Goal: Task Accomplishment & Management: Manage account settings

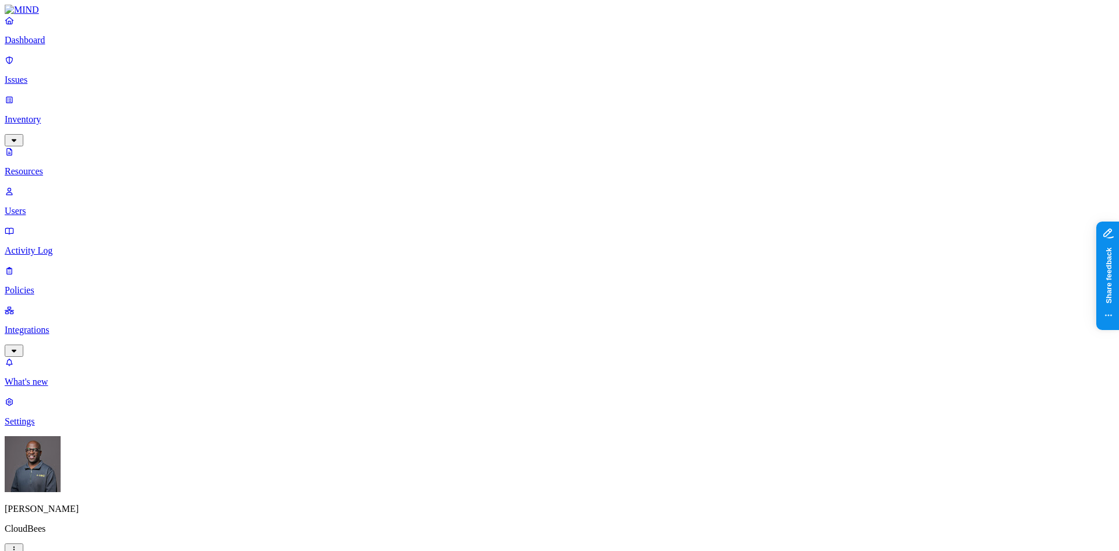
scroll to position [262, 0]
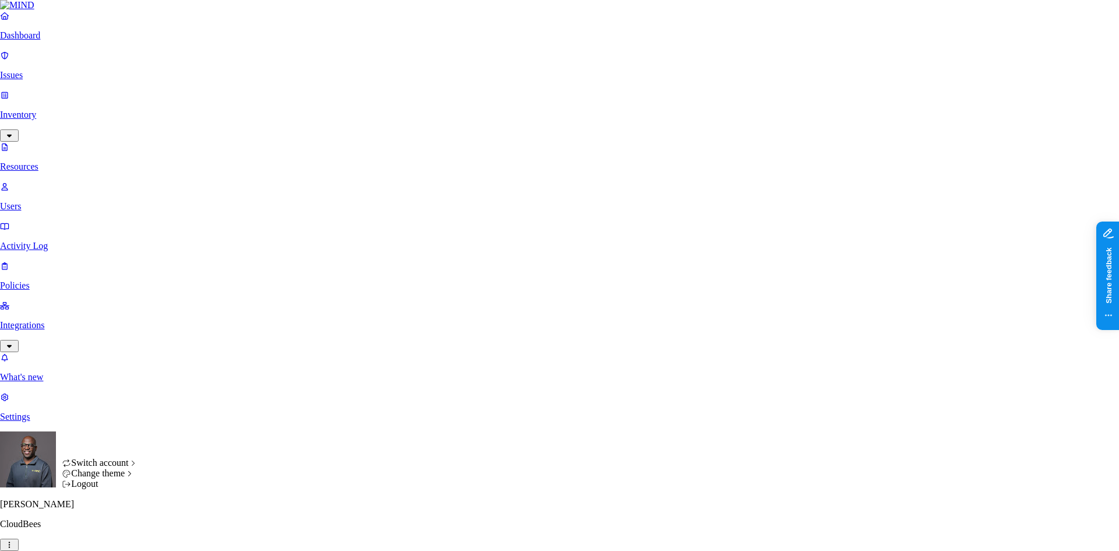
click at [14, 541] on icon "button" at bounding box center [9, 545] width 9 height 8
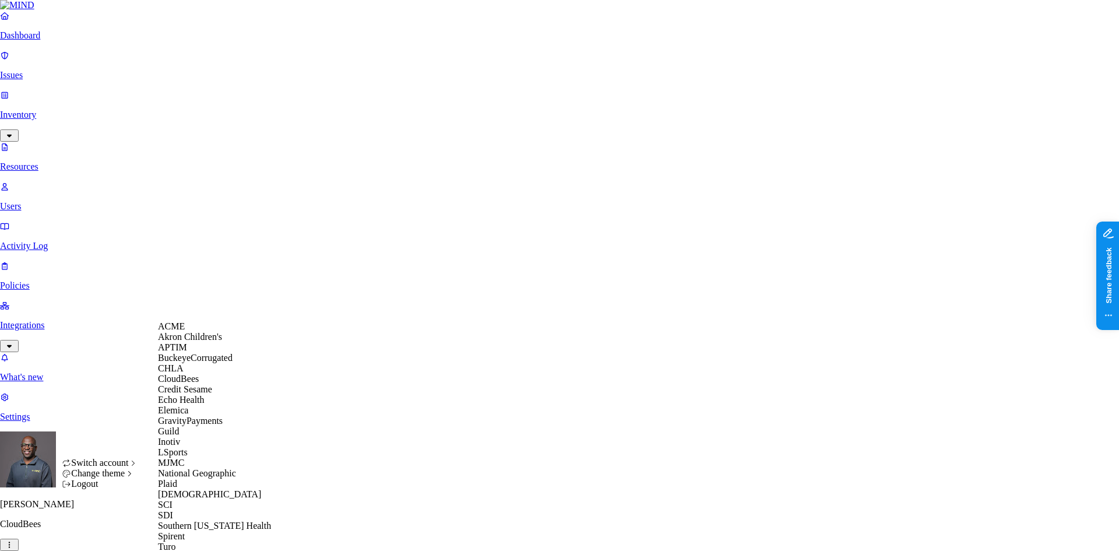
scroll to position [233, 0]
click at [194, 468] on span "National Geographic" at bounding box center [197, 473] width 78 height 10
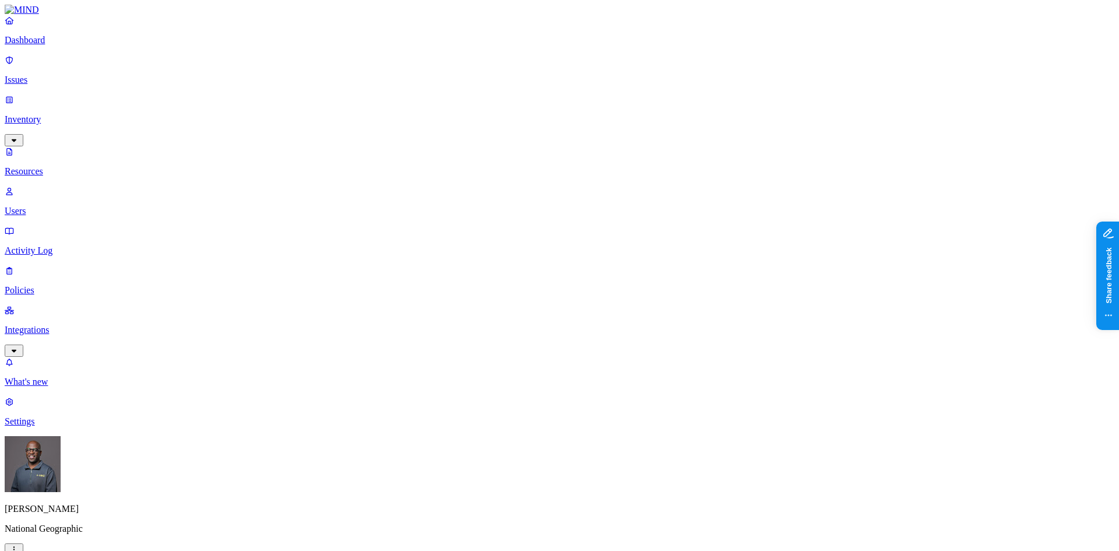
drag, startPoint x: 331, startPoint y: 59, endPoint x: 343, endPoint y: 65, distance: 13.9
click at [44, 285] on p "Policies" at bounding box center [560, 290] width 1110 height 10
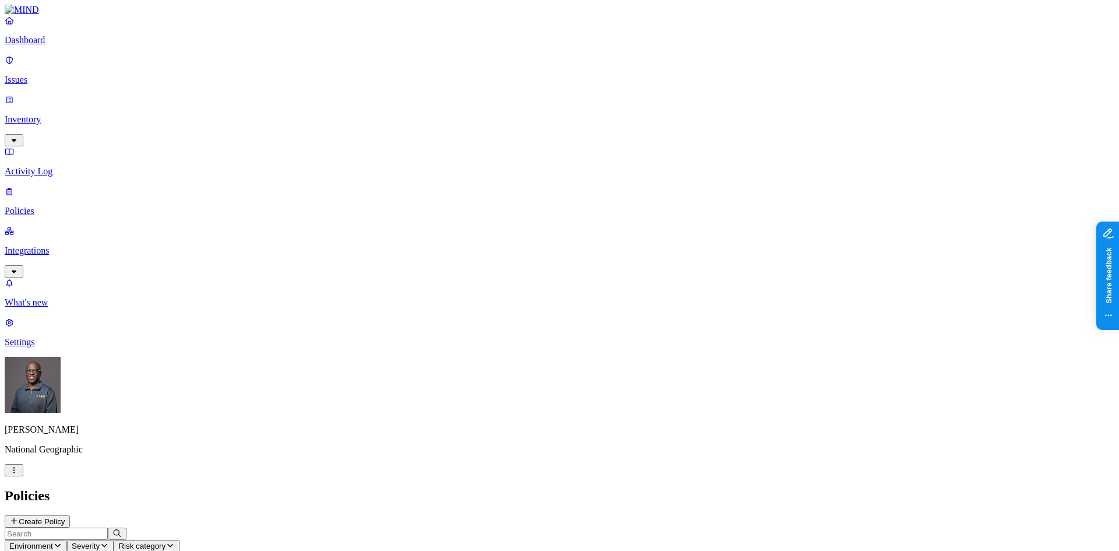
click at [65, 146] on div "Dashboard Issues Inventory Activity Log Policies Integrations" at bounding box center [560, 146] width 1110 height 262
click at [55, 245] on p "Integrations" at bounding box center [560, 250] width 1110 height 10
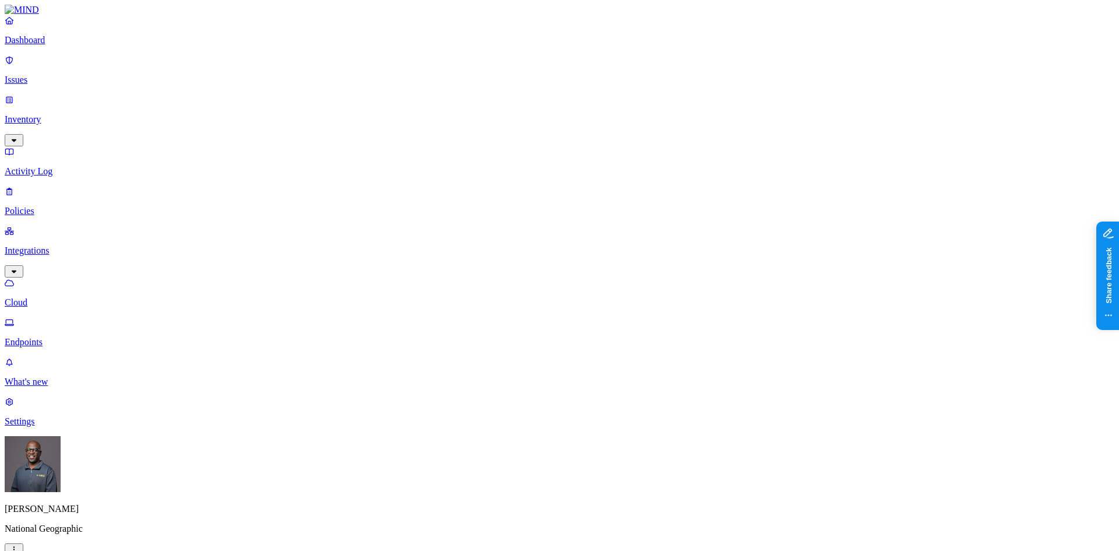
click at [58, 206] on p "Policies" at bounding box center [560, 211] width 1110 height 10
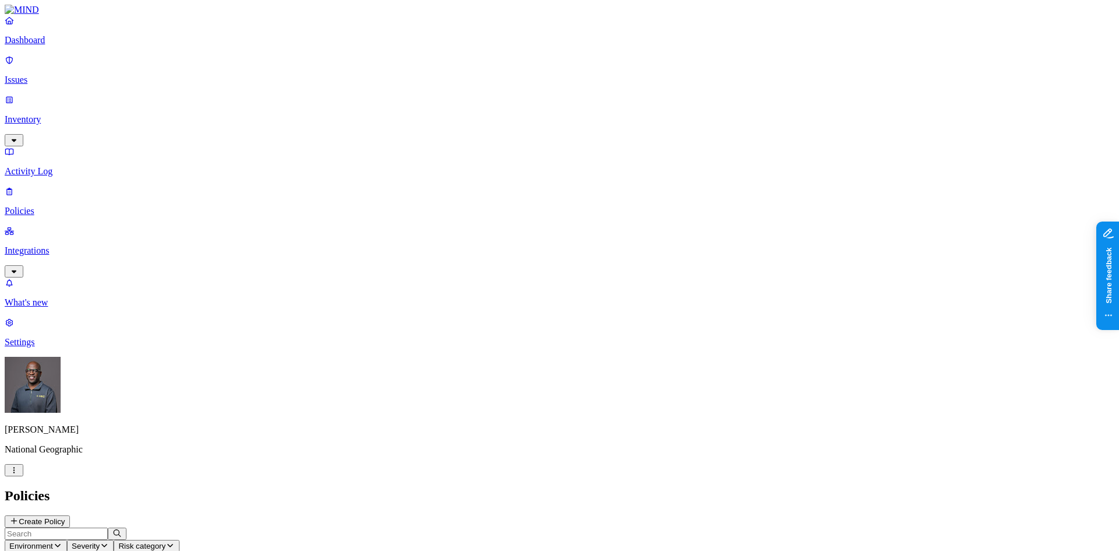
click at [47, 206] on p "Policies" at bounding box center [560, 211] width 1110 height 10
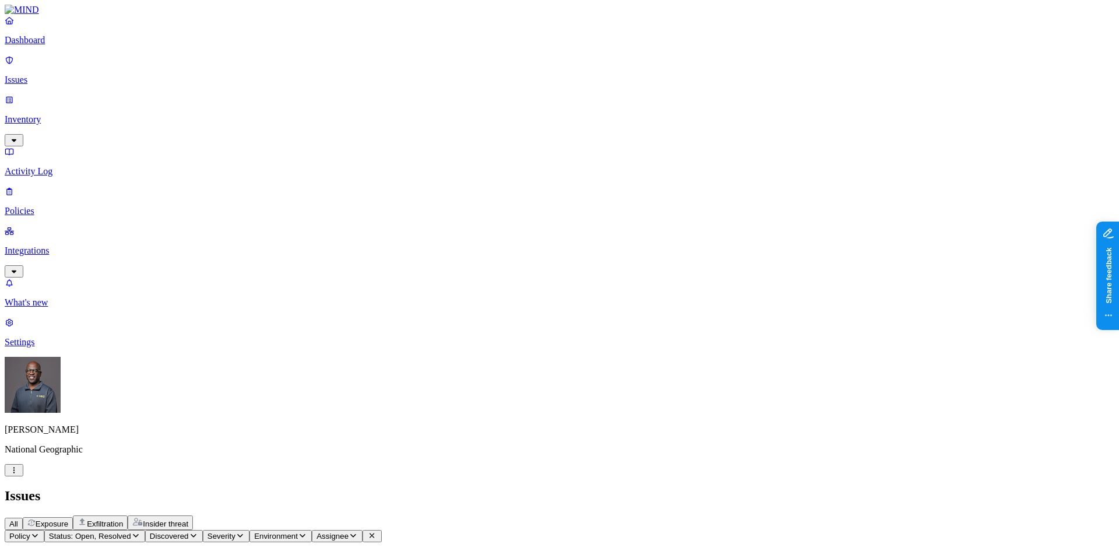
click at [19, 474] on icon "button" at bounding box center [13, 470] width 9 height 8
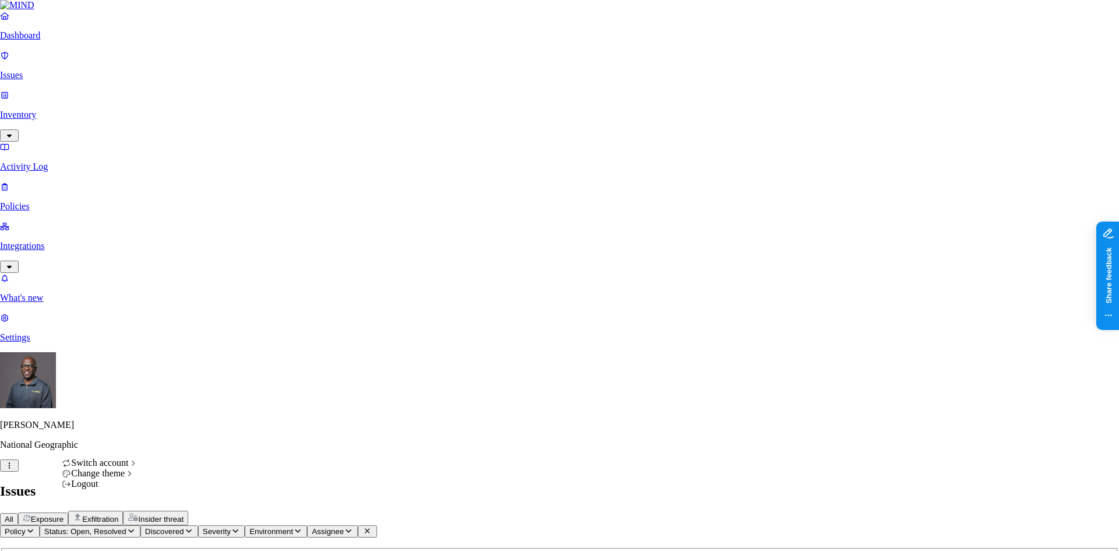
click at [114, 489] on div "Logout" at bounding box center [100, 484] width 76 height 10
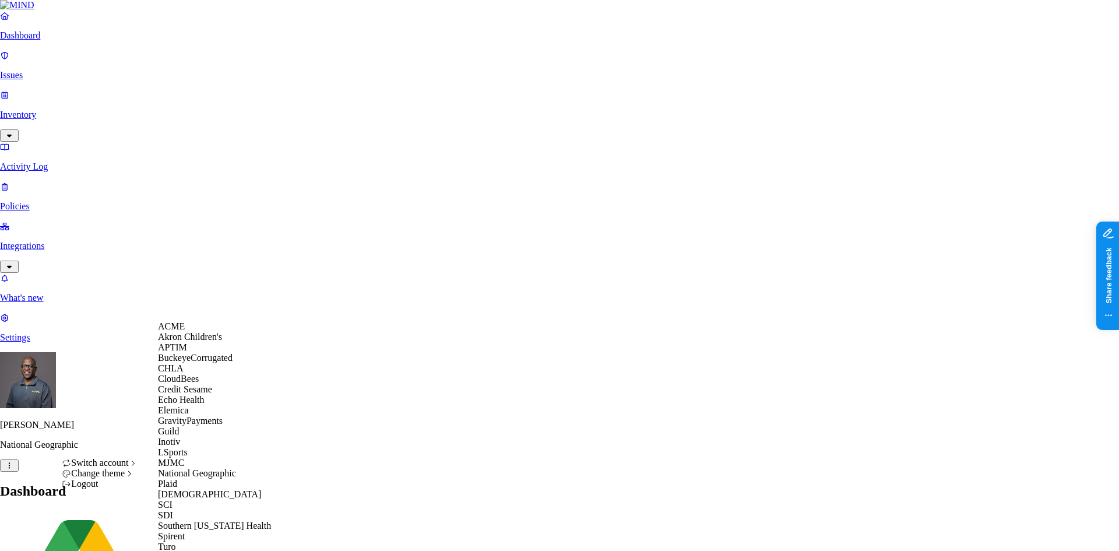
scroll to position [243, 0]
click at [185, 531] on span "Spirent" at bounding box center [171, 536] width 27 height 10
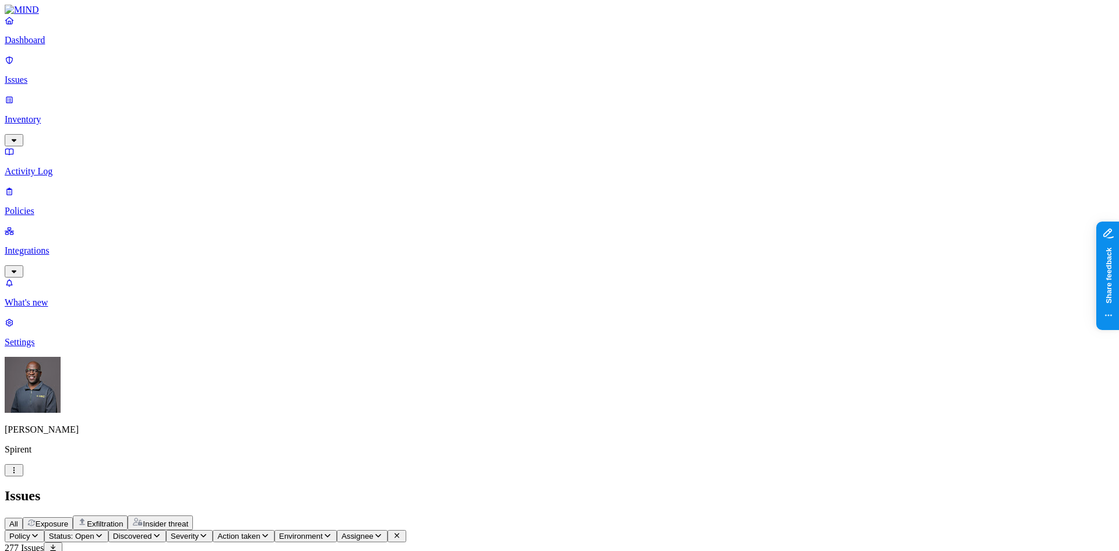
scroll to position [120, 0]
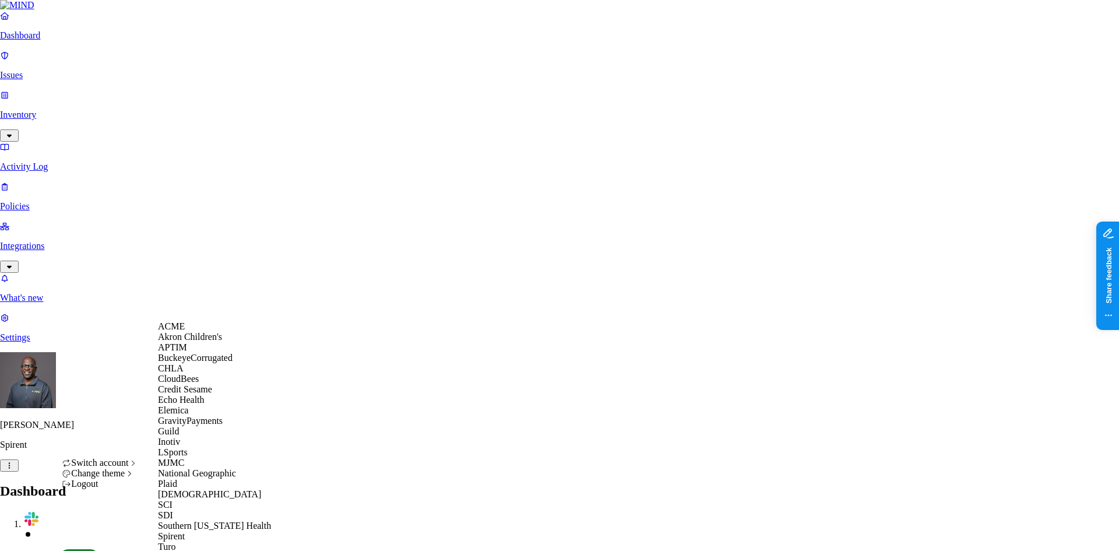
click at [206, 332] on div "ACME" at bounding box center [214, 326] width 113 height 10
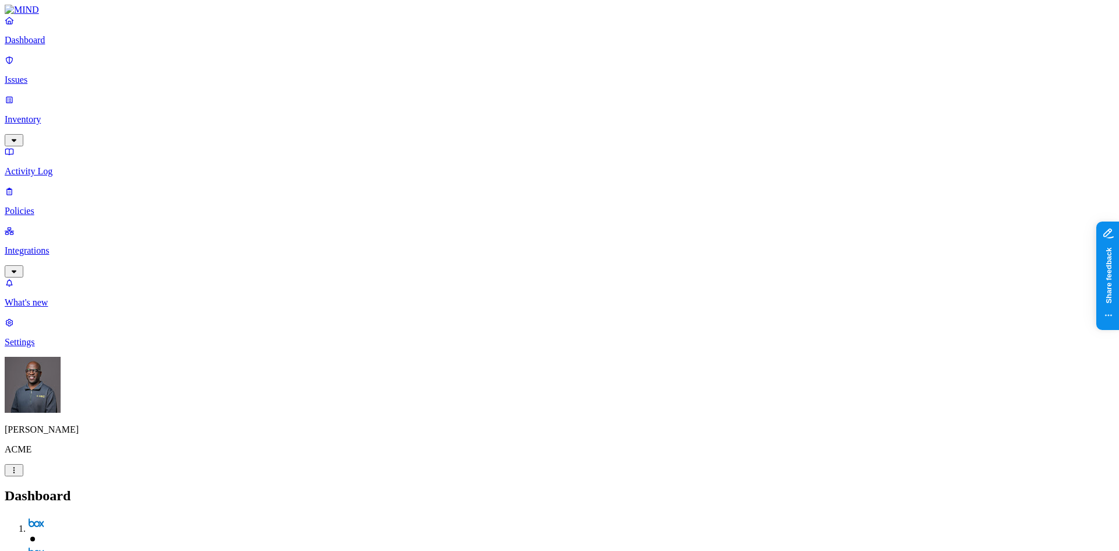
click at [67, 245] on p "Integrations" at bounding box center [560, 250] width 1110 height 10
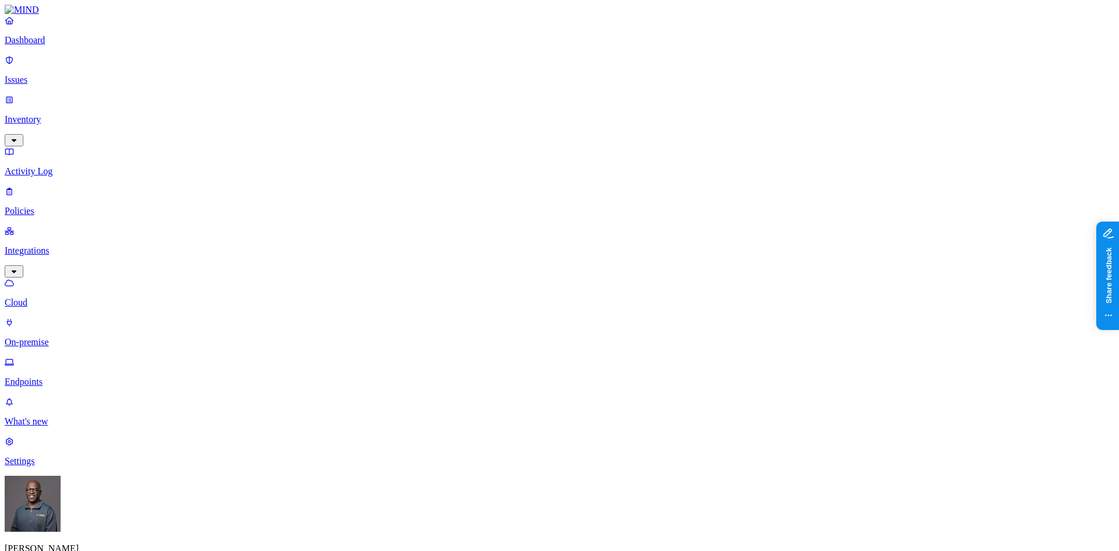
click at [65, 337] on p "On-premise" at bounding box center [560, 342] width 1110 height 10
click at [49, 297] on p "Cloud" at bounding box center [560, 302] width 1110 height 10
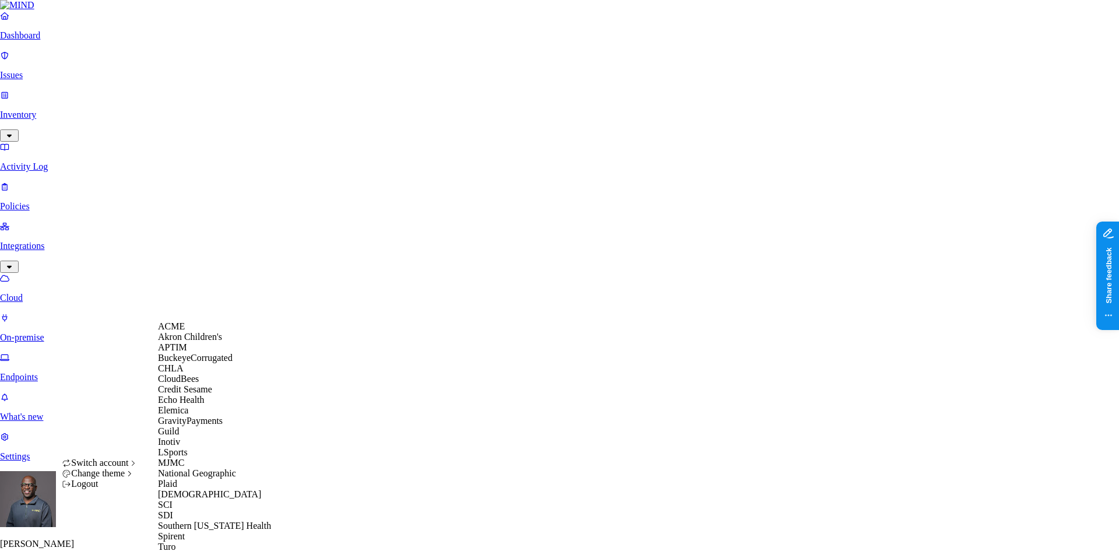
scroll to position [243, 0]
click at [182, 510] on div "SDI" at bounding box center [214, 515] width 113 height 10
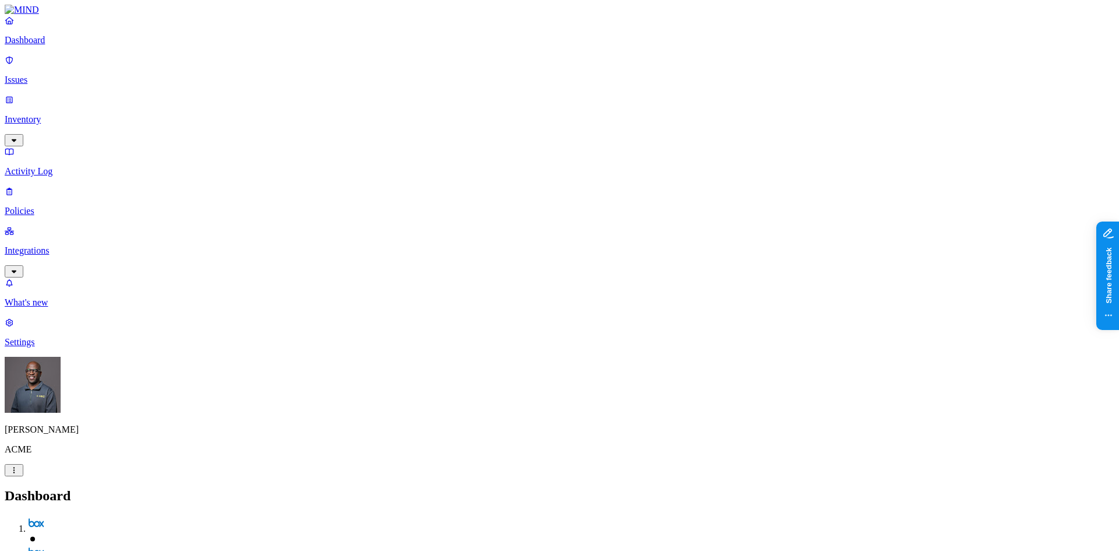
click at [80, 245] on p "Integrations" at bounding box center [560, 250] width 1110 height 10
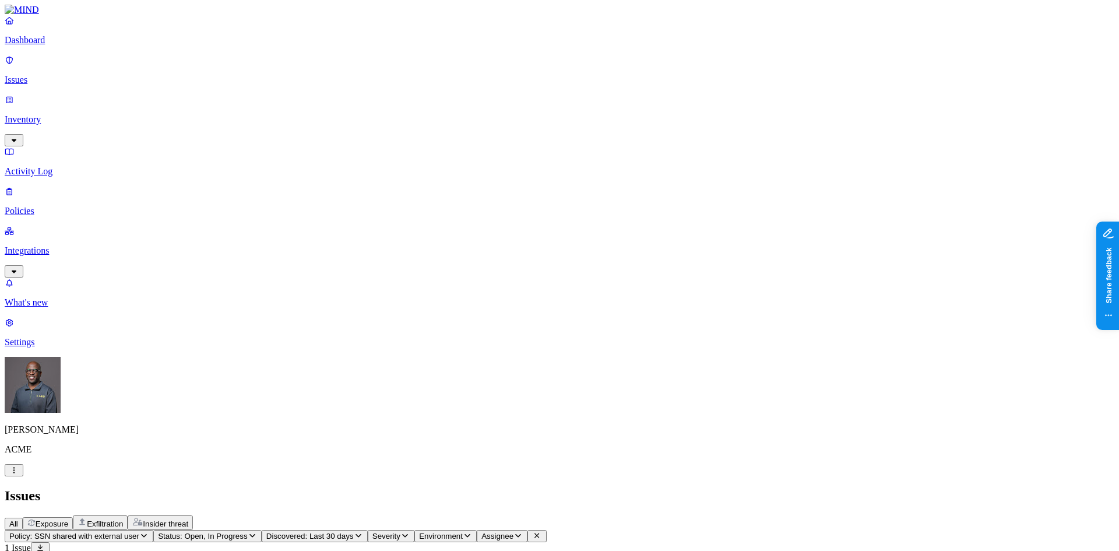
click at [18, 519] on span "All" at bounding box center [13, 523] width 9 height 9
click at [79, 45] on p "Dashboard" at bounding box center [560, 40] width 1110 height 10
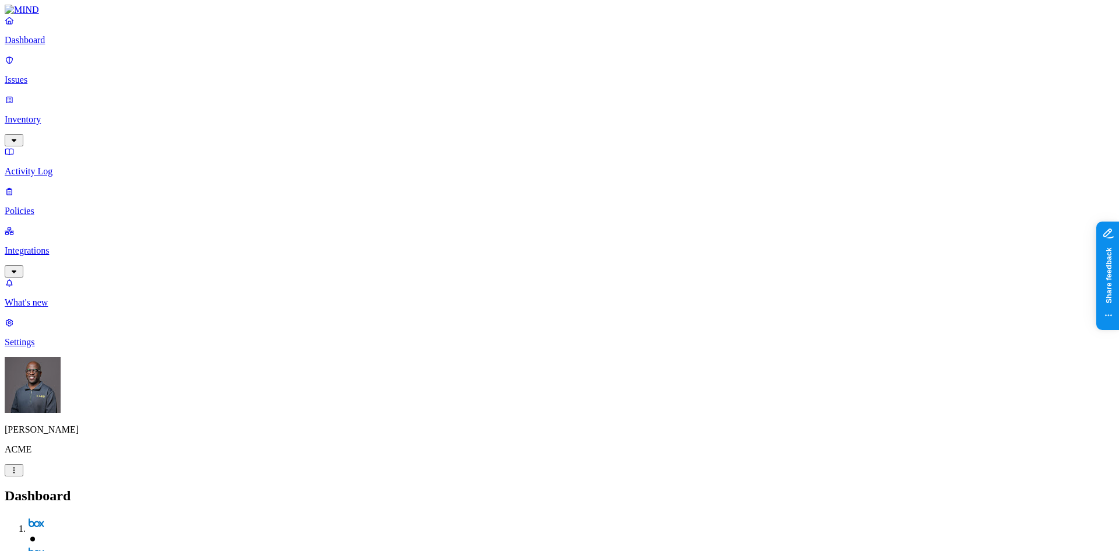
drag, startPoint x: 299, startPoint y: 351, endPoint x: 356, endPoint y: 333, distance: 60.5
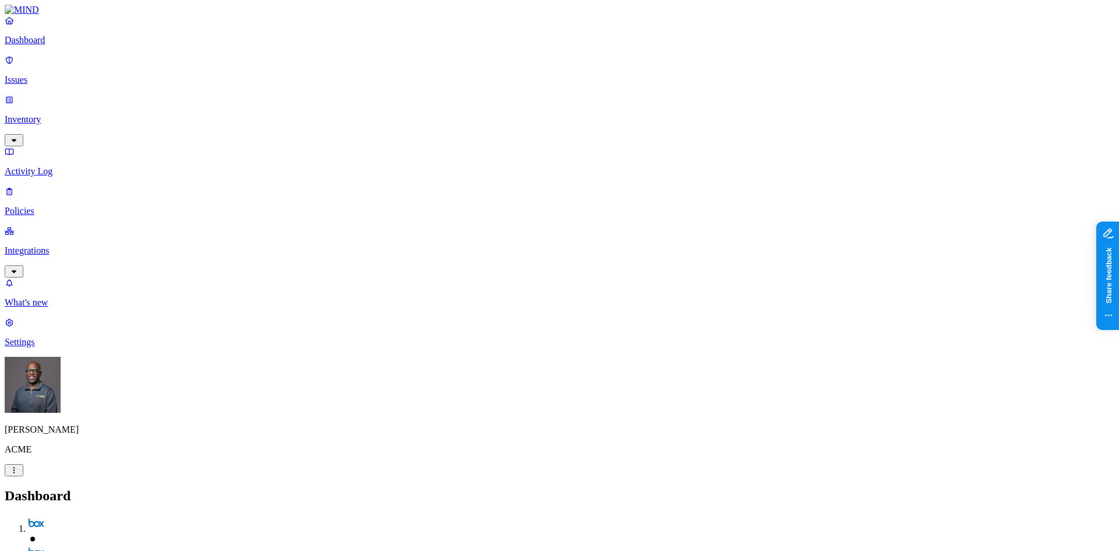
click at [48, 206] on p "Policies" at bounding box center [560, 211] width 1110 height 10
click at [70, 515] on button "Create Policy" at bounding box center [37, 521] width 65 height 12
drag, startPoint x: 333, startPoint y: 224, endPoint x: 507, endPoint y: 371, distance: 227.9
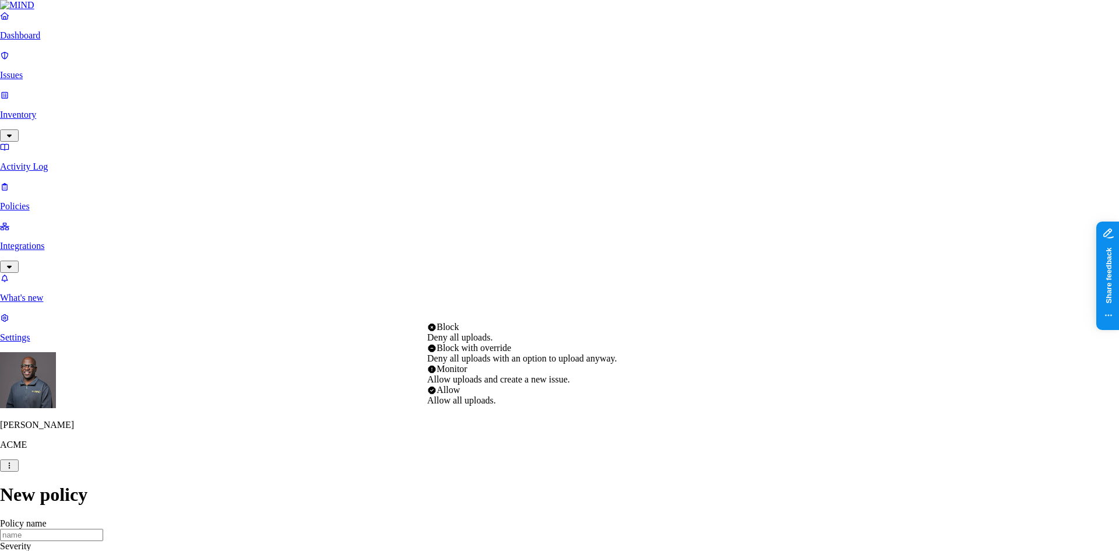
select select "4"
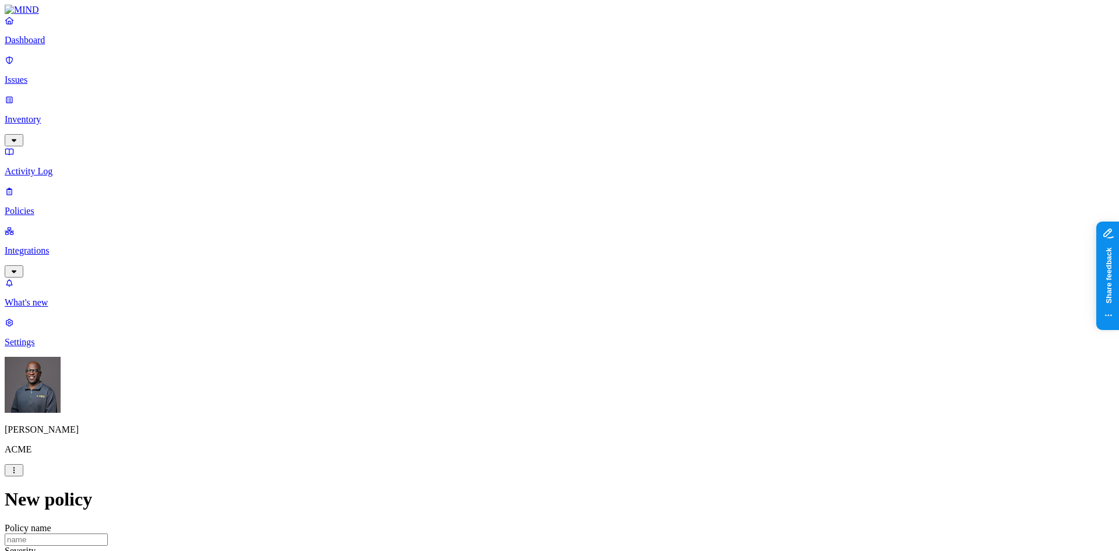
click at [46, 75] on p "Issues" at bounding box center [560, 80] width 1110 height 10
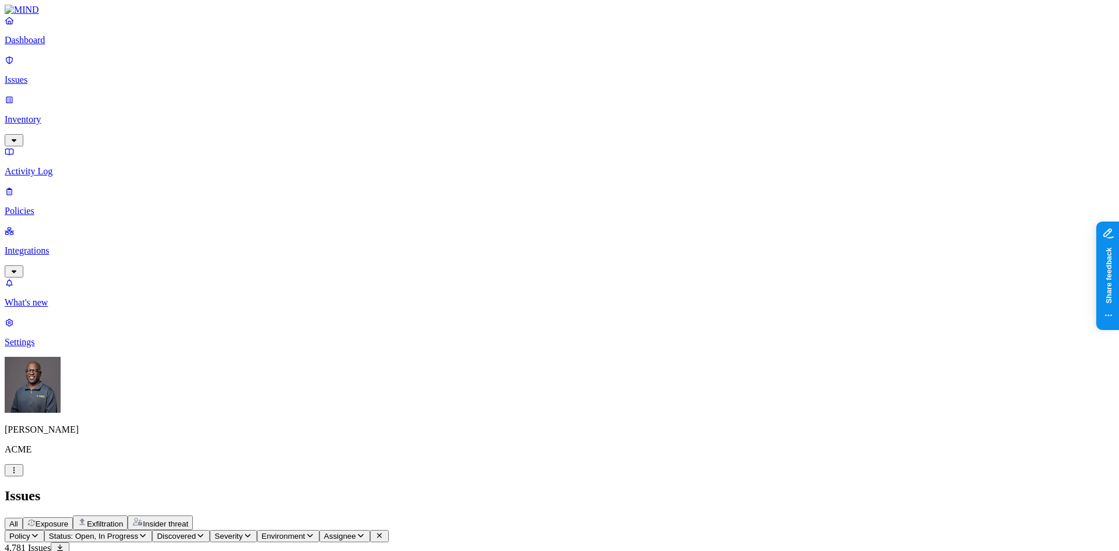
click at [49, 45] on p "Dashboard" at bounding box center [560, 40] width 1110 height 10
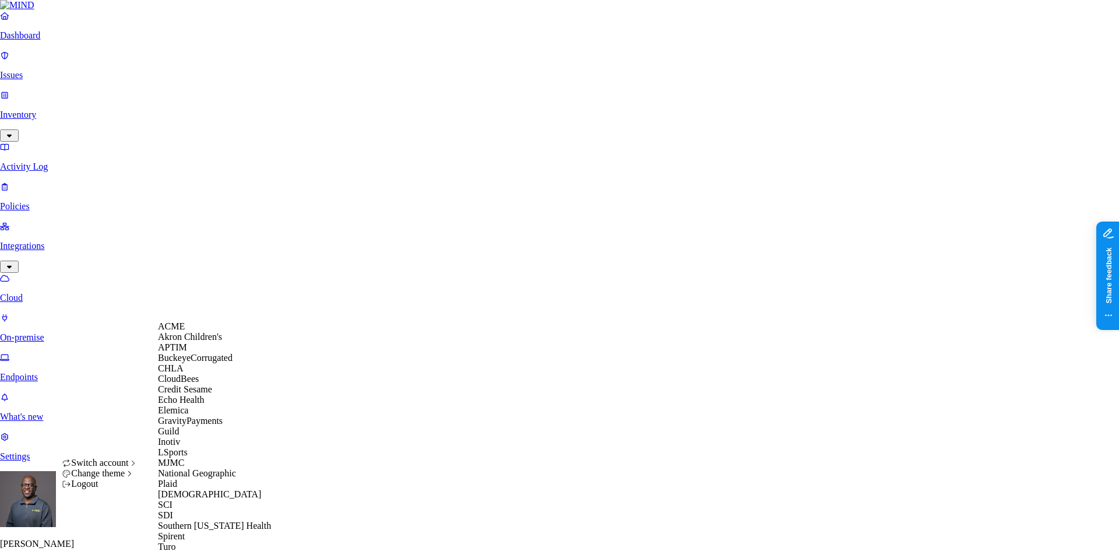
click at [192, 330] on div "ACME" at bounding box center [214, 326] width 113 height 10
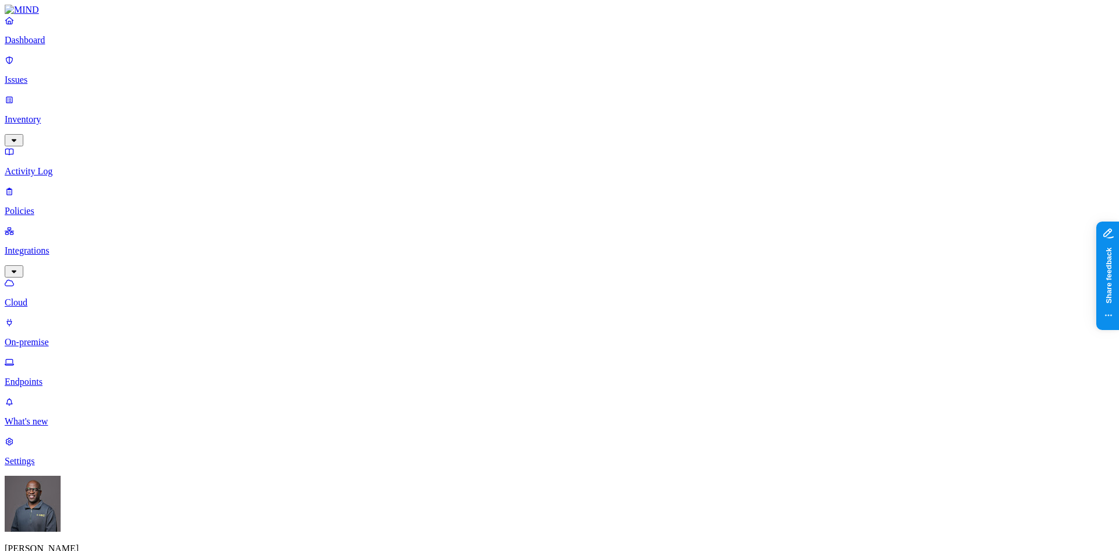
click at [69, 337] on p "On-premise" at bounding box center [560, 342] width 1110 height 10
click at [57, 377] on p "Endpoints" at bounding box center [560, 382] width 1110 height 10
click at [43, 45] on p "Dashboard" at bounding box center [560, 40] width 1110 height 10
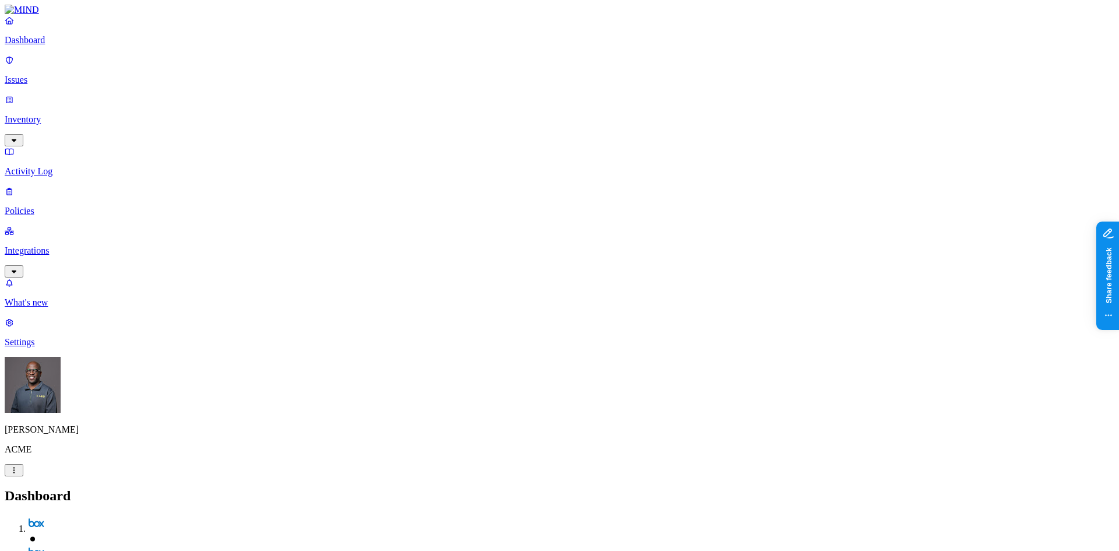
click at [55, 114] on p "Inventory" at bounding box center [560, 119] width 1110 height 10
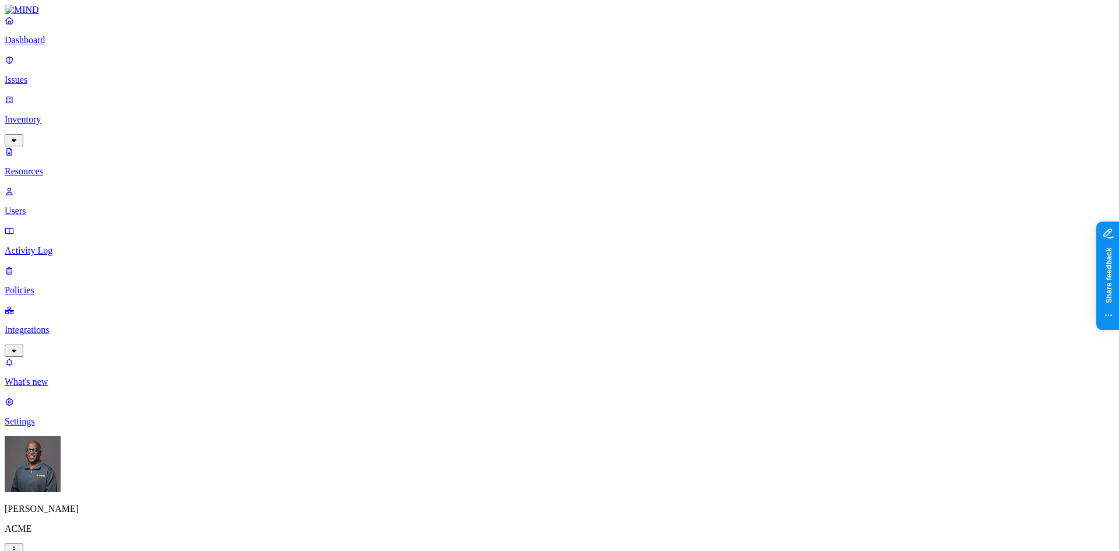
click at [44, 45] on p "Dashboard" at bounding box center [560, 40] width 1110 height 10
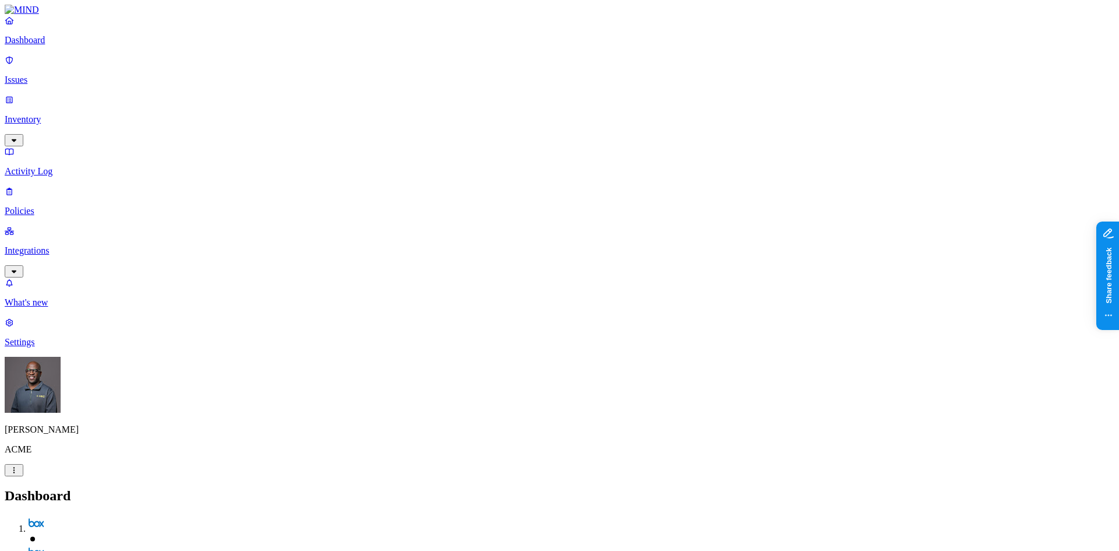
click at [51, 114] on p "Inventory" at bounding box center [560, 119] width 1110 height 10
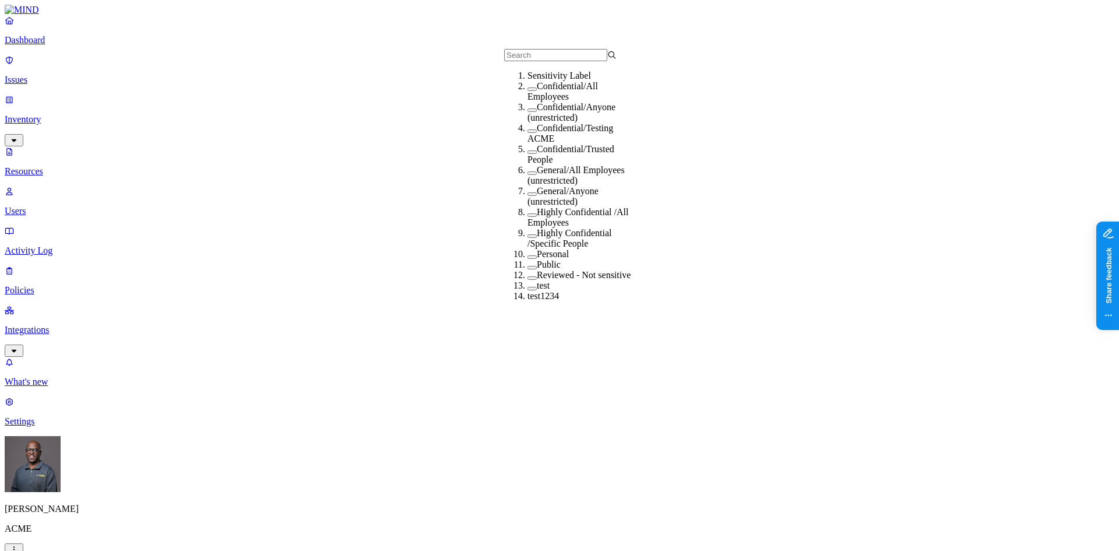
click at [528, 91] on button "button" at bounding box center [532, 88] width 9 height 3
click at [36, 45] on p "Dashboard" at bounding box center [560, 40] width 1110 height 10
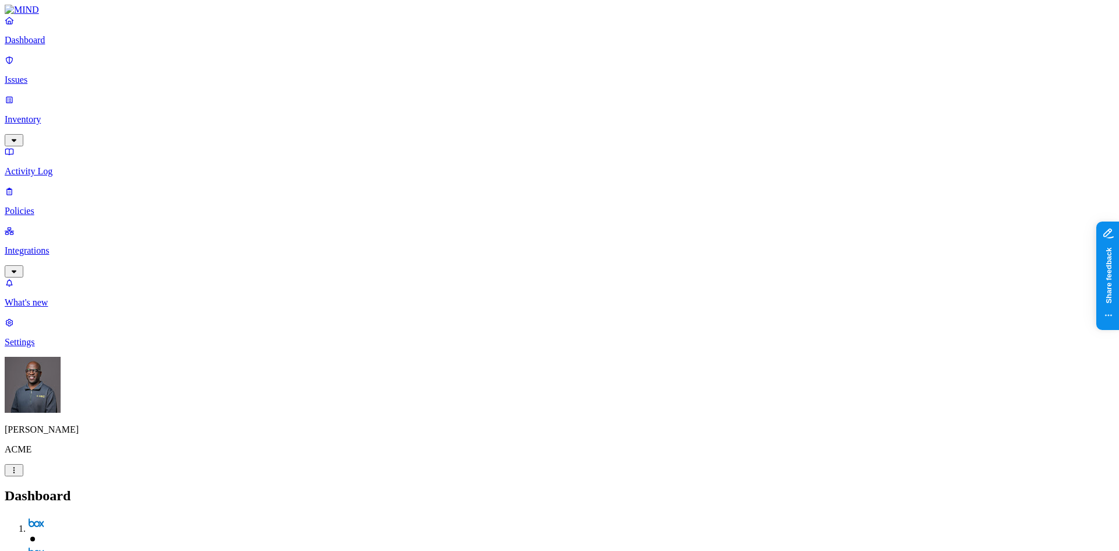
click at [46, 114] on p "Inventory" at bounding box center [560, 119] width 1110 height 10
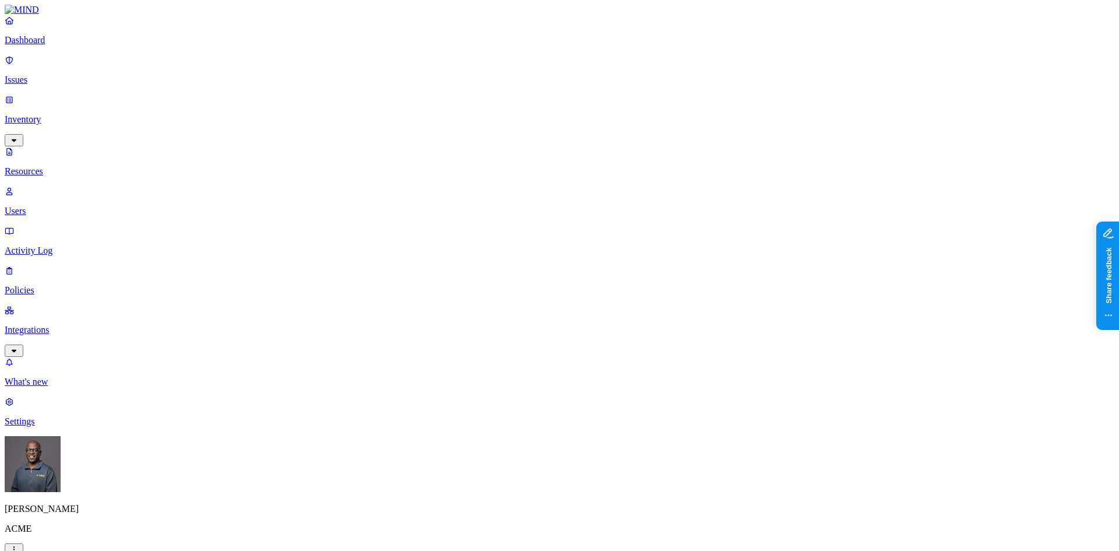
click at [350, 163] on button "button" at bounding box center [354, 164] width 9 height 3
click at [431, 233] on button "button" at bounding box center [435, 234] width 9 height 3
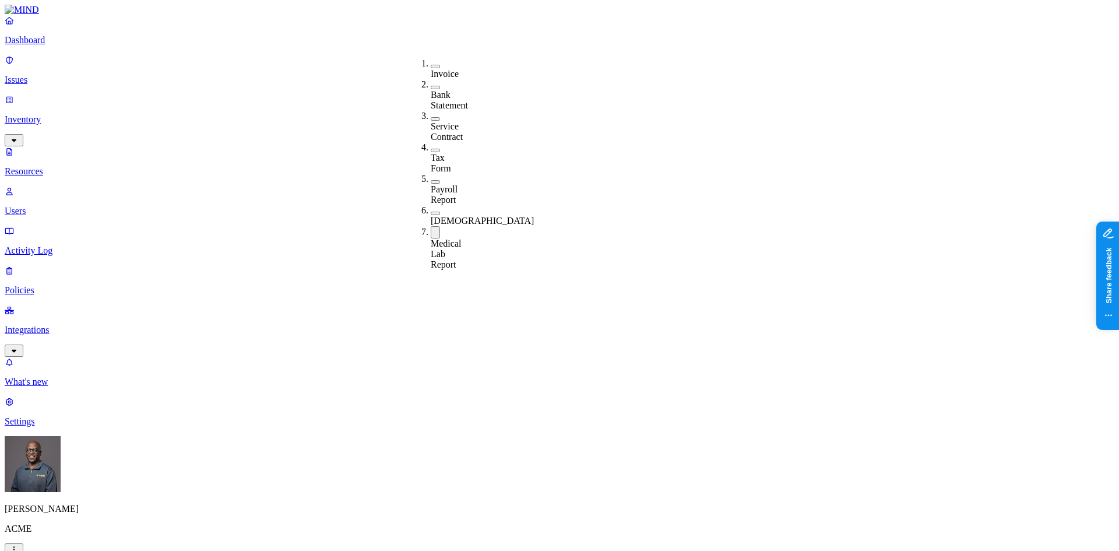
click at [431, 226] on div "Medical Lab Report" at bounding box center [431, 248] width 0 height 44
click at [61, 45] on p "Dashboard" at bounding box center [560, 40] width 1110 height 10
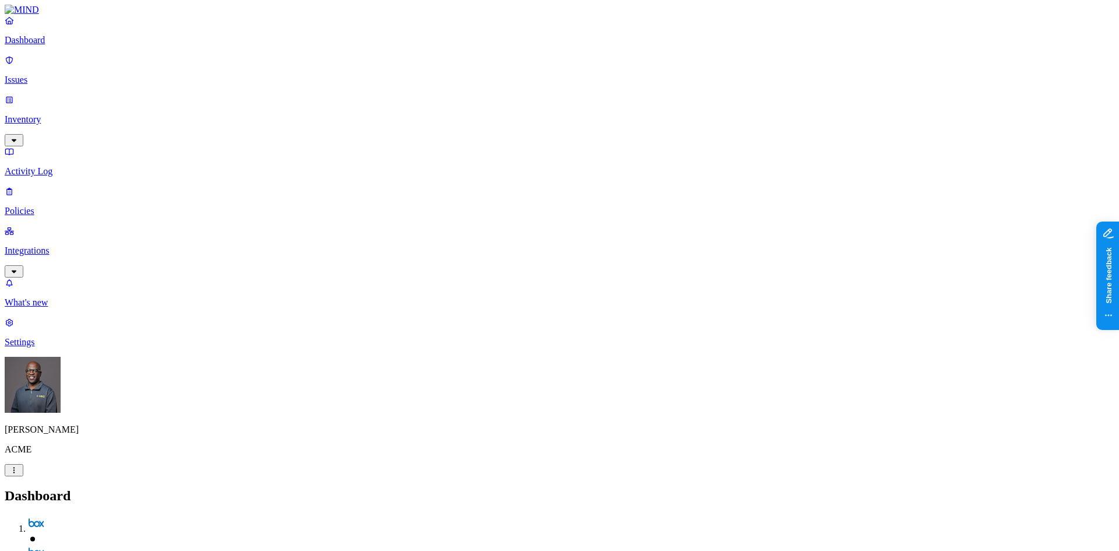
click at [47, 166] on p "Activity Log" at bounding box center [560, 171] width 1110 height 10
click at [34, 206] on p "Policies" at bounding box center [560, 211] width 1110 height 10
click at [53, 542] on span "Environment" at bounding box center [31, 546] width 44 height 9
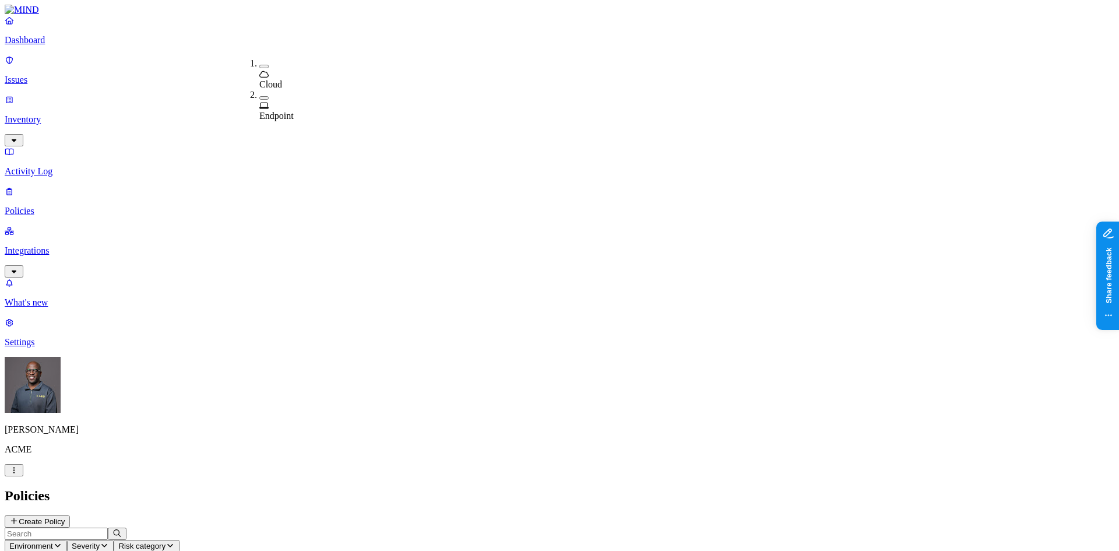
click at [274, 111] on span "Endpoint" at bounding box center [276, 116] width 34 height 10
click at [336, 488] on h2 "Policies" at bounding box center [560, 496] width 1110 height 16
click at [70, 515] on button "Create Policy" at bounding box center [37, 521] width 65 height 12
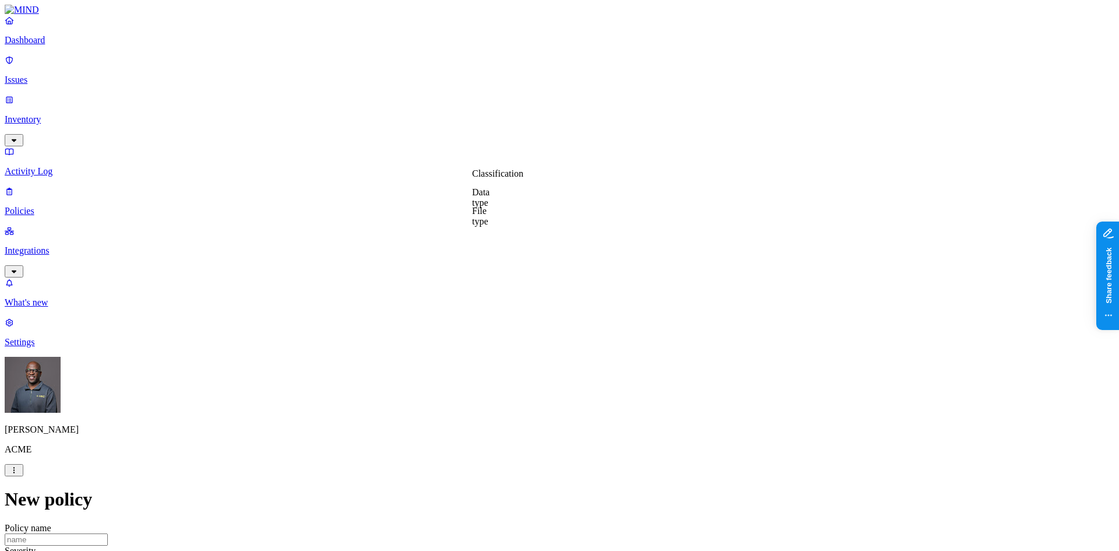
click at [503, 178] on label "Classification" at bounding box center [497, 174] width 51 height 10
click at [487, 267] on div "PHI" at bounding box center [528, 265] width 113 height 33
click at [482, 222] on button "button" at bounding box center [476, 219] width 9 height 3
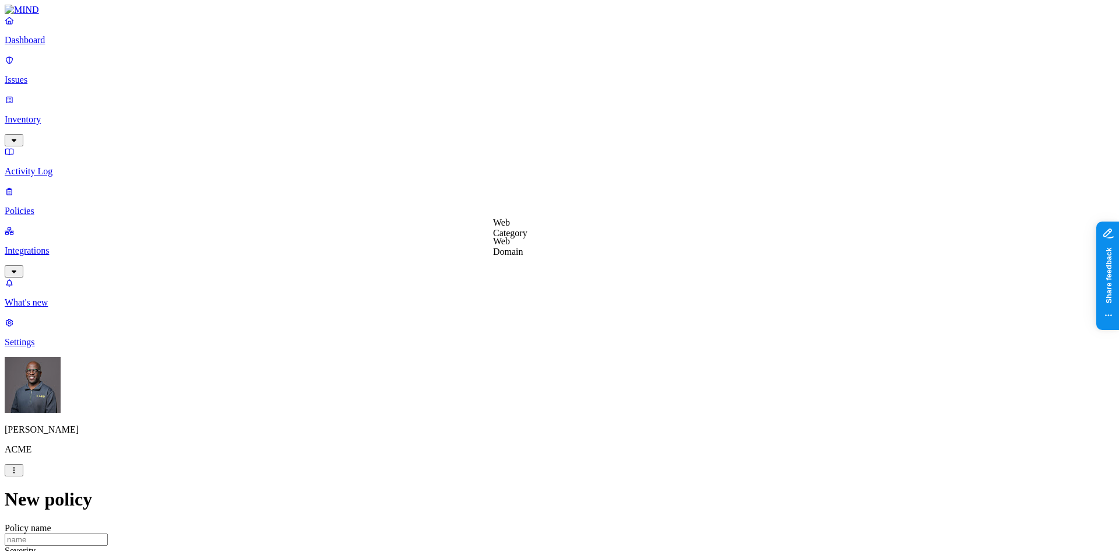
click at [524, 248] on label "Web Domain" at bounding box center [508, 246] width 30 height 20
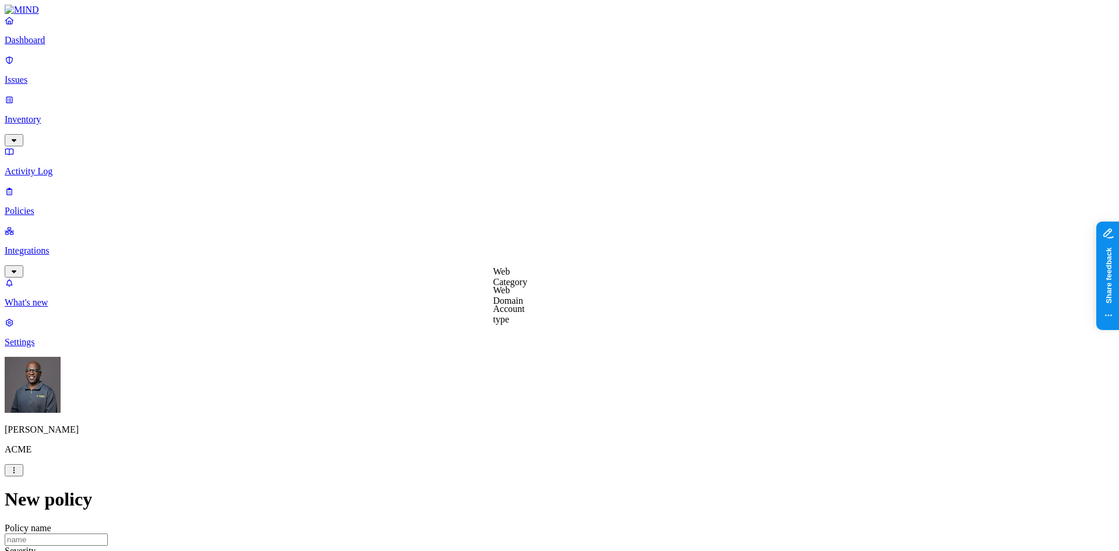
click at [528, 278] on label "Web Category" at bounding box center [510, 276] width 34 height 20
click at [503, 301] on button "button" at bounding box center [497, 298] width 9 height 3
click at [583, 295] on label "AND" at bounding box center [573, 290] width 20 height 10
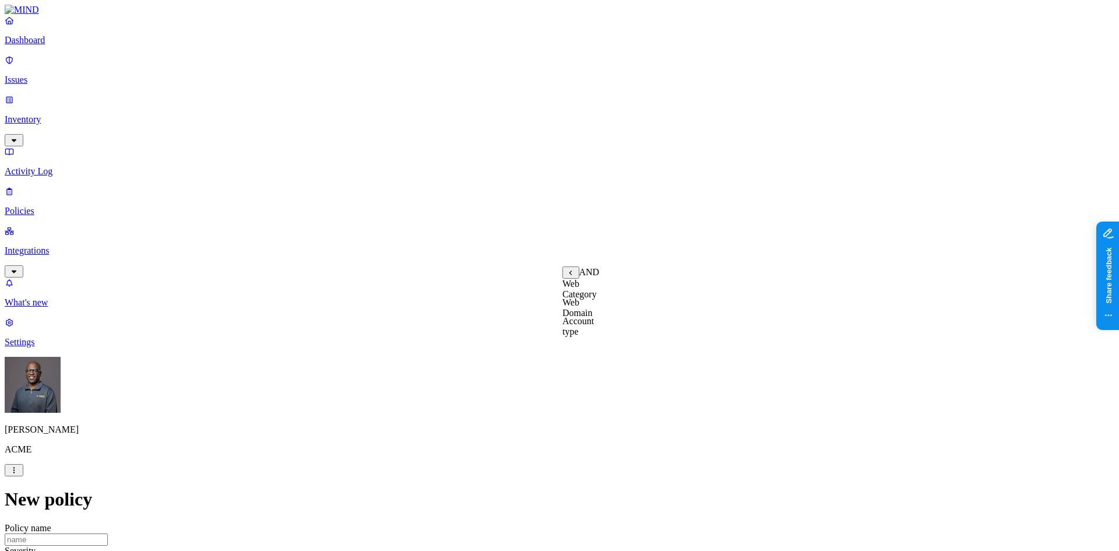
click at [594, 331] on label "Account type" at bounding box center [578, 326] width 31 height 20
click at [589, 289] on label "Unmanaged" at bounding box center [585, 284] width 45 height 10
click at [514, 400] on label "Departments" at bounding box center [509, 395] width 48 height 10
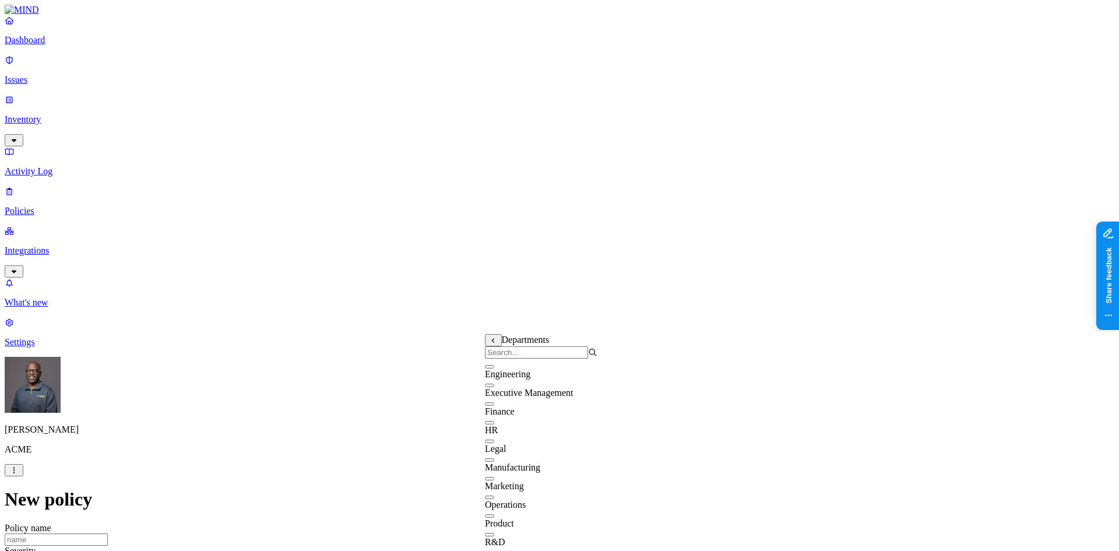
click at [494, 387] on button "button" at bounding box center [489, 385] width 9 height 3
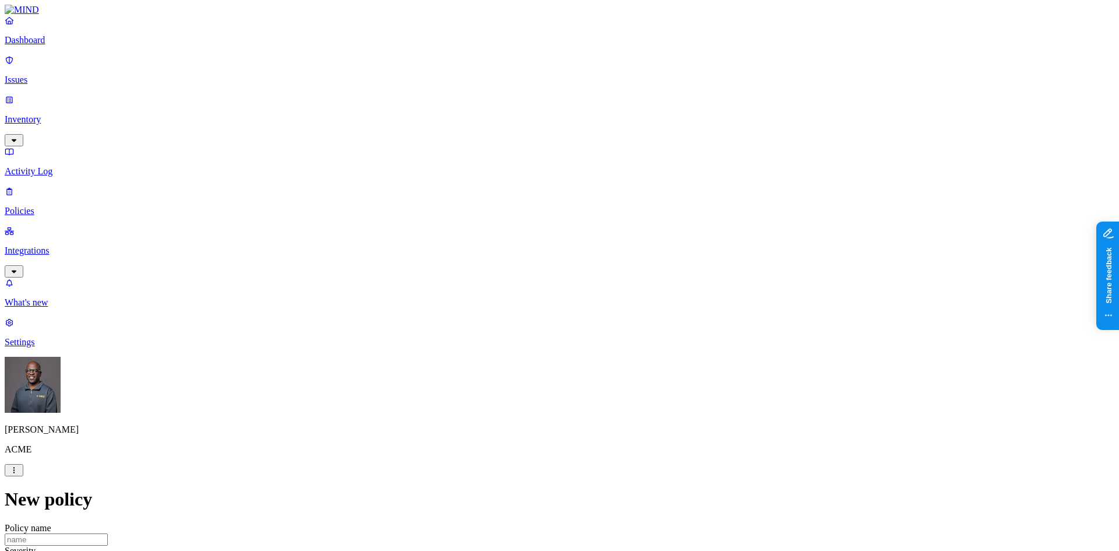
scroll to position [466, 0]
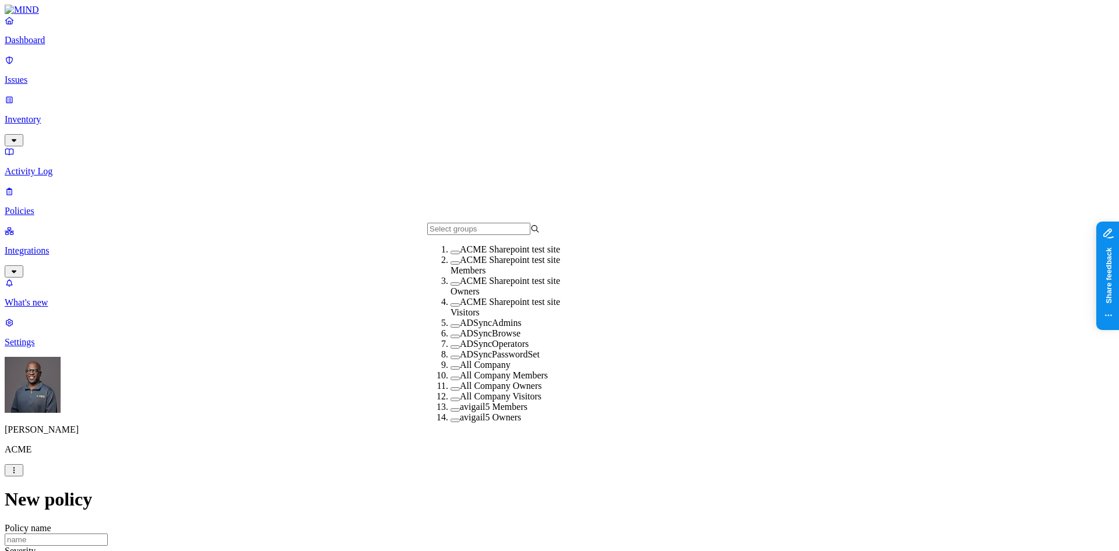
click at [451, 338] on button "button" at bounding box center [455, 336] width 9 height 3
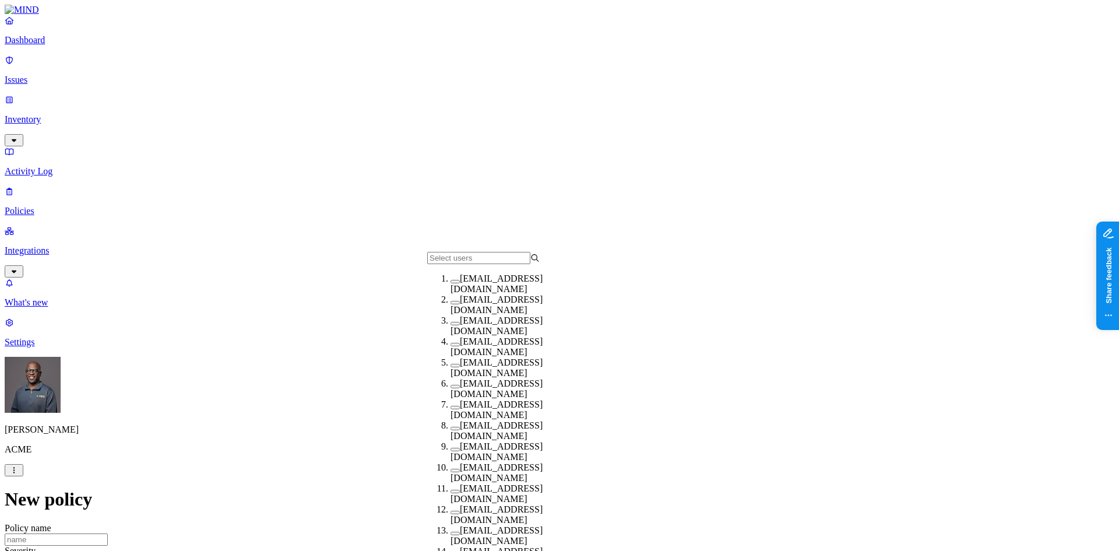
click at [451, 367] on button "button" at bounding box center [455, 365] width 9 height 3
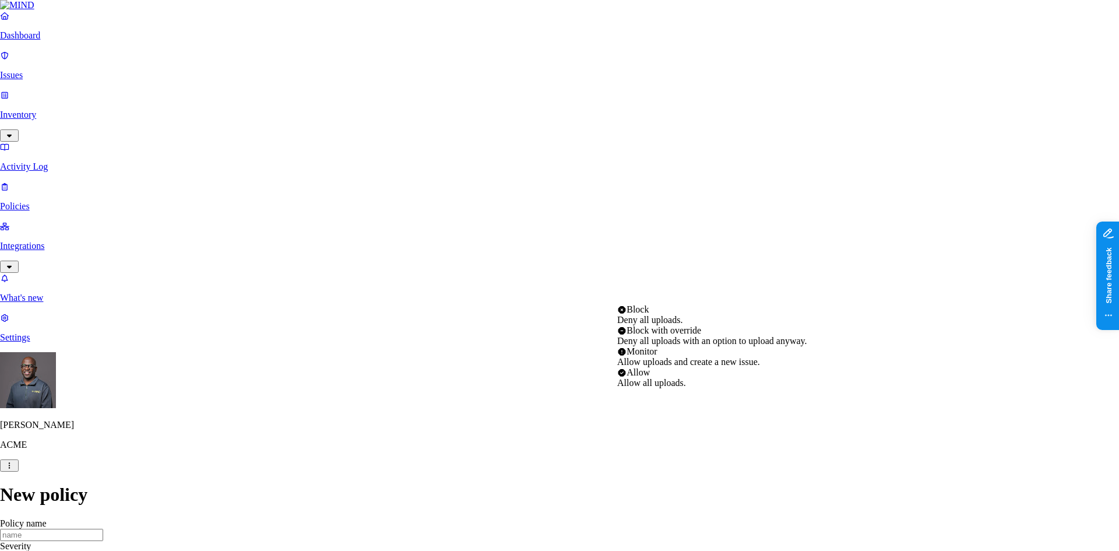
select select "2"
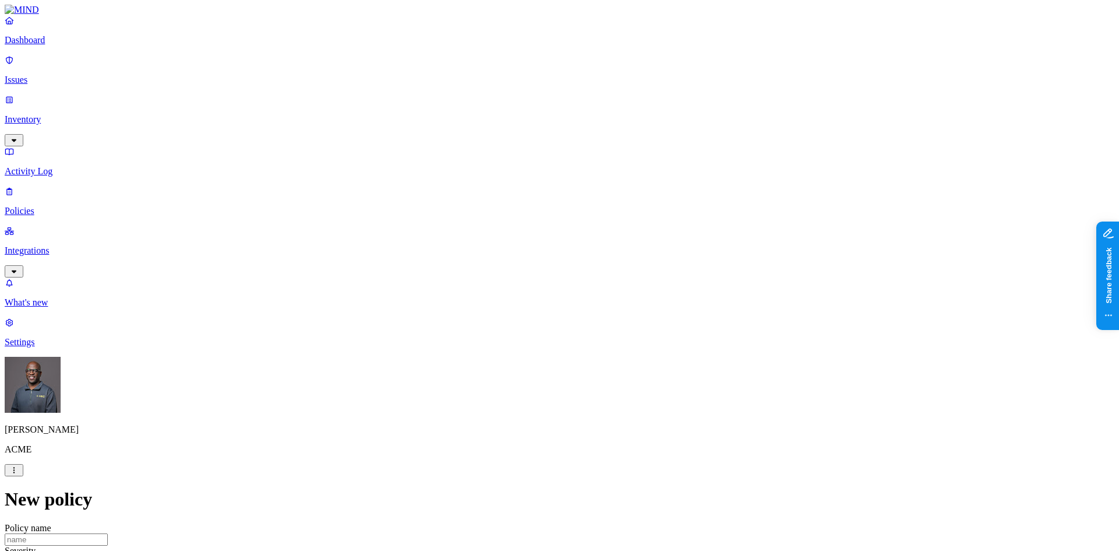
click at [58, 45] on p "Dashboard" at bounding box center [560, 40] width 1110 height 10
click at [64, 206] on p "Policies" at bounding box center [560, 211] width 1110 height 10
click at [70, 515] on button "Create Policy" at bounding box center [37, 521] width 65 height 12
click at [51, 206] on p "Policies" at bounding box center [560, 211] width 1110 height 10
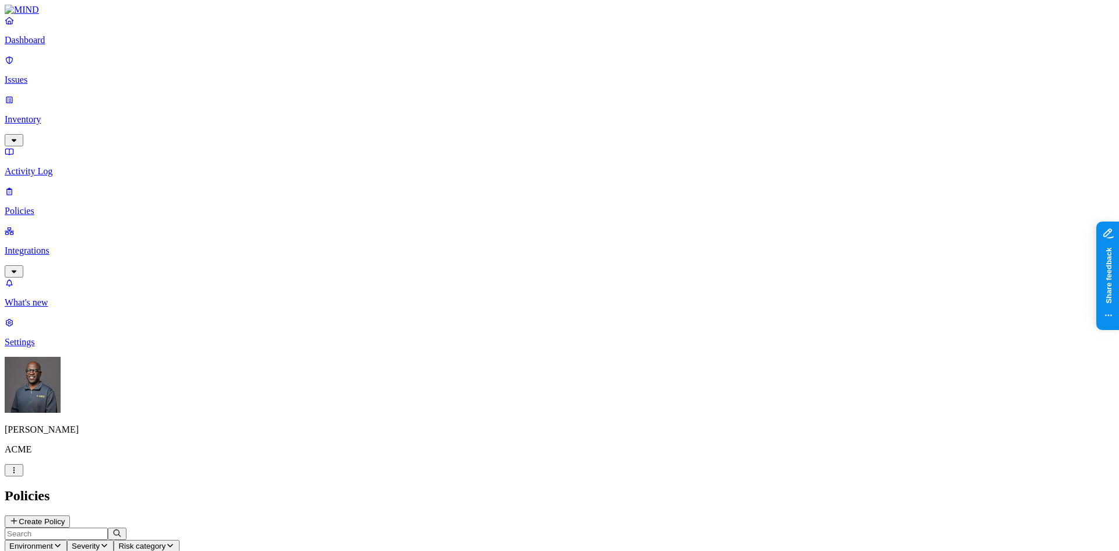
click at [62, 542] on icon "button" at bounding box center [57, 546] width 9 height 8
click at [278, 111] on span "Endpoint" at bounding box center [276, 116] width 34 height 10
click at [498, 488] on h2 "Policies" at bounding box center [560, 496] width 1110 height 16
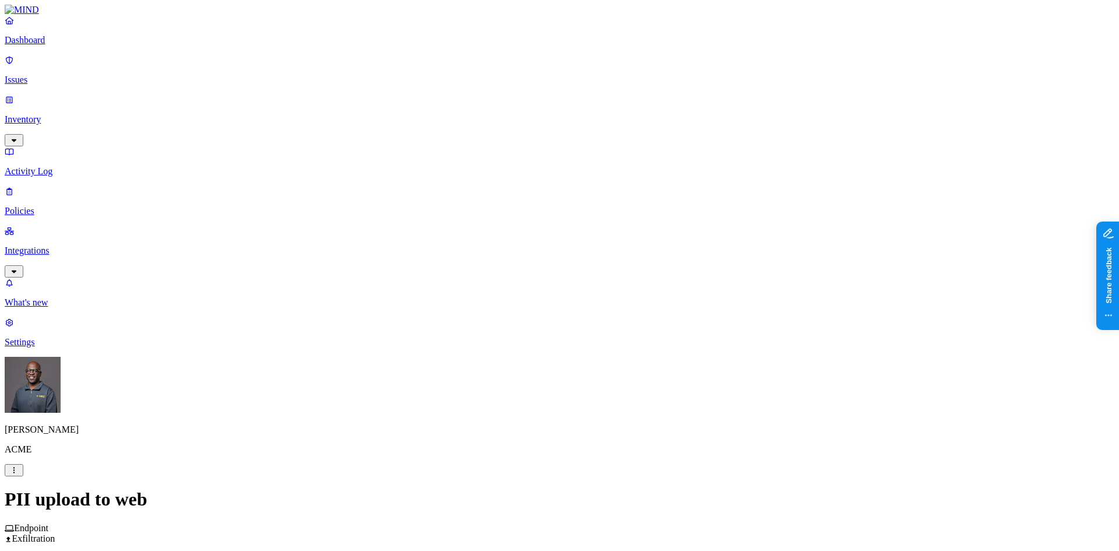
click at [44, 206] on p "Policies" at bounding box center [560, 211] width 1110 height 10
click at [67, 540] on button "Environment" at bounding box center [36, 546] width 62 height 12
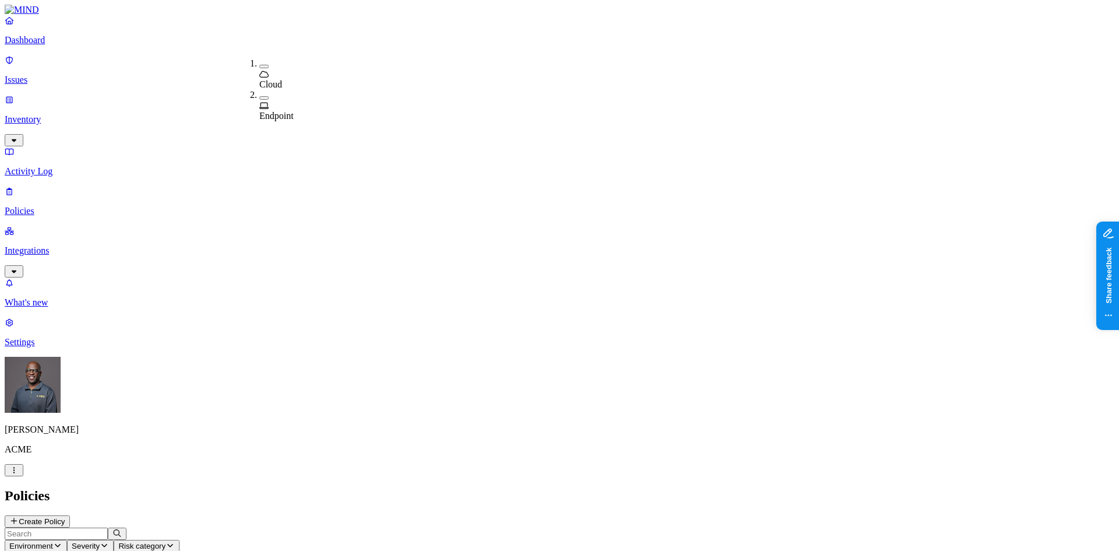
click at [259, 100] on div "Endpoint" at bounding box center [259, 110] width 0 height 21
click at [552, 488] on h2 "Policies" at bounding box center [560, 496] width 1110 height 16
click at [97, 542] on icon "button" at bounding box center [92, 546] width 9 height 8
click at [280, 79] on span "Cloud" at bounding box center [270, 84] width 23 height 10
click at [259, 92] on button "button" at bounding box center [263, 98] width 9 height 12
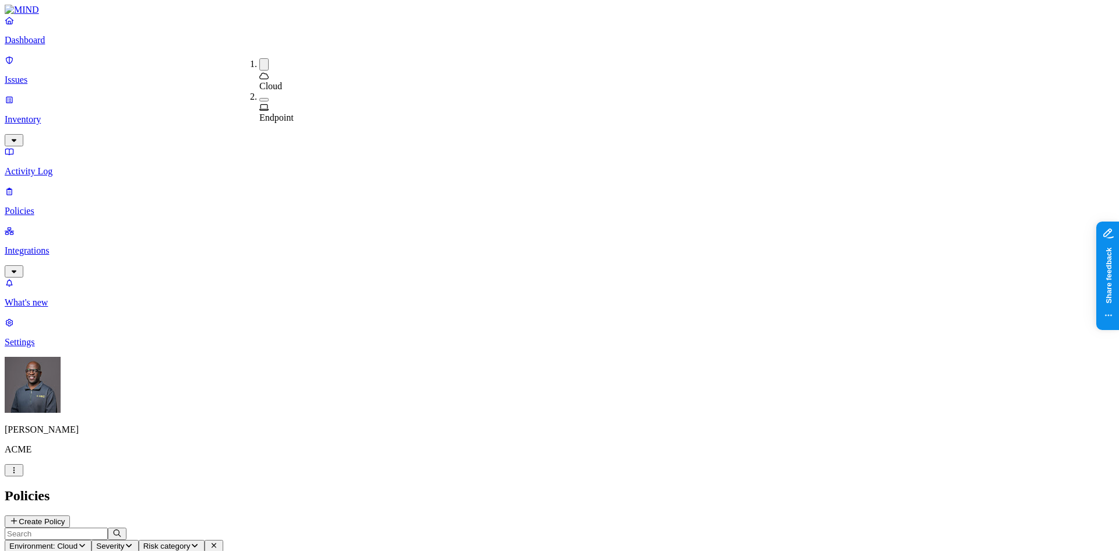
click at [489, 488] on h2 "Policies" at bounding box center [560, 496] width 1110 height 16
click at [19, 517] on icon at bounding box center [13, 521] width 9 height 8
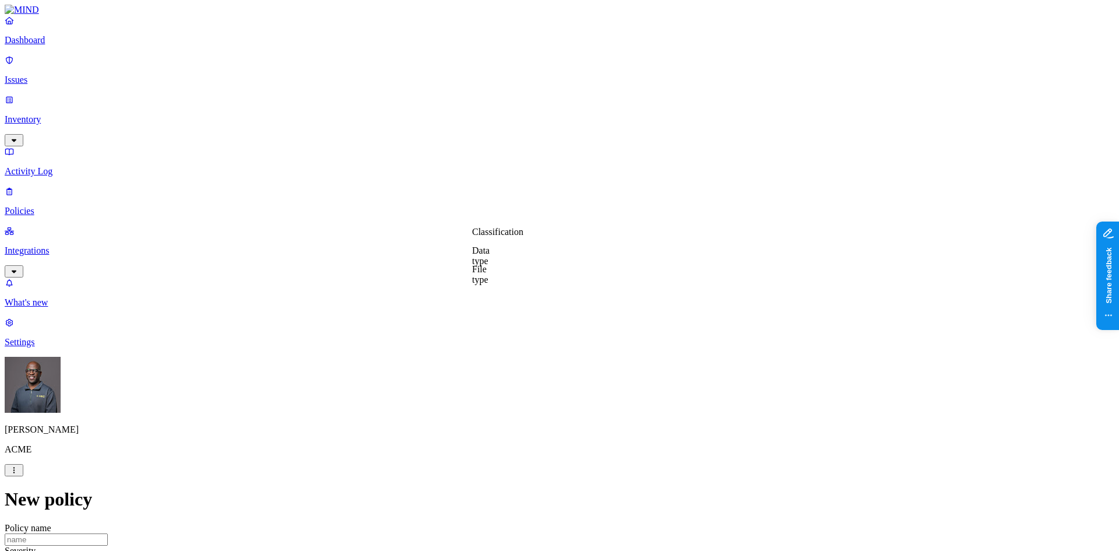
click at [511, 237] on label "Classification" at bounding box center [497, 232] width 51 height 10
click at [524, 303] on label "Web Domain" at bounding box center [508, 304] width 30 height 20
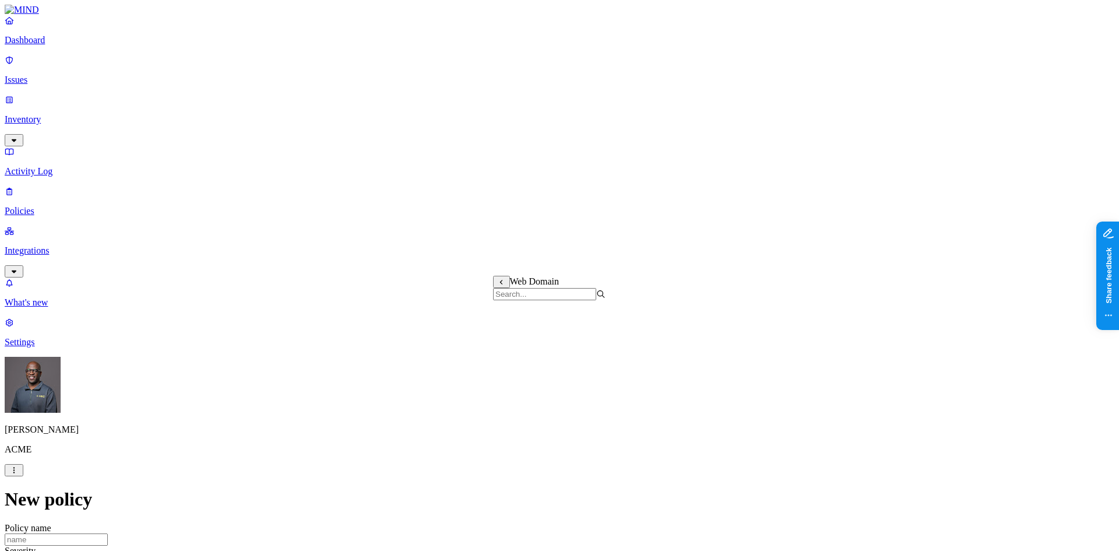
click at [528, 342] on label "Web Category" at bounding box center [510, 335] width 34 height 20
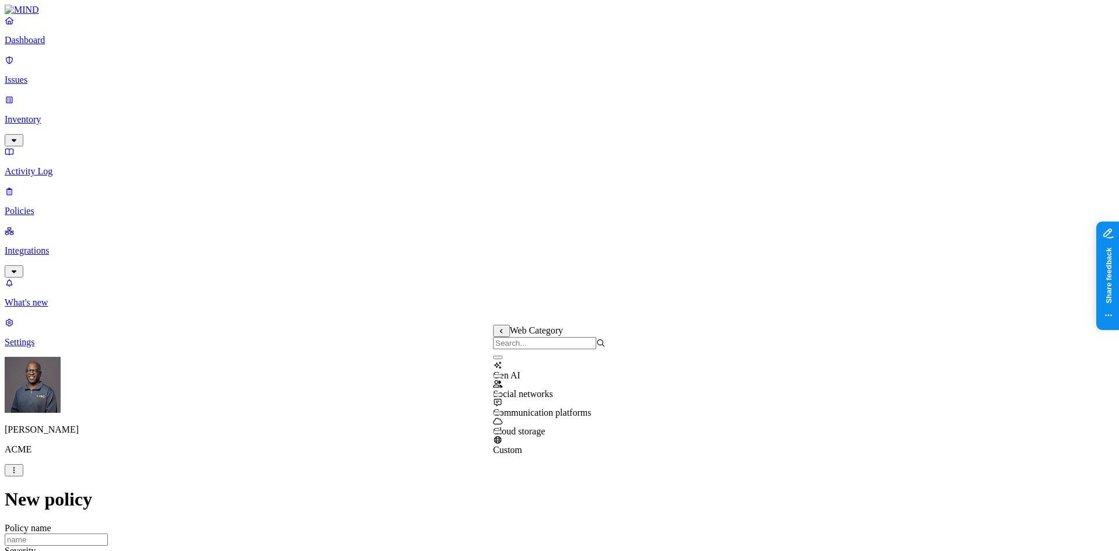
click at [503, 359] on button "button" at bounding box center [497, 357] width 9 height 3
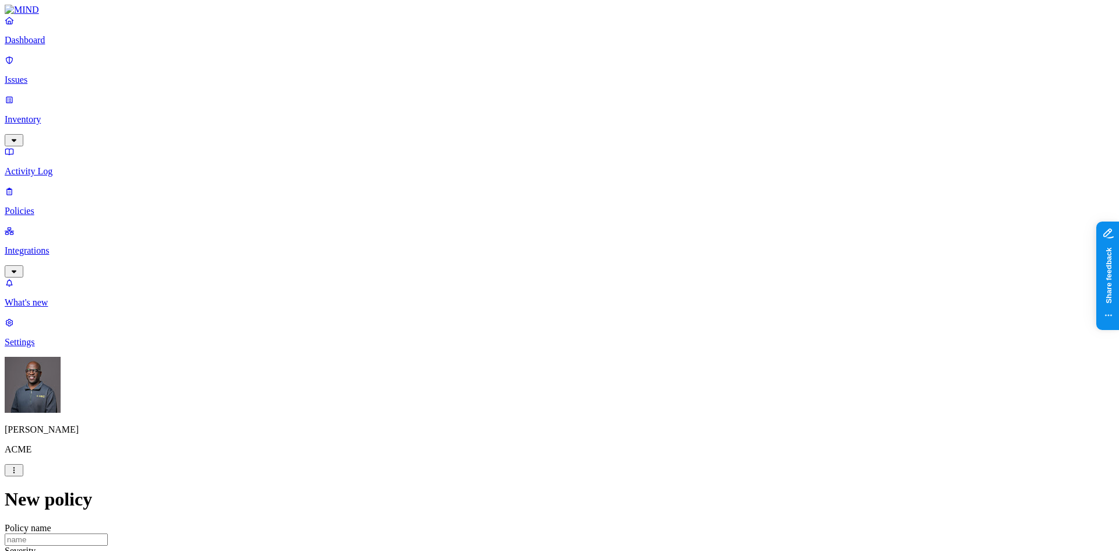
click at [49, 347] on p "Settings" at bounding box center [560, 342] width 1110 height 10
click at [178, 536] on p "Notification channels" at bounding box center [560, 541] width 1110 height 10
click at [48, 45] on p "Dashboard" at bounding box center [560, 40] width 1110 height 10
click at [71, 75] on p "Issues" at bounding box center [560, 80] width 1110 height 10
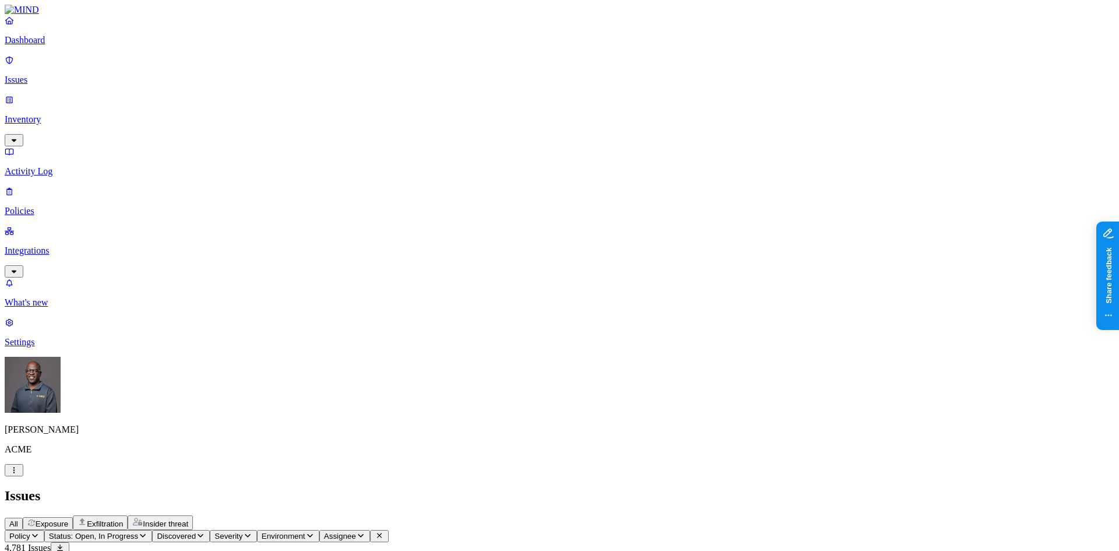
click at [68, 519] on span "Exposure" at bounding box center [52, 523] width 33 height 9
click at [34, 206] on p "Policies" at bounding box center [560, 211] width 1110 height 10
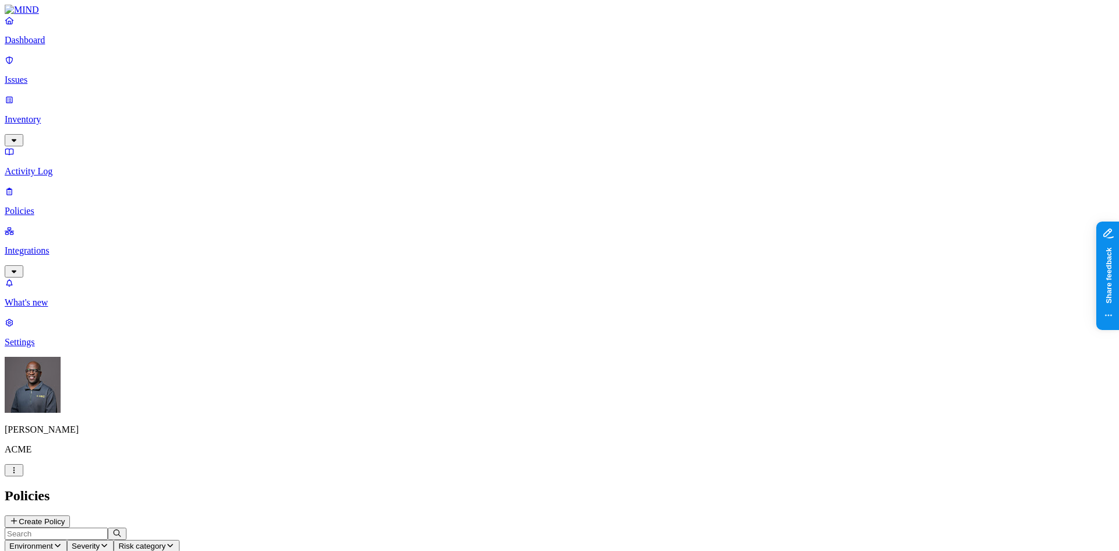
click at [62, 542] on icon "button" at bounding box center [57, 546] width 9 height 8
click at [280, 79] on span "Cloud" at bounding box center [270, 84] width 23 height 10
click at [381, 488] on h2 "Policies" at bounding box center [560, 496] width 1110 height 16
click at [87, 542] on icon "button" at bounding box center [82, 546] width 9 height 8
click at [273, 113] on span "Endpoint" at bounding box center [276, 118] width 34 height 10
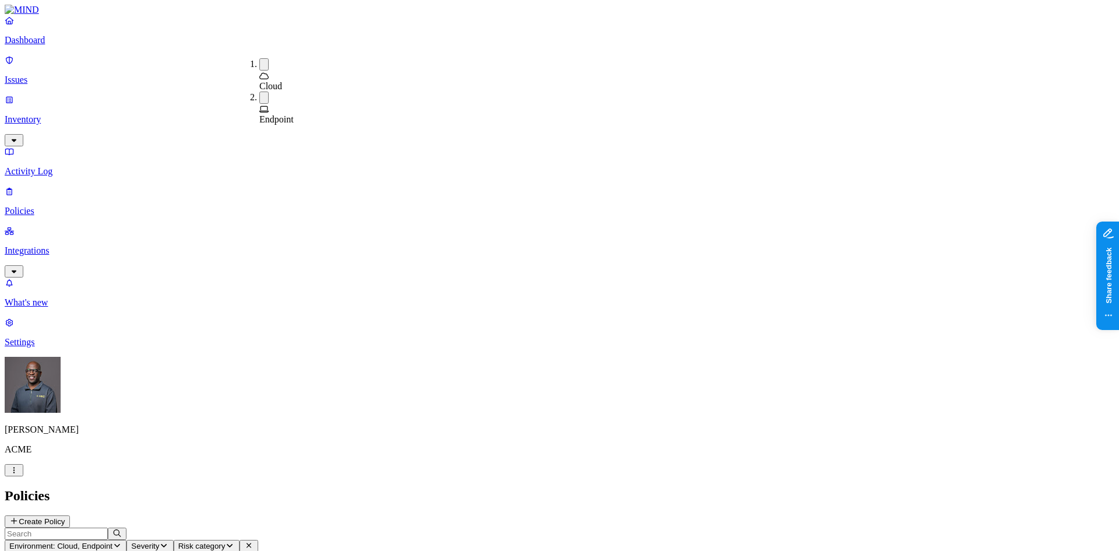
click at [259, 58] on div "Cloud" at bounding box center [259, 74] width 0 height 33
click at [418, 488] on h2 "Policies" at bounding box center [560, 496] width 1110 height 16
click at [70, 515] on button "Create Policy" at bounding box center [37, 521] width 65 height 12
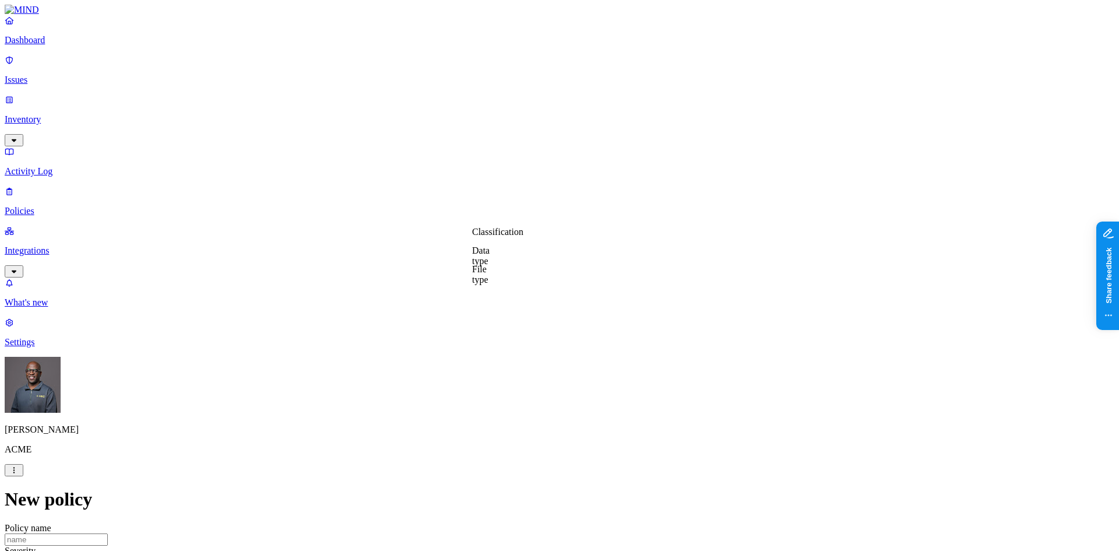
click at [490, 256] on label "Data type" at bounding box center [480, 255] width 17 height 20
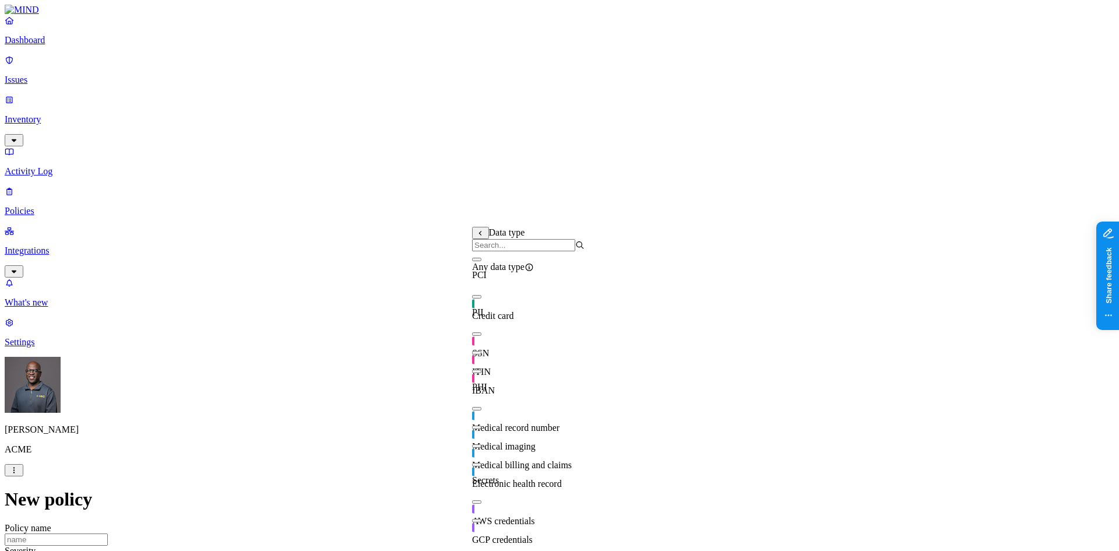
click at [482, 299] on button "button" at bounding box center [476, 296] width 9 height 3
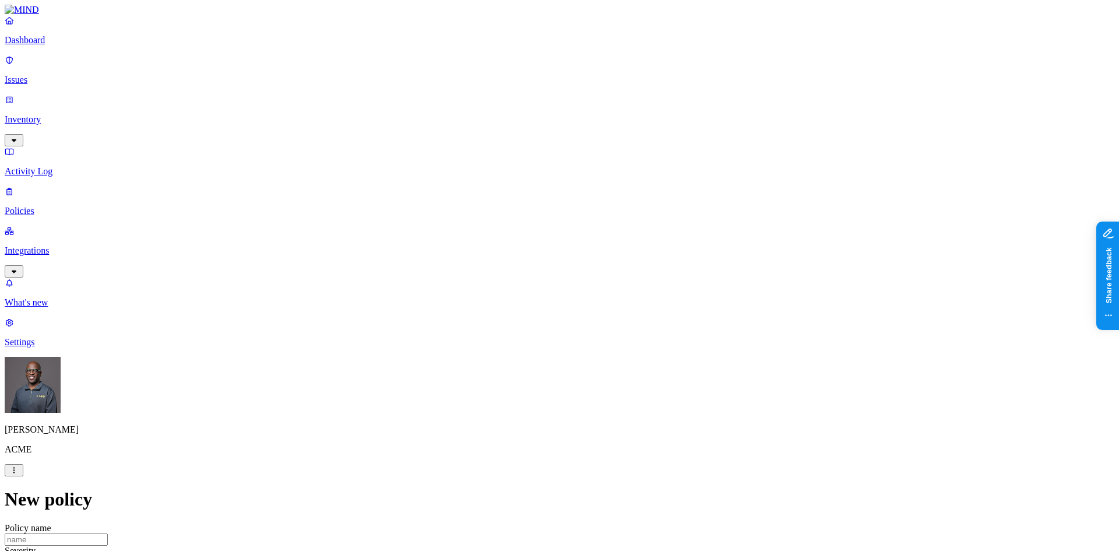
click at [524, 306] on label "Web Domain" at bounding box center [508, 304] width 30 height 20
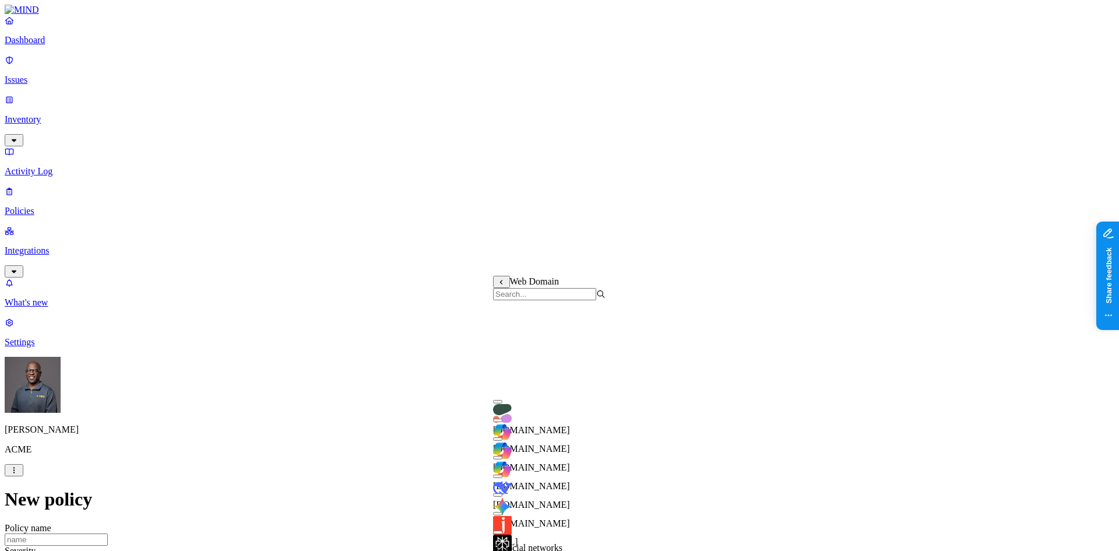
scroll to position [408, 0]
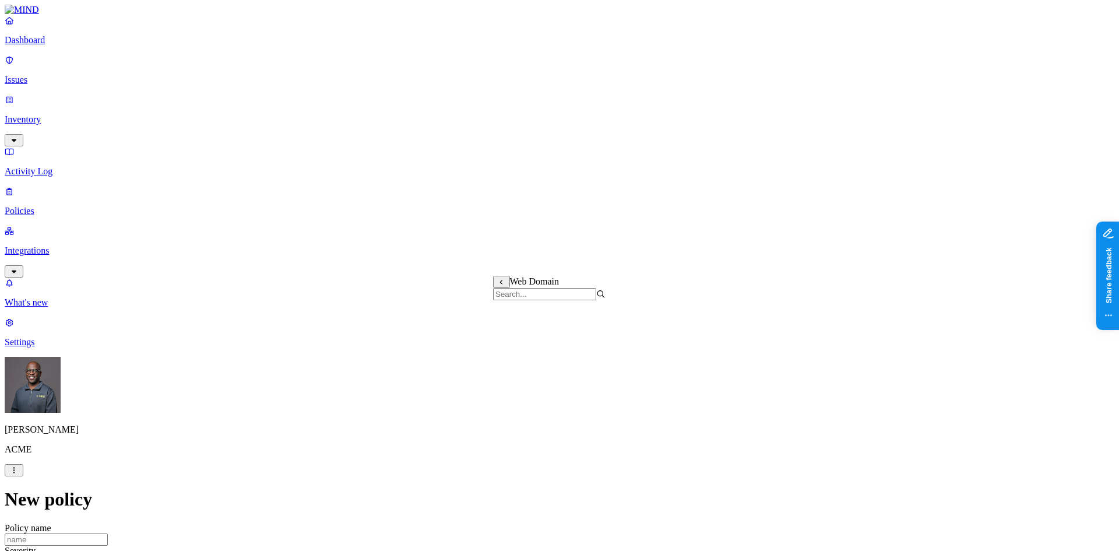
click at [519, 356] on label "Web Domain" at bounding box center [508, 353] width 30 height 20
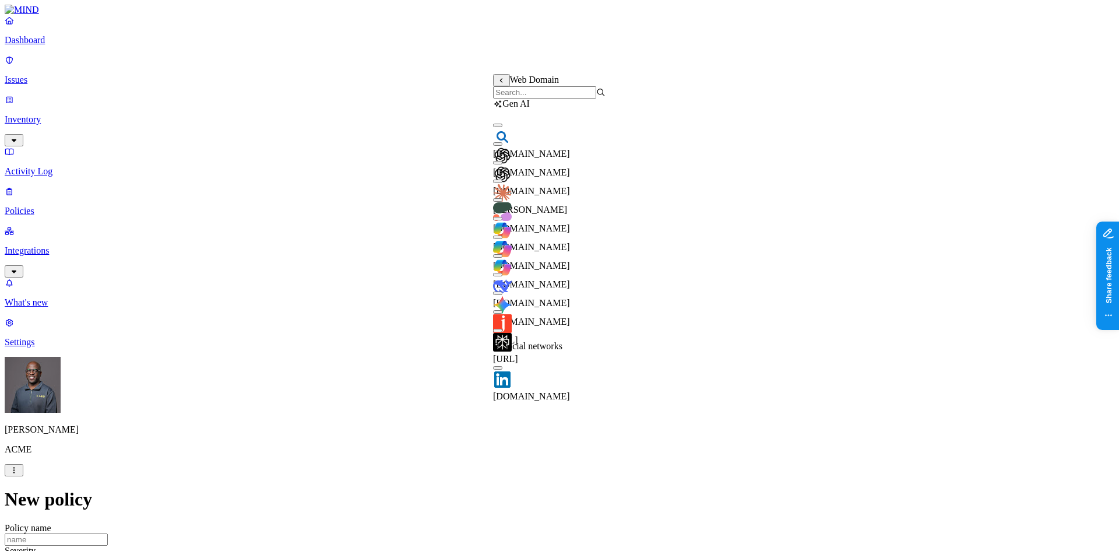
click at [503, 146] on button "button" at bounding box center [497, 143] width 9 height 3
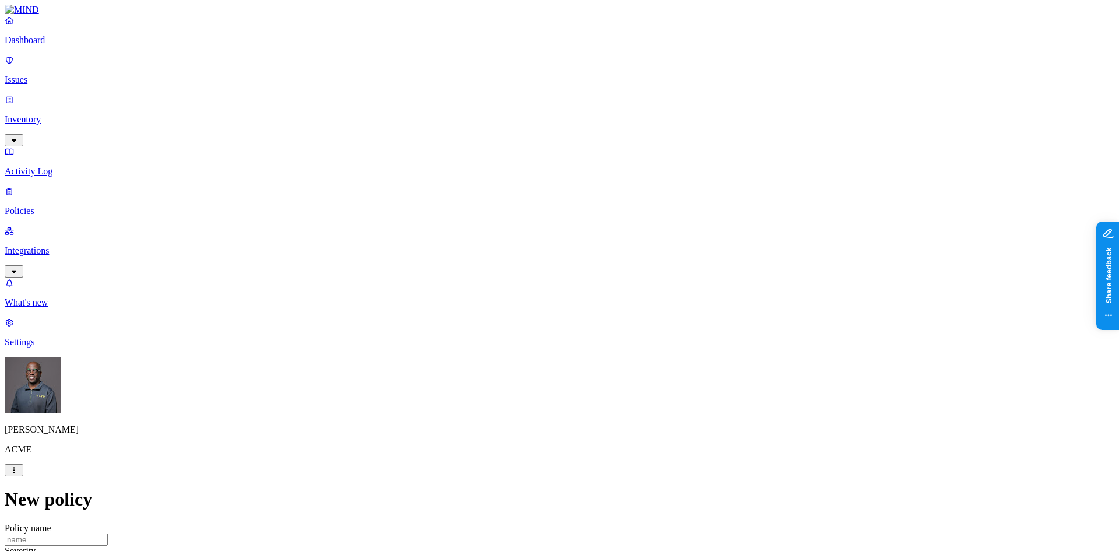
click at [528, 220] on label "Web Category" at bounding box center [510, 218] width 34 height 20
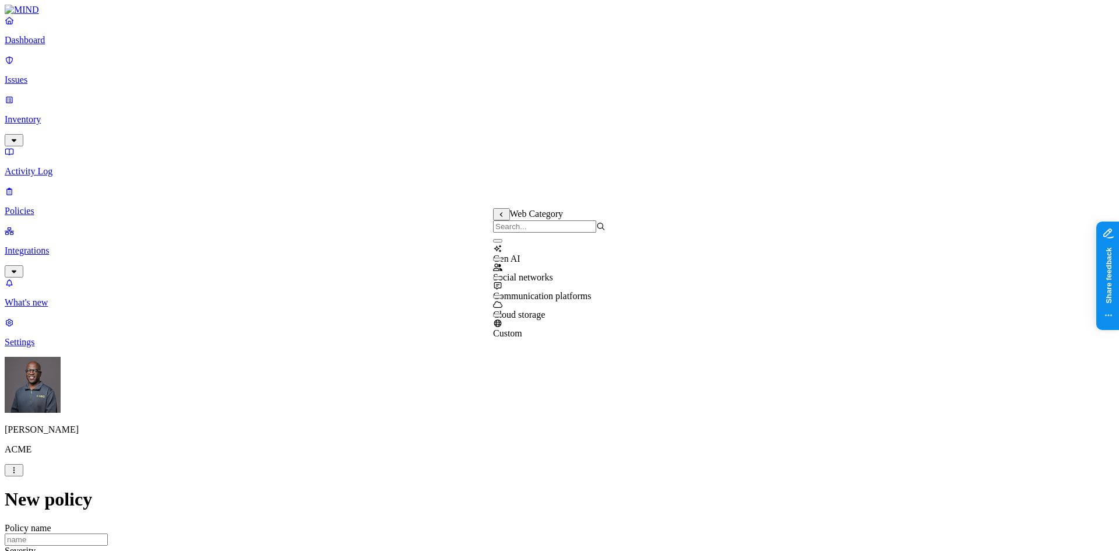
click at [503, 243] on button "button" at bounding box center [497, 240] width 9 height 3
click at [583, 237] on label "AND" at bounding box center [573, 232] width 20 height 10
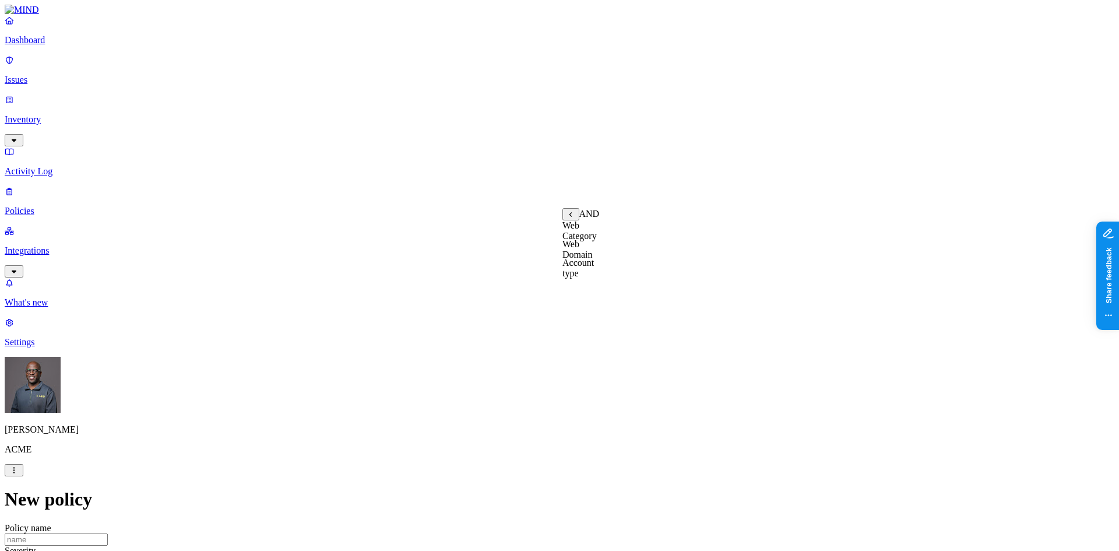
click at [593, 273] on label "Account type" at bounding box center [578, 268] width 31 height 20
click at [594, 230] on label "Unmanaged" at bounding box center [585, 225] width 45 height 10
click at [512, 342] on label "Departments" at bounding box center [509, 337] width 48 height 10
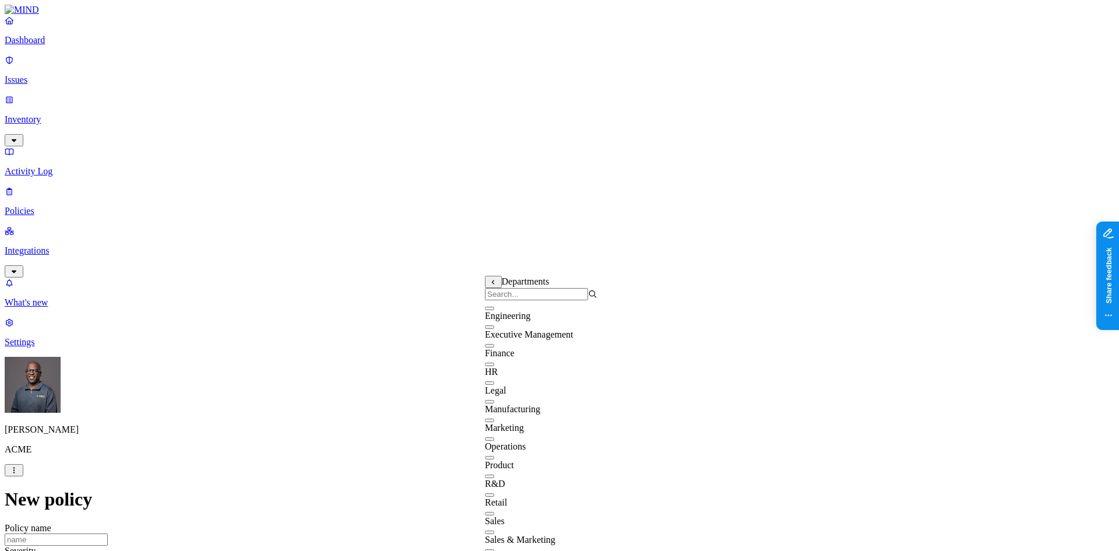
click at [497, 319] on div "Engineering" at bounding box center [541, 310] width 113 height 21
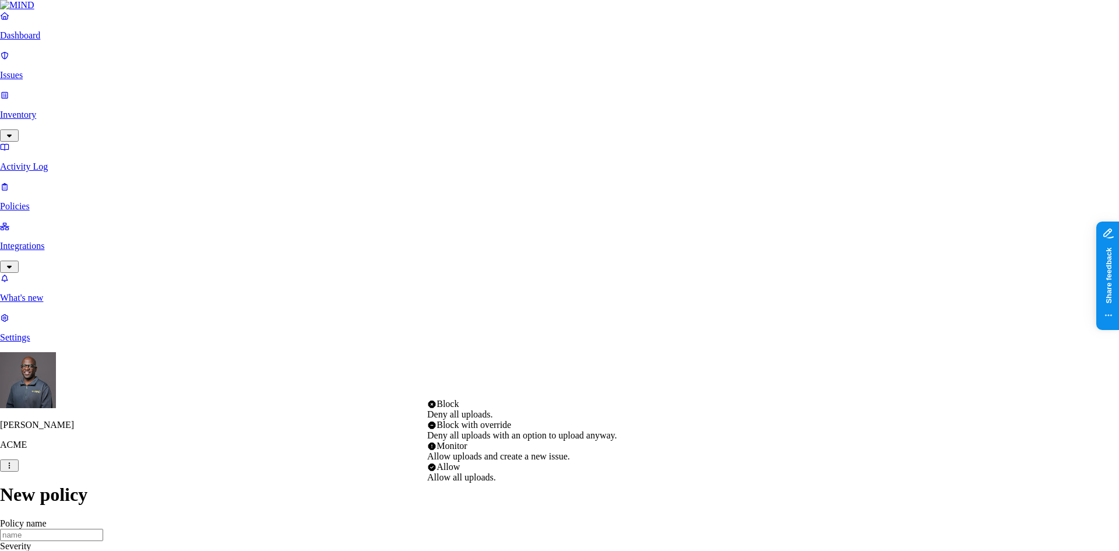
select select "3"
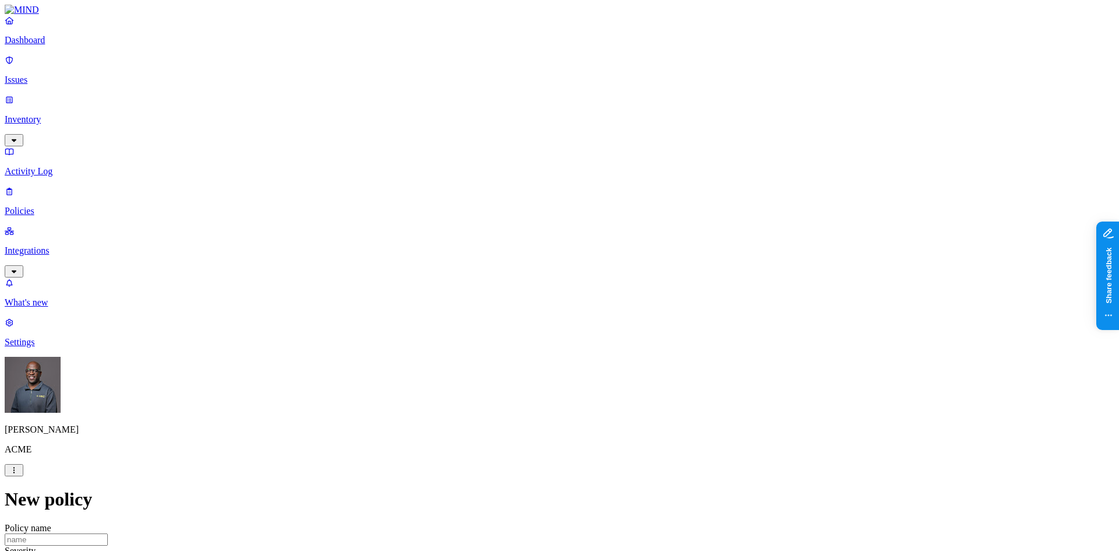
drag, startPoint x: 740, startPoint y: 314, endPoint x: 756, endPoint y: 314, distance: 16.3
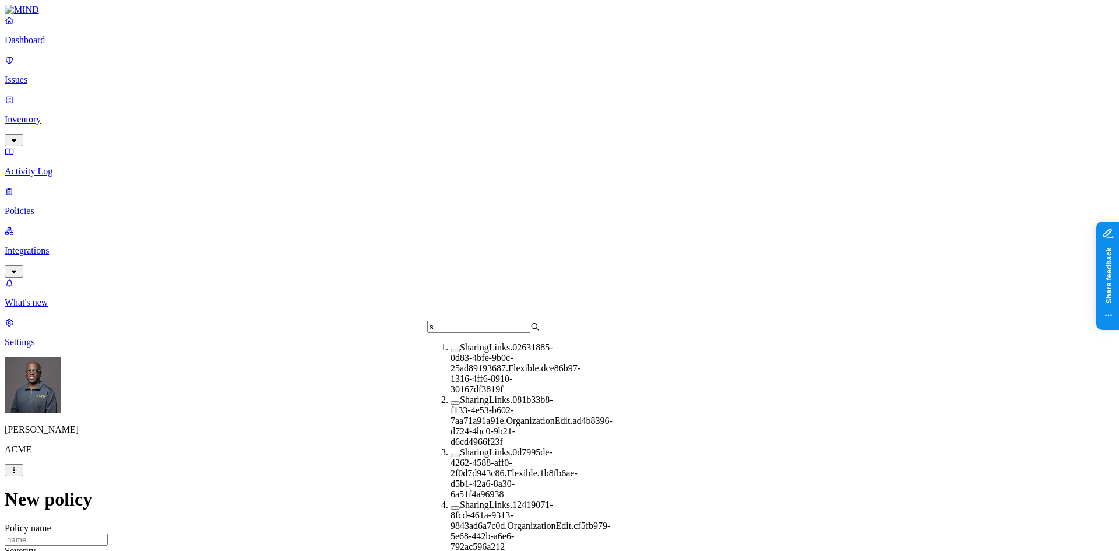
type input "s"
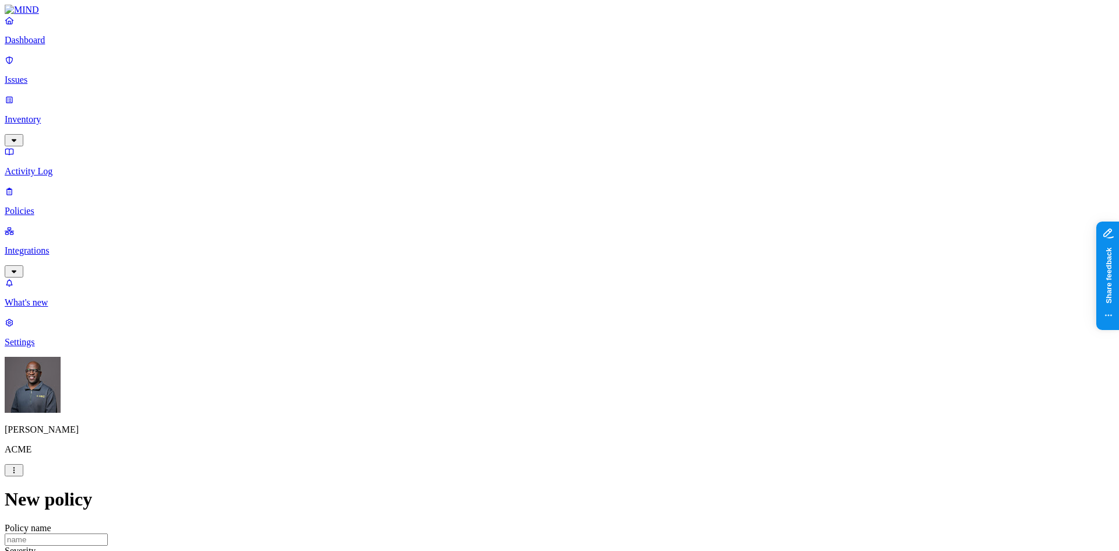
drag, startPoint x: 249, startPoint y: 302, endPoint x: 385, endPoint y: 332, distance: 139.2
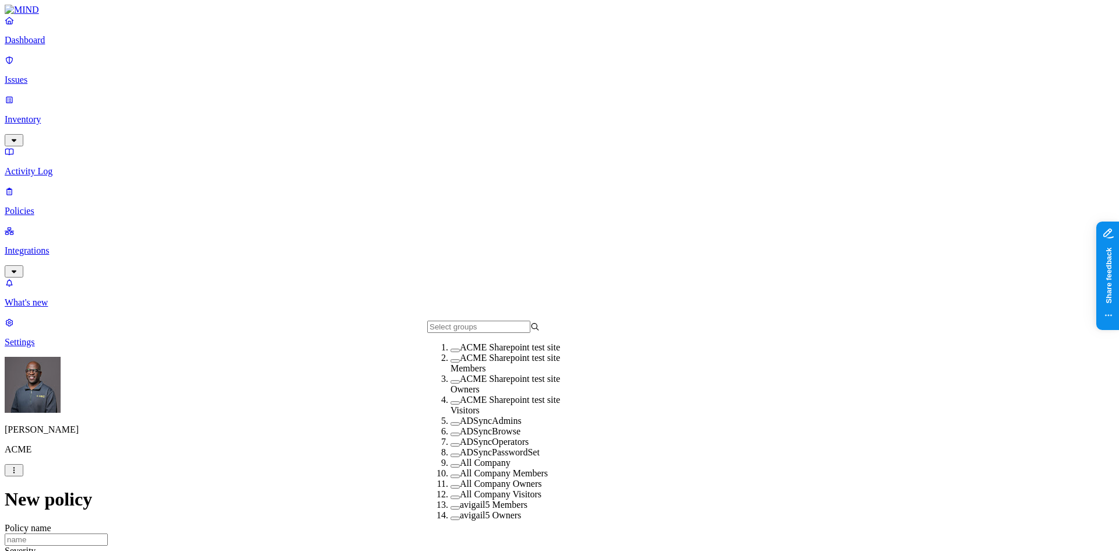
click at [451, 426] on button "button" at bounding box center [455, 423] width 9 height 3
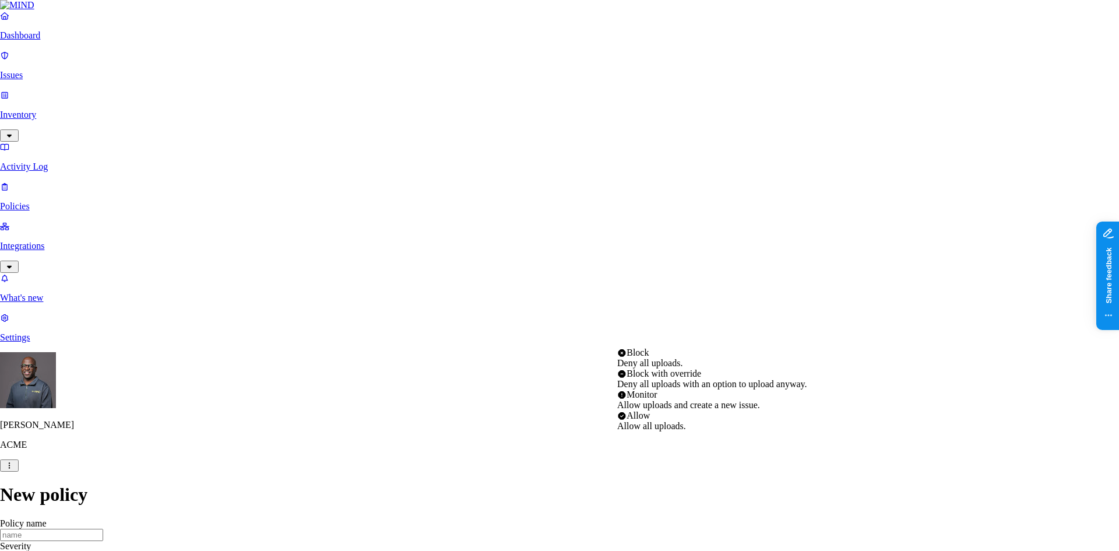
select select "2"
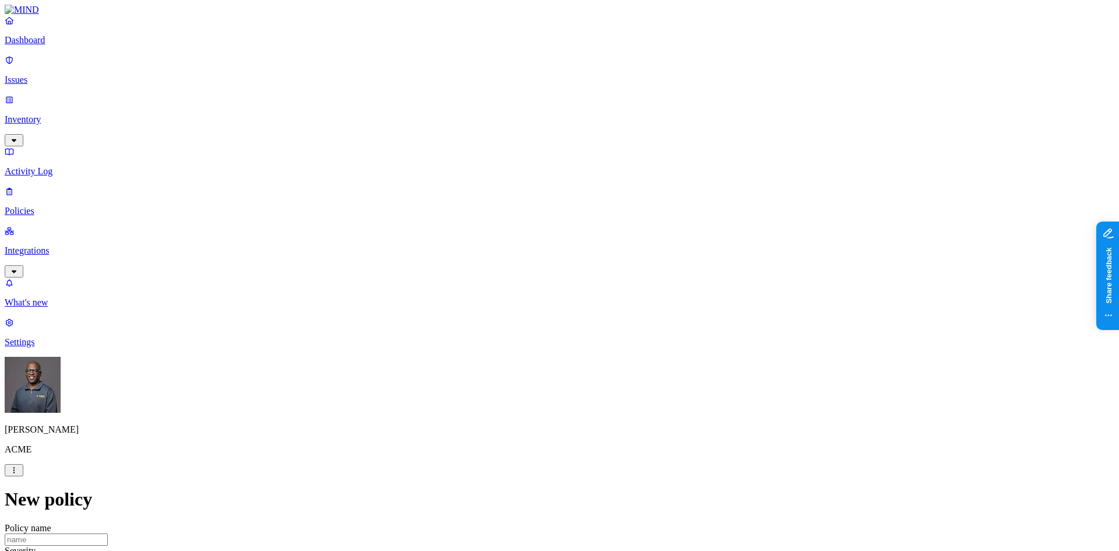
click at [41, 45] on link "Dashboard" at bounding box center [560, 30] width 1110 height 30
click at [50, 114] on p "Inventory" at bounding box center [560, 119] width 1110 height 10
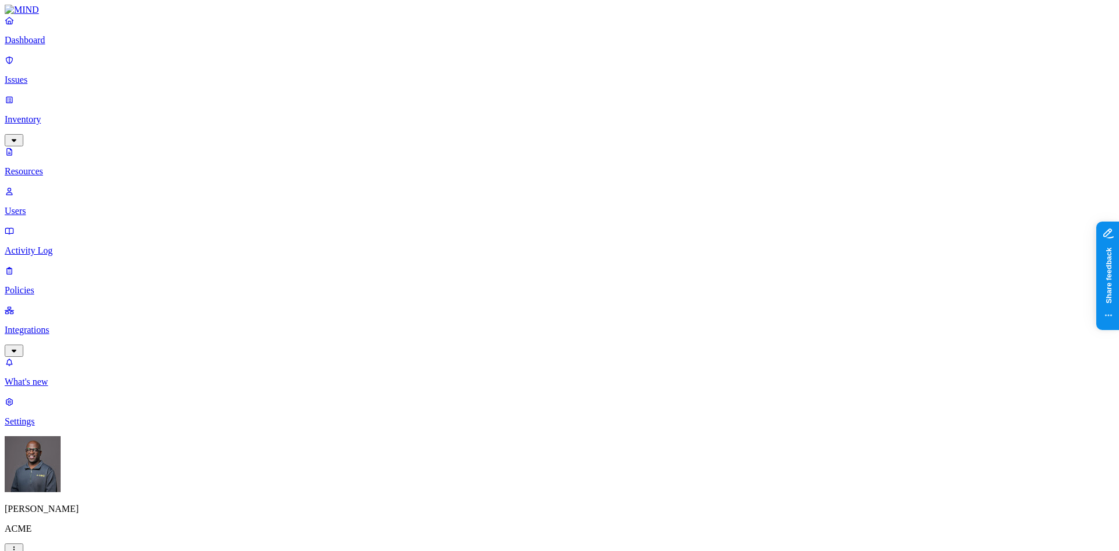
click at [42, 285] on p "Policies" at bounding box center [560, 290] width 1110 height 10
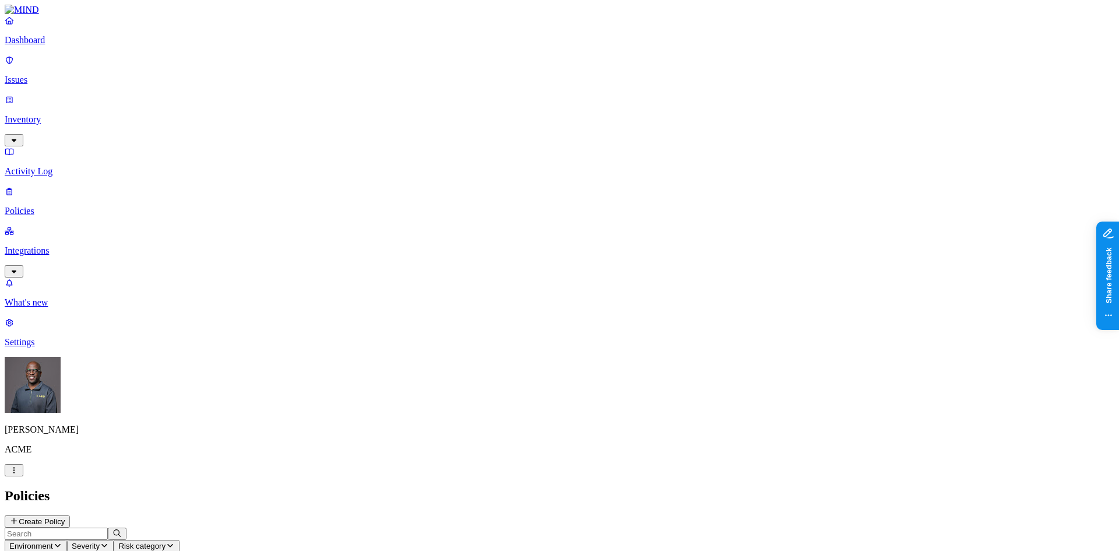
click at [60, 206] on p "Policies" at bounding box center [560, 211] width 1110 height 10
click at [70, 515] on button "Create Policy" at bounding box center [37, 521] width 65 height 12
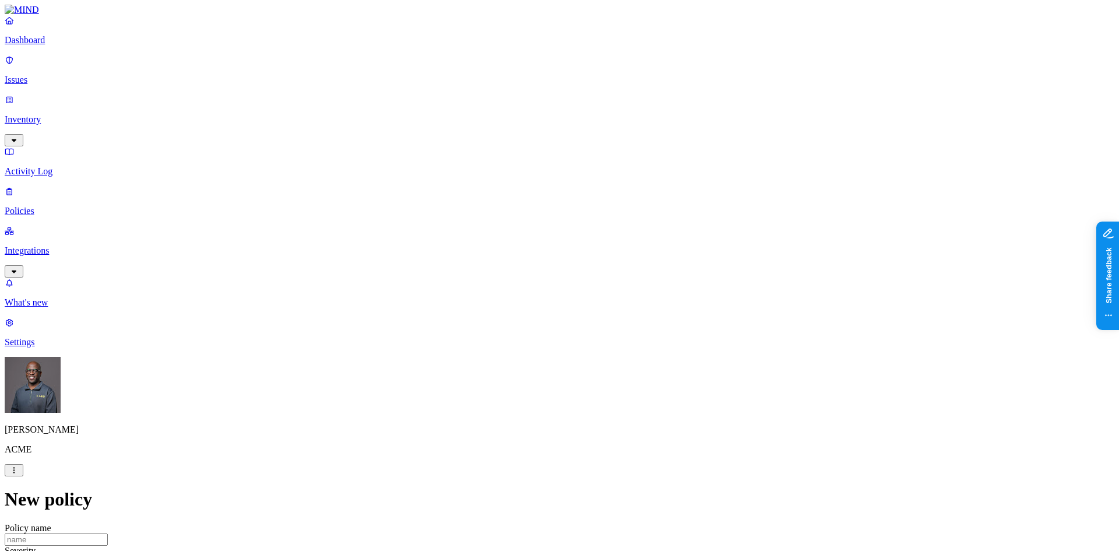
click at [515, 295] on label "Classification" at bounding box center [497, 290] width 51 height 10
click at [482, 357] on button "button" at bounding box center [476, 354] width 9 height 3
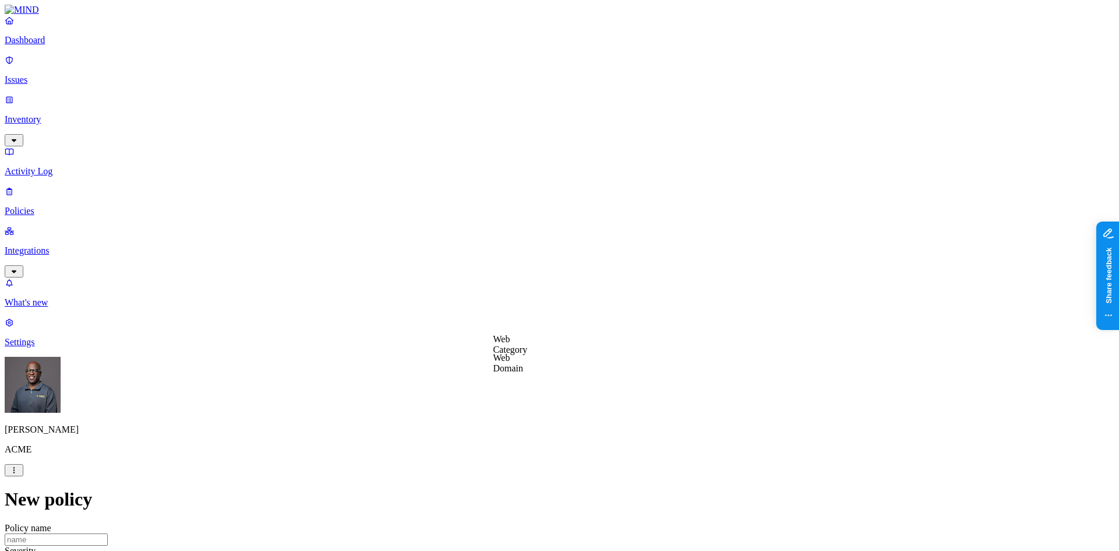
click at [524, 363] on label "Web Domain" at bounding box center [508, 363] width 30 height 20
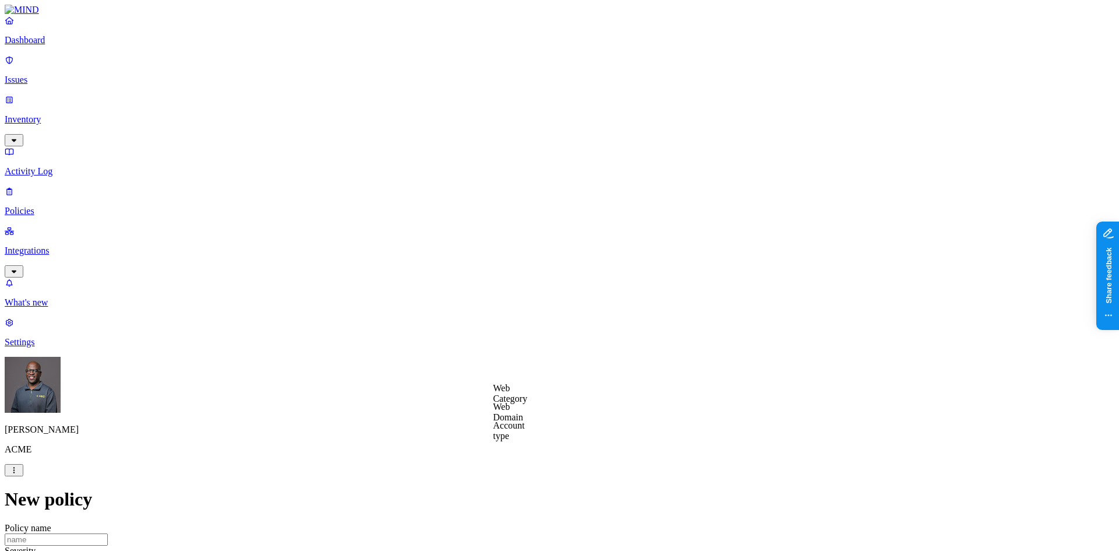
click at [528, 397] on label "Web Category" at bounding box center [510, 393] width 34 height 20
click at [503, 417] on button "button" at bounding box center [497, 415] width 9 height 3
click at [583, 412] on label "AND" at bounding box center [573, 407] width 20 height 10
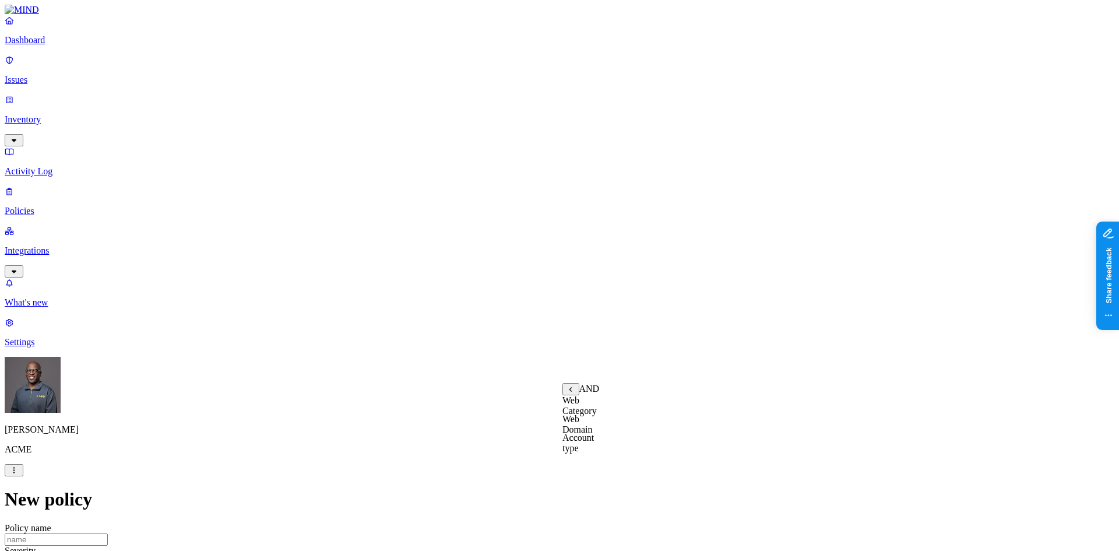
click at [594, 448] on label "Account type" at bounding box center [578, 443] width 31 height 20
click at [596, 405] on label "Unmanaged" at bounding box center [585, 400] width 45 height 10
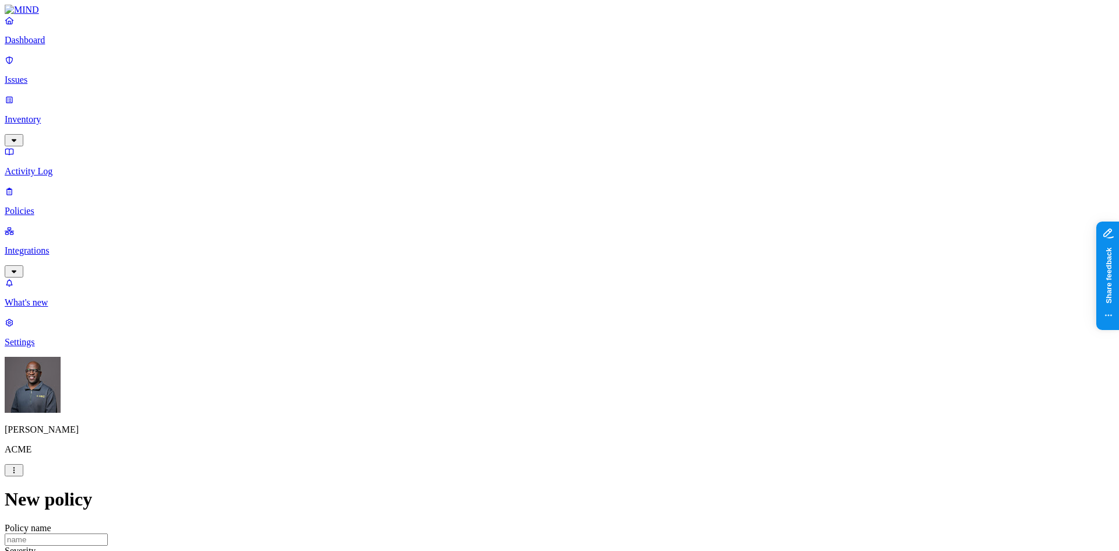
click at [510, 167] on label "Departments" at bounding box center [509, 162] width 48 height 10
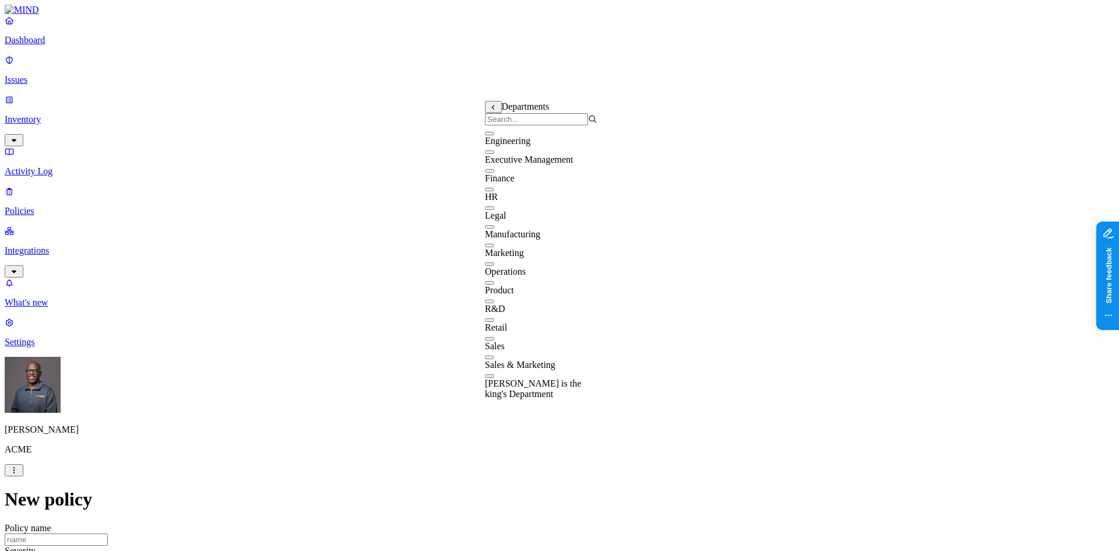
click at [494, 191] on button "button" at bounding box center [489, 189] width 9 height 3
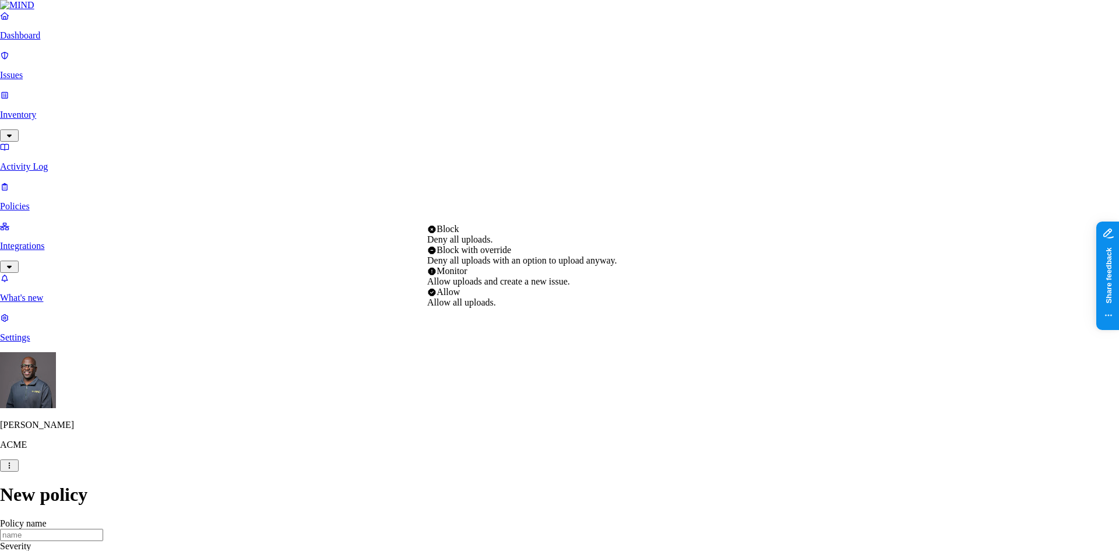
select select "3"
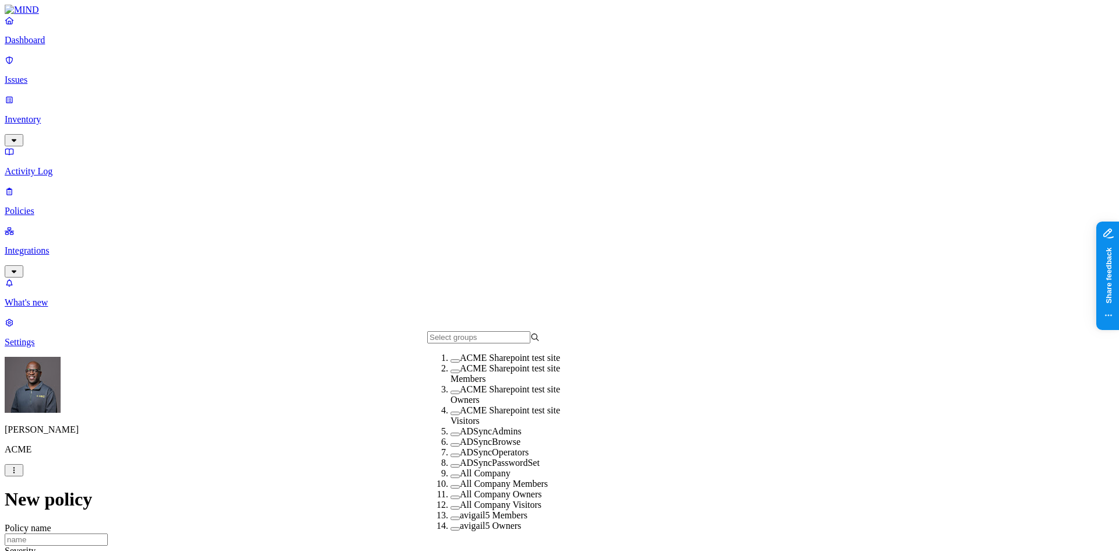
click at [451, 436] on button "button" at bounding box center [455, 434] width 9 height 3
drag, startPoint x: 708, startPoint y: 371, endPoint x: 747, endPoint y: 326, distance: 60.3
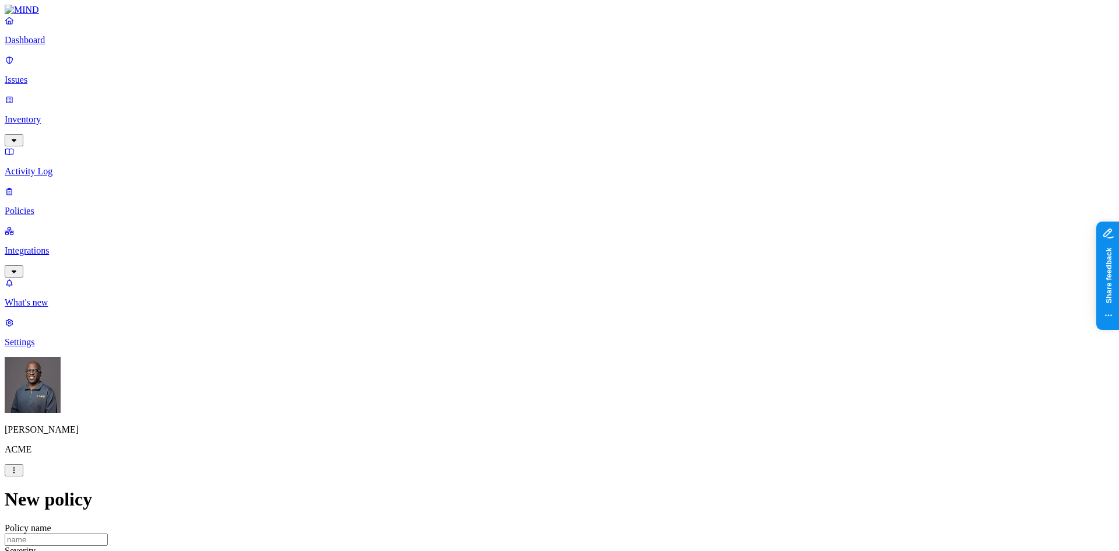
click at [47, 45] on p "Dashboard" at bounding box center [560, 40] width 1110 height 10
click at [62, 114] on p "Inventory" at bounding box center [560, 119] width 1110 height 10
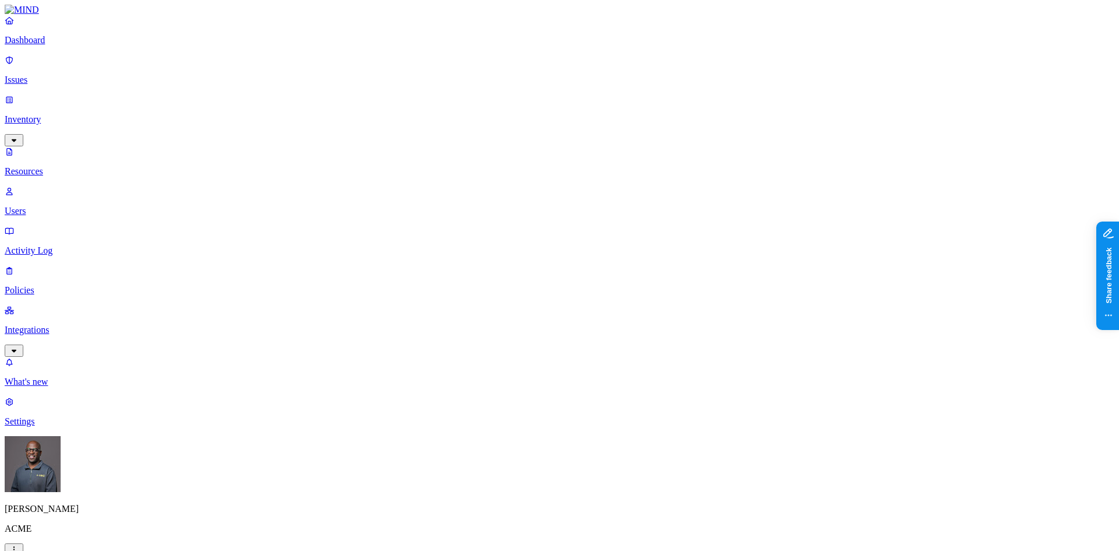
click at [350, 91] on div "PCI" at bounding box center [350, 107] width 0 height 33
click at [350, 65] on button "button" at bounding box center [354, 66] width 9 height 3
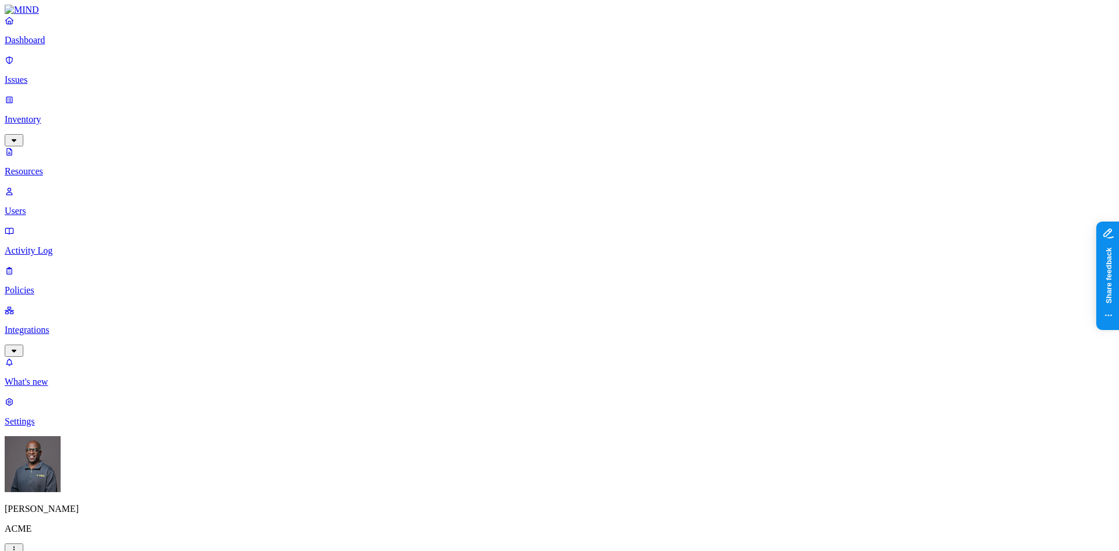
type input "d"
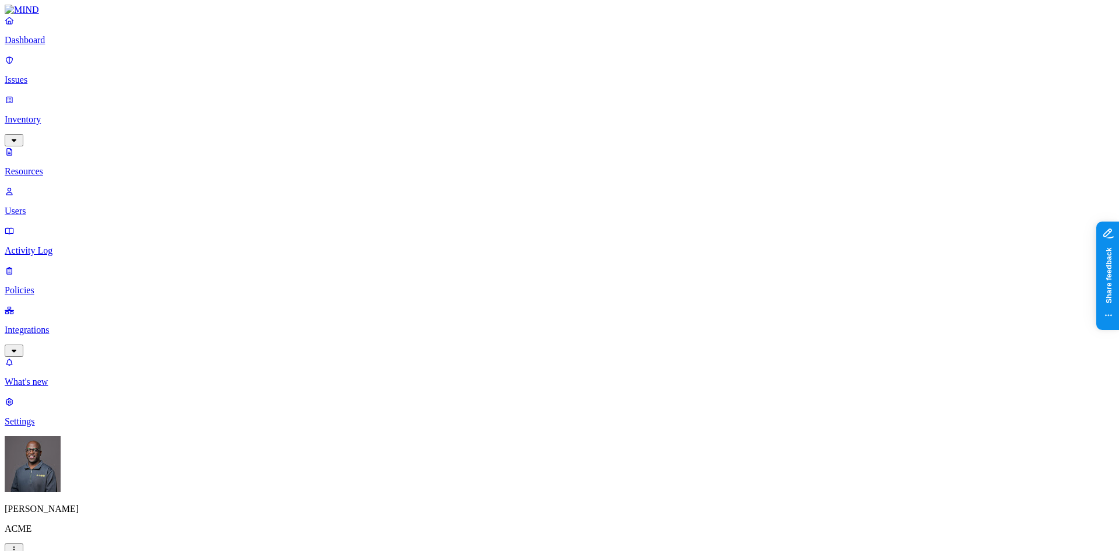
drag, startPoint x: 202, startPoint y: 40, endPoint x: 134, endPoint y: 47, distance: 68.0
drag, startPoint x: 176, startPoint y: 37, endPoint x: 142, endPoint y: 37, distance: 33.8
type input "d"
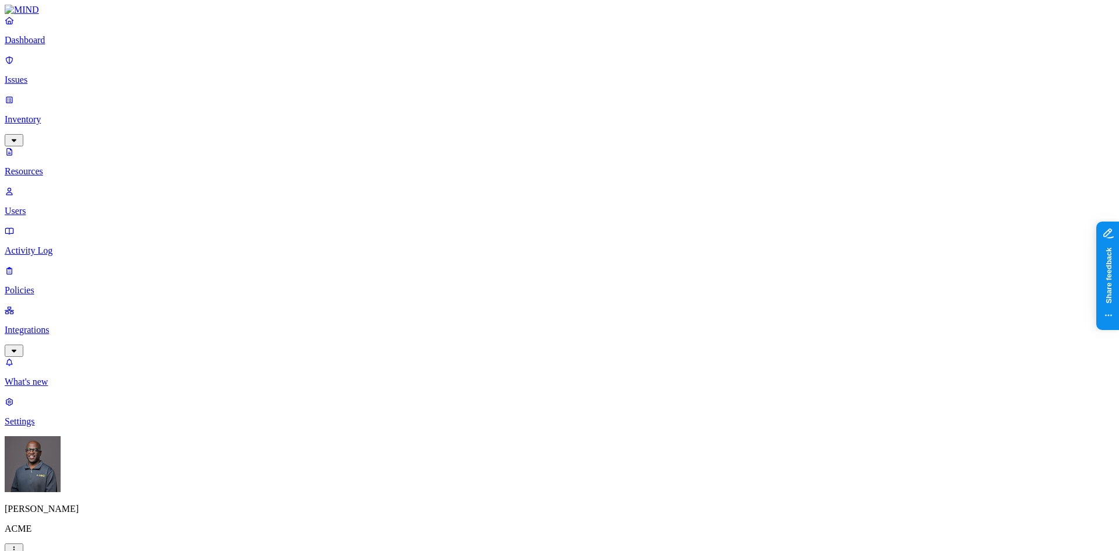
type input "doctor"
click at [350, 69] on div "PII" at bounding box center [350, 80] width 0 height 22
click at [350, 158] on div "PHI" at bounding box center [350, 174] width 0 height 33
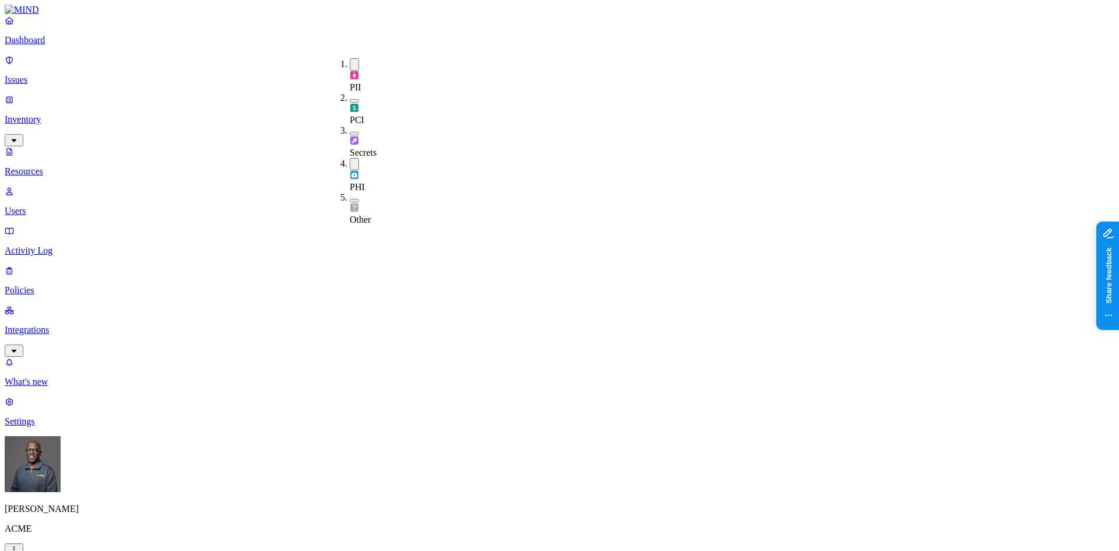
click at [350, 132] on button "button" at bounding box center [354, 133] width 9 height 3
click at [350, 160] on button "button" at bounding box center [354, 166] width 9 height 12
click at [350, 99] on button "button" at bounding box center [354, 100] width 9 height 3
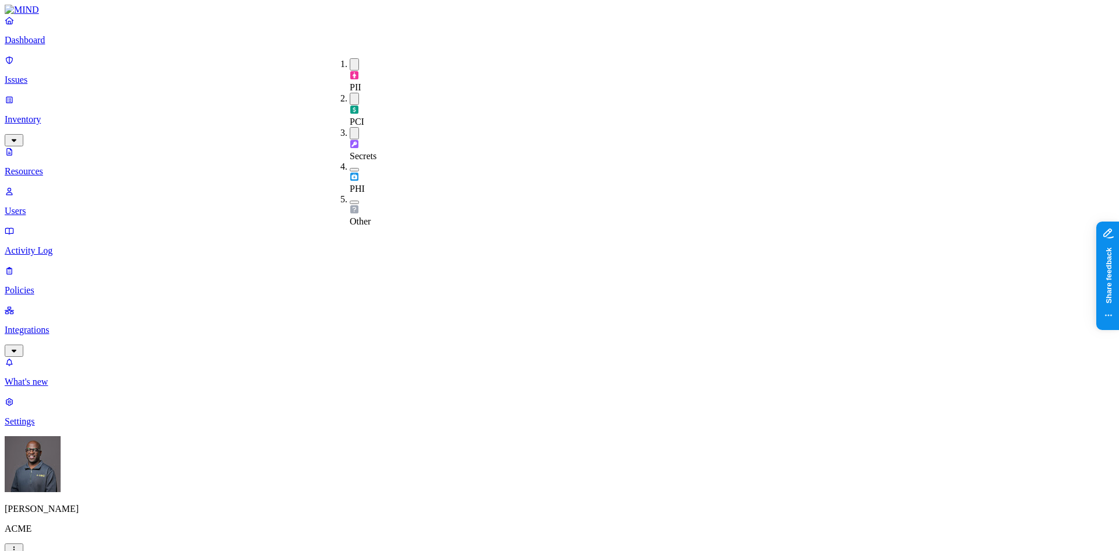
type input "i"
drag, startPoint x: 191, startPoint y: 38, endPoint x: 133, endPoint y: 36, distance: 58.3
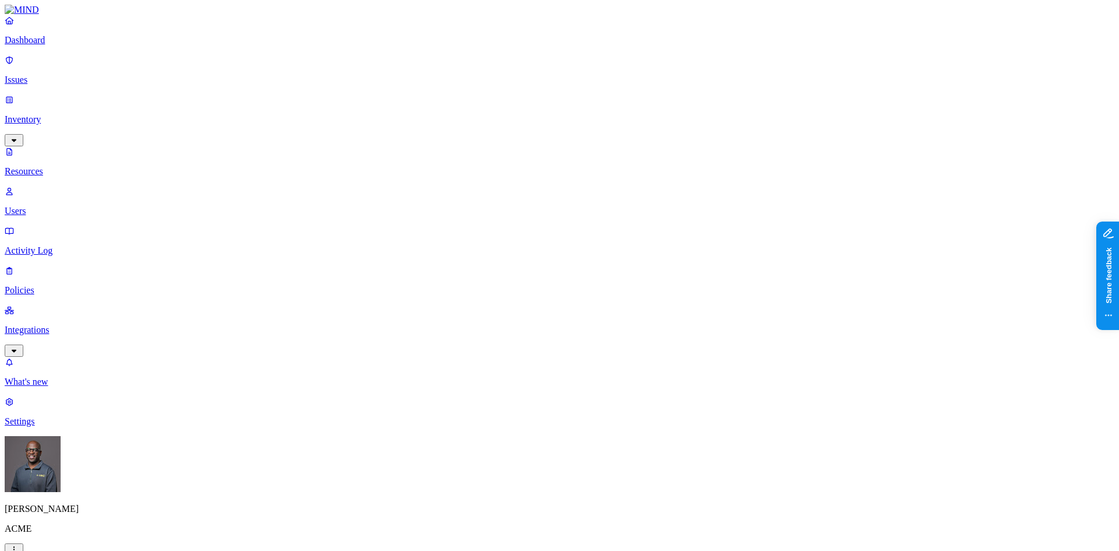
type input "s"
type input "b"
type input "i"
type input "r"
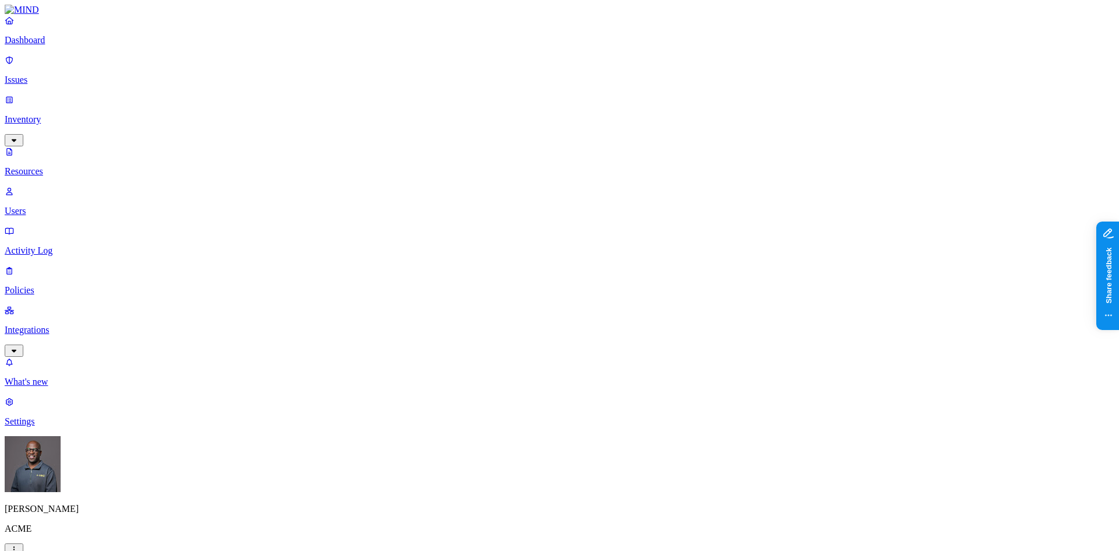
type input "h"
type input "b"
type input "p"
type input "plan"
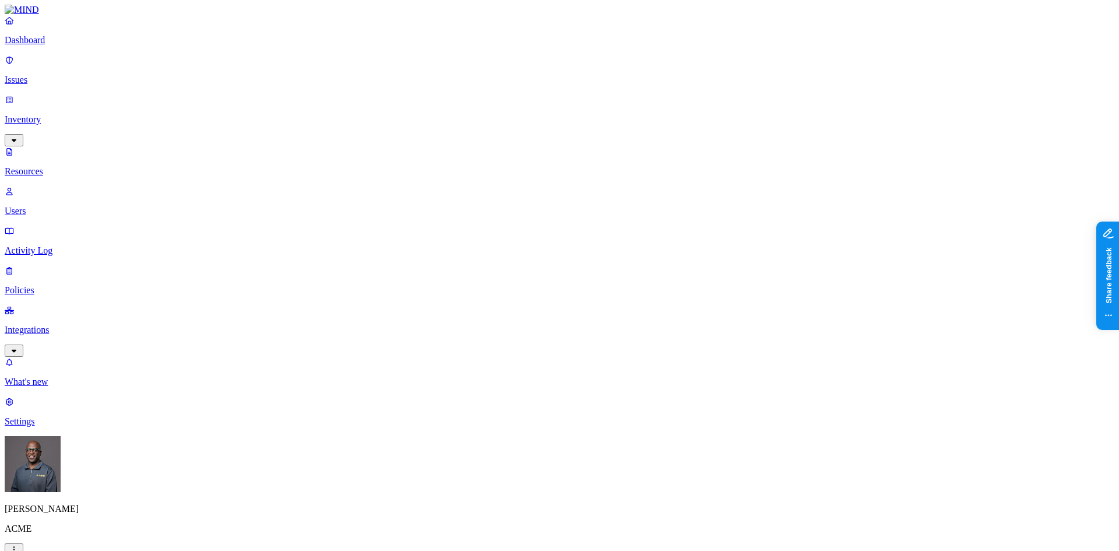
click at [350, 65] on button "button" at bounding box center [354, 66] width 9 height 3
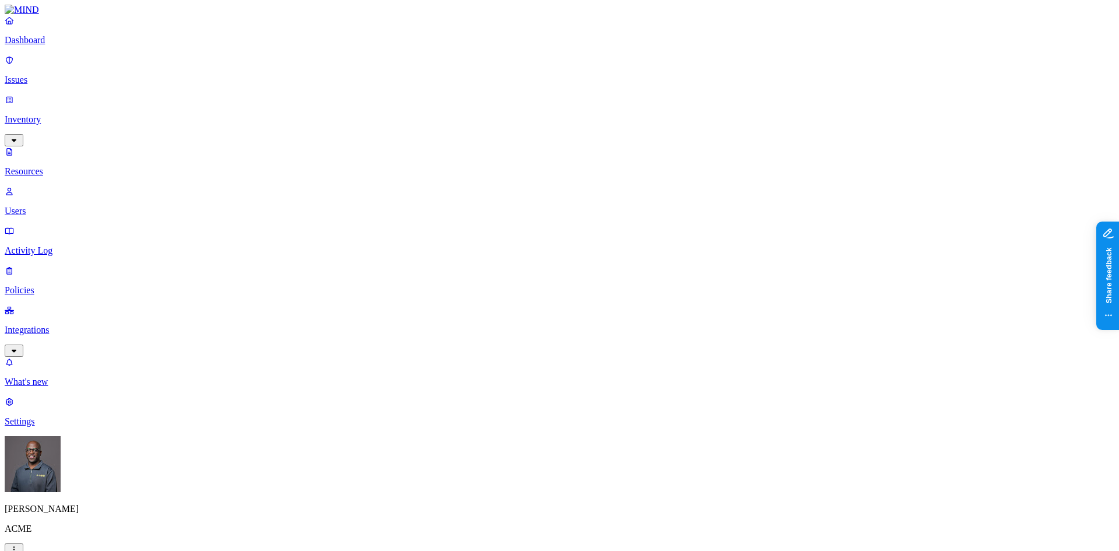
drag, startPoint x: 406, startPoint y: 20, endPoint x: 450, endPoint y: 34, distance: 46.1
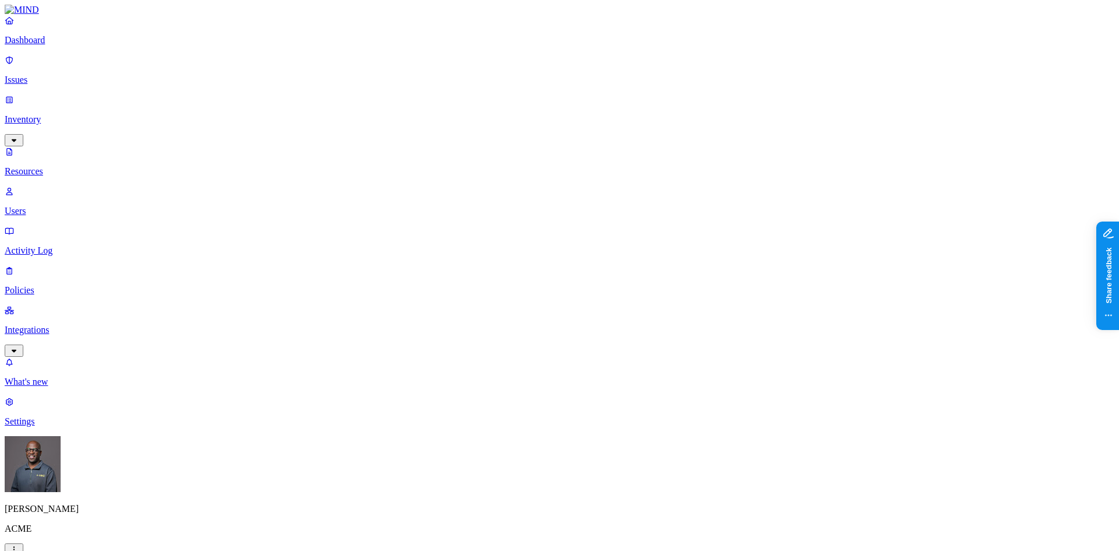
scroll to position [87, 0]
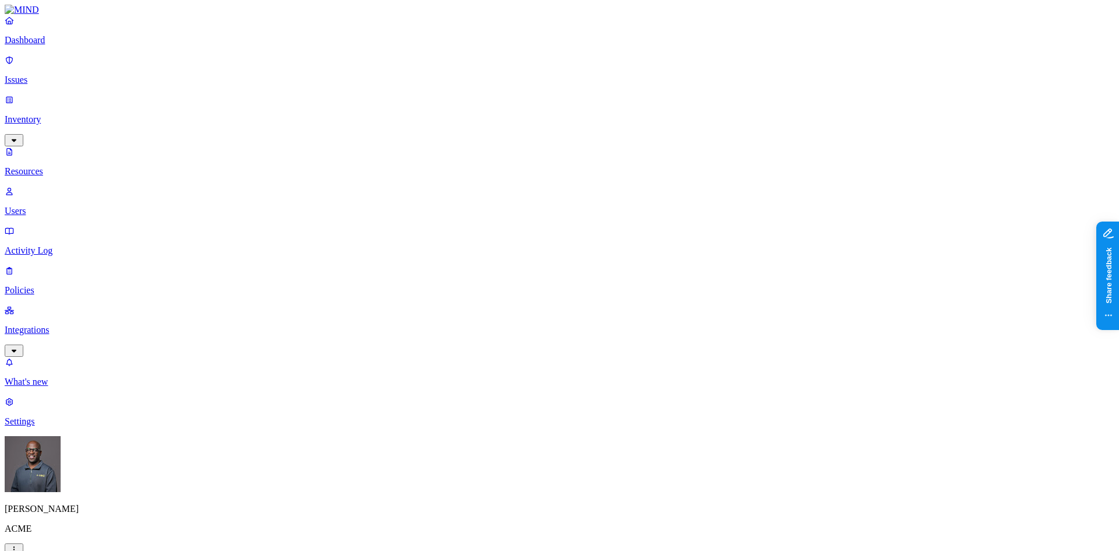
click at [350, 61] on button "button" at bounding box center [354, 64] width 9 height 12
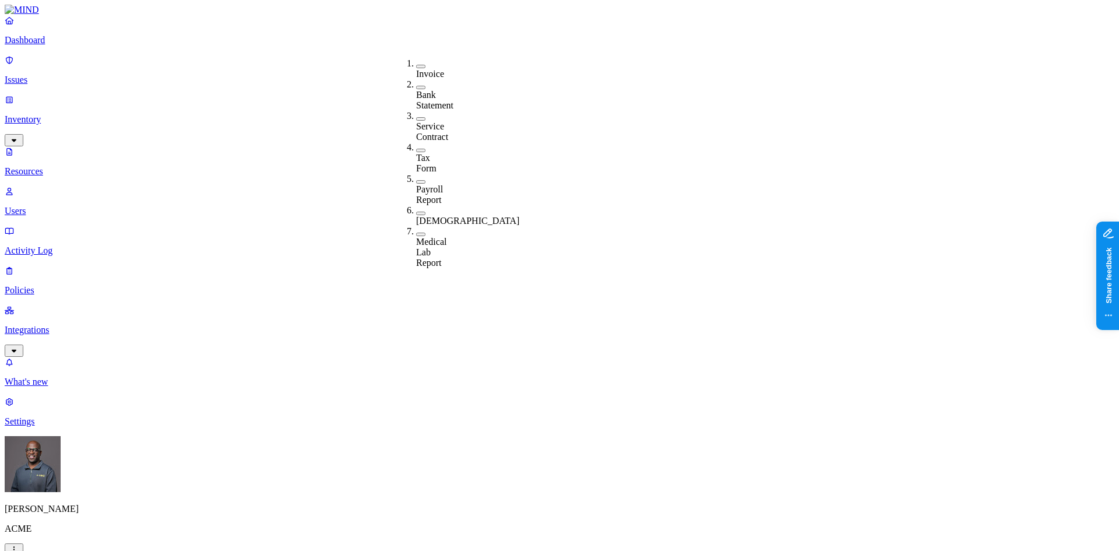
click at [416, 86] on button "button" at bounding box center [420, 87] width 9 height 3
click at [416, 82] on button "button" at bounding box center [420, 85] width 9 height 12
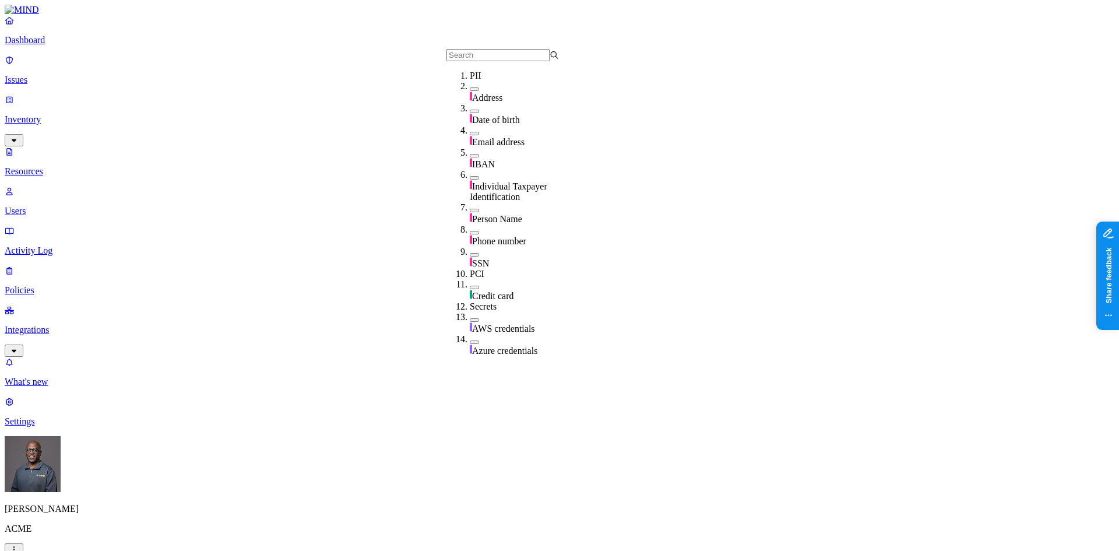
click at [470, 157] on button "button" at bounding box center [474, 155] width 9 height 3
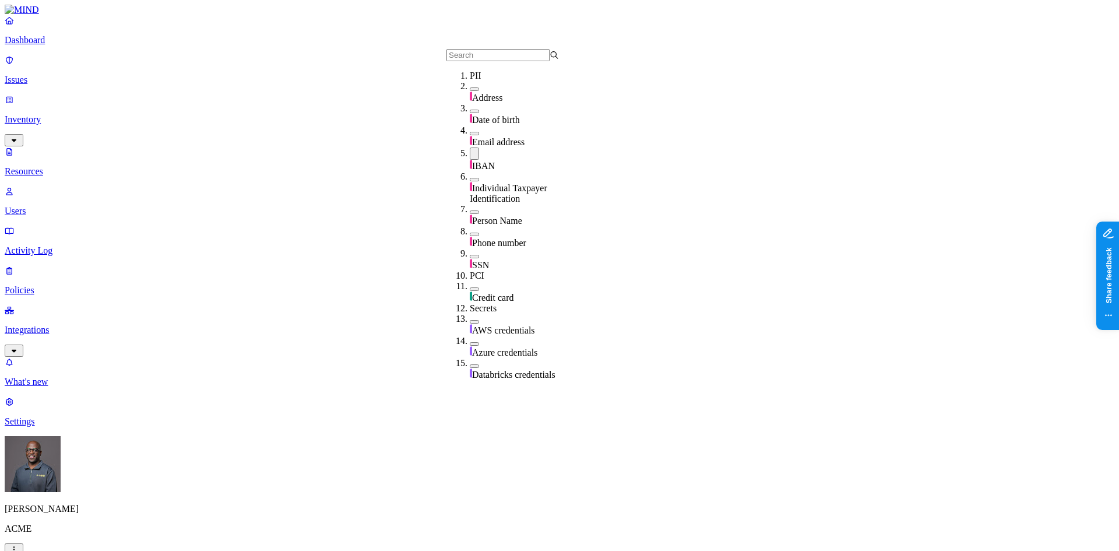
scroll to position [117, 0]
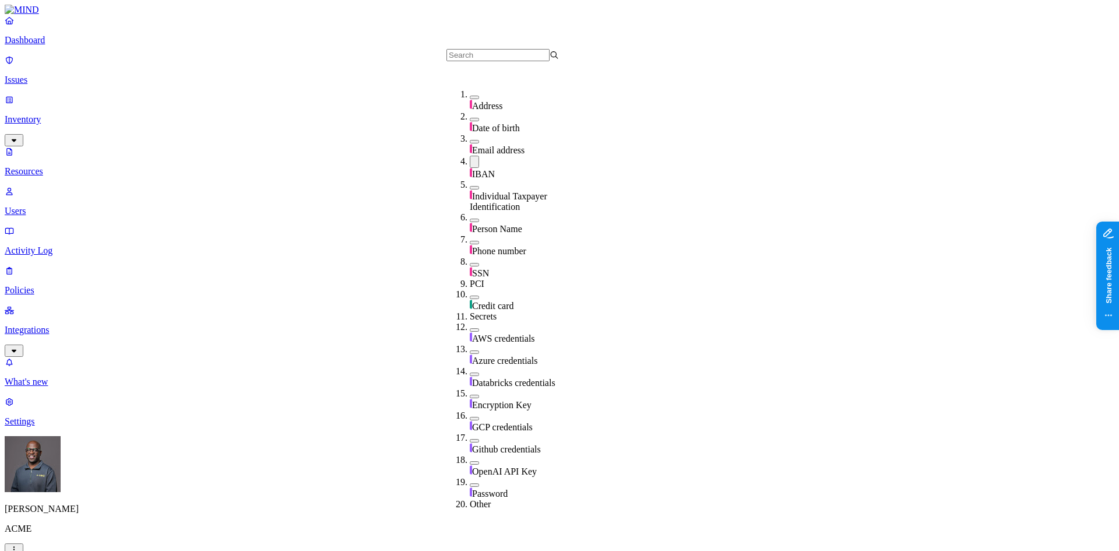
click at [470, 296] on button "button" at bounding box center [474, 297] width 9 height 3
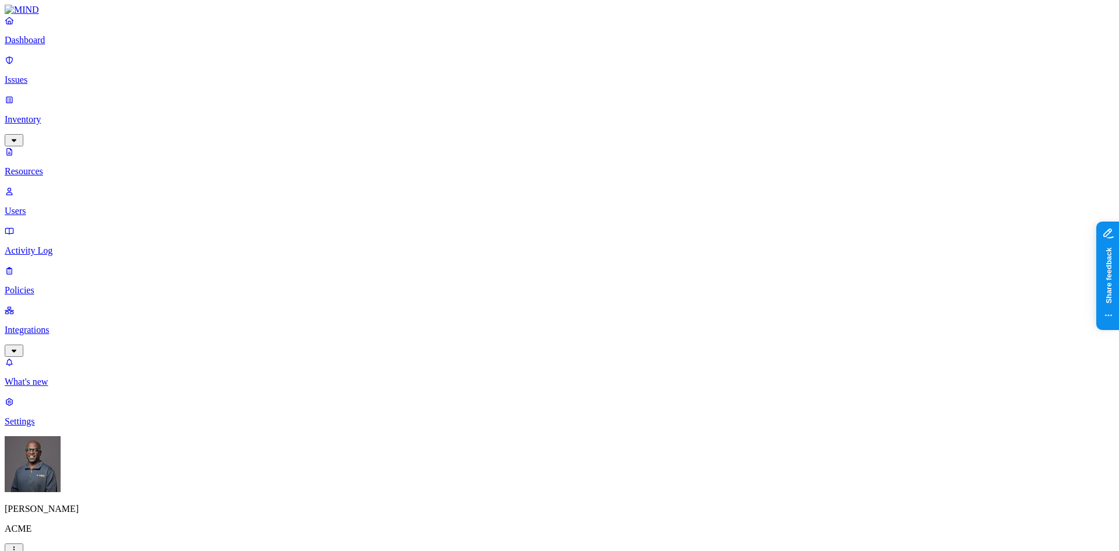
scroll to position [117, 0]
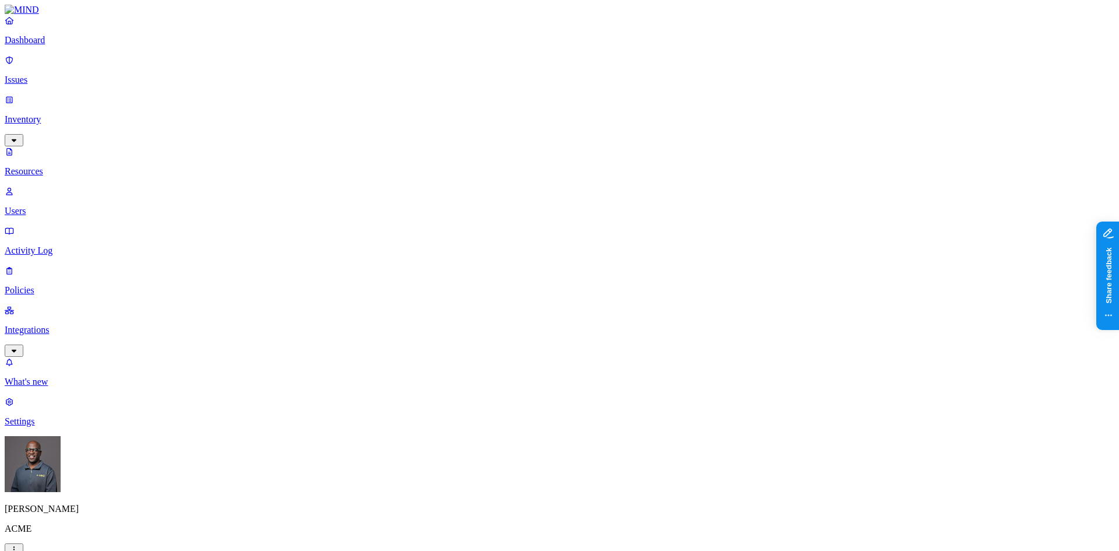
click at [51, 206] on p "Users" at bounding box center [560, 211] width 1110 height 10
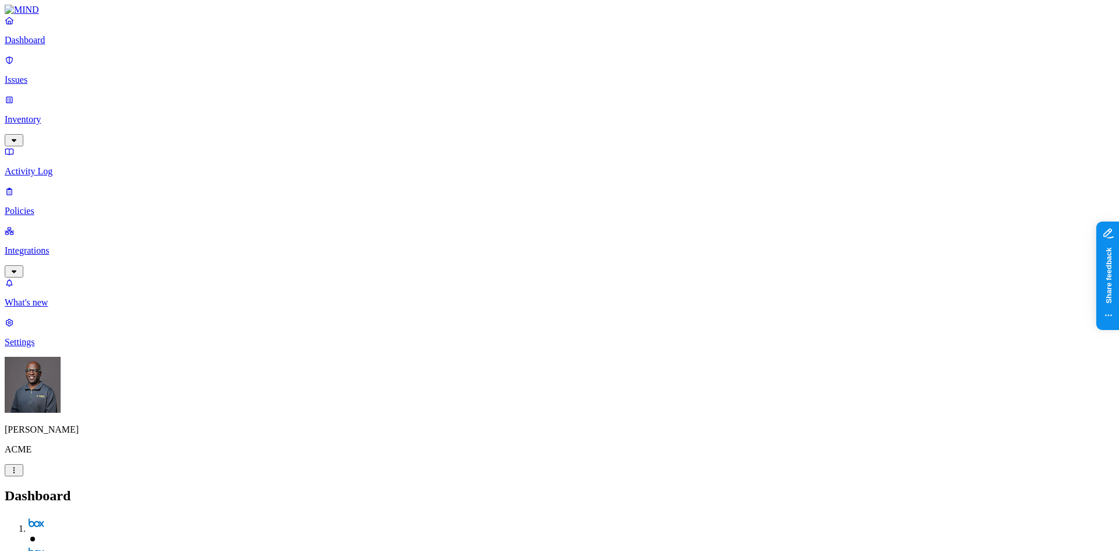
click at [46, 75] on p "Issues" at bounding box center [560, 80] width 1110 height 10
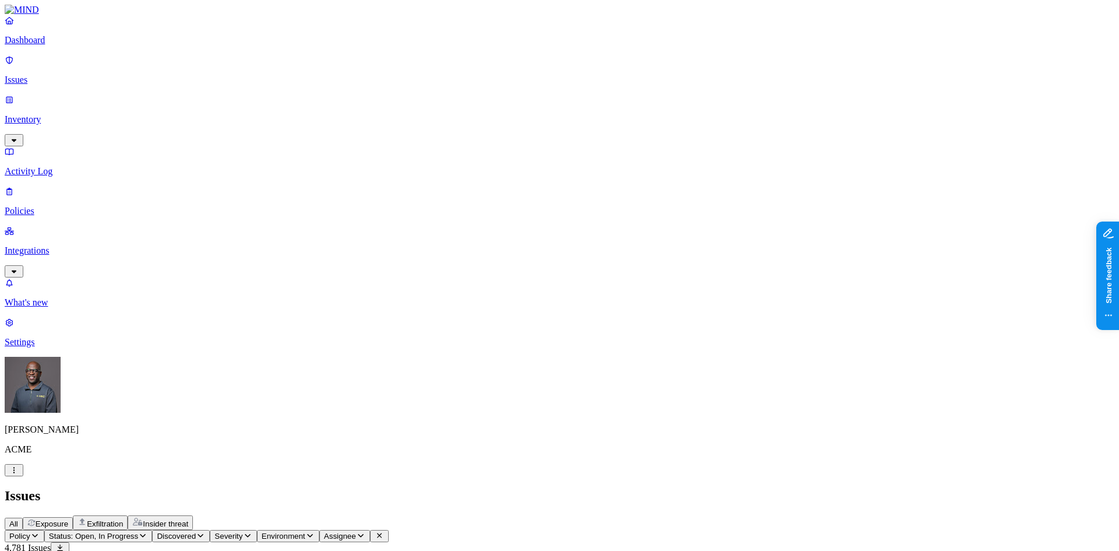
click at [68, 519] on span "Exposure" at bounding box center [52, 523] width 33 height 9
click at [123, 519] on span "Exfiltration" at bounding box center [105, 523] width 36 height 9
click at [188, 519] on span "Insider threat" at bounding box center [165, 523] width 45 height 9
click at [123, 519] on span "Exfiltration" at bounding box center [105, 523] width 36 height 9
click at [68, 519] on span "Exposure" at bounding box center [52, 523] width 33 height 9
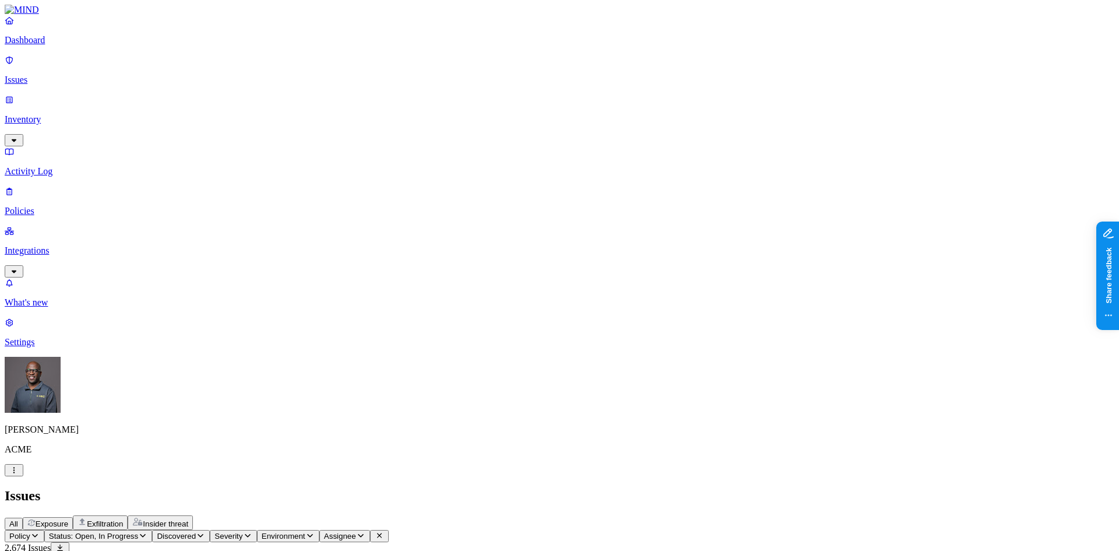
click at [123, 519] on span "Exfiltration" at bounding box center [105, 523] width 36 height 9
click at [68, 519] on span "Exposure" at bounding box center [52, 523] width 33 height 9
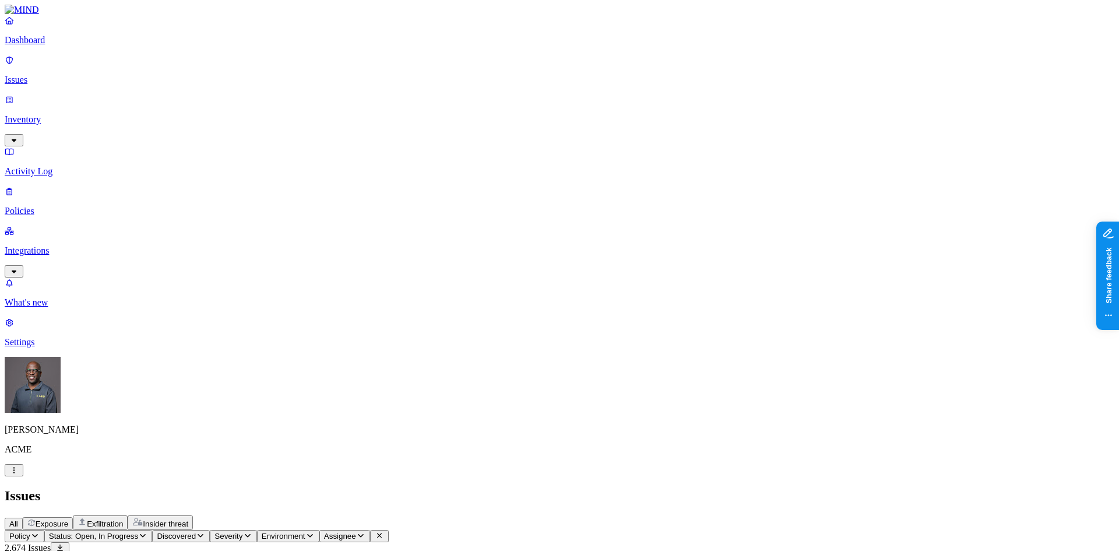
scroll to position [175, 0]
click at [123, 519] on span "Exfiltration" at bounding box center [105, 523] width 36 height 9
click at [188, 519] on span "Insider threat" at bounding box center [165, 523] width 45 height 9
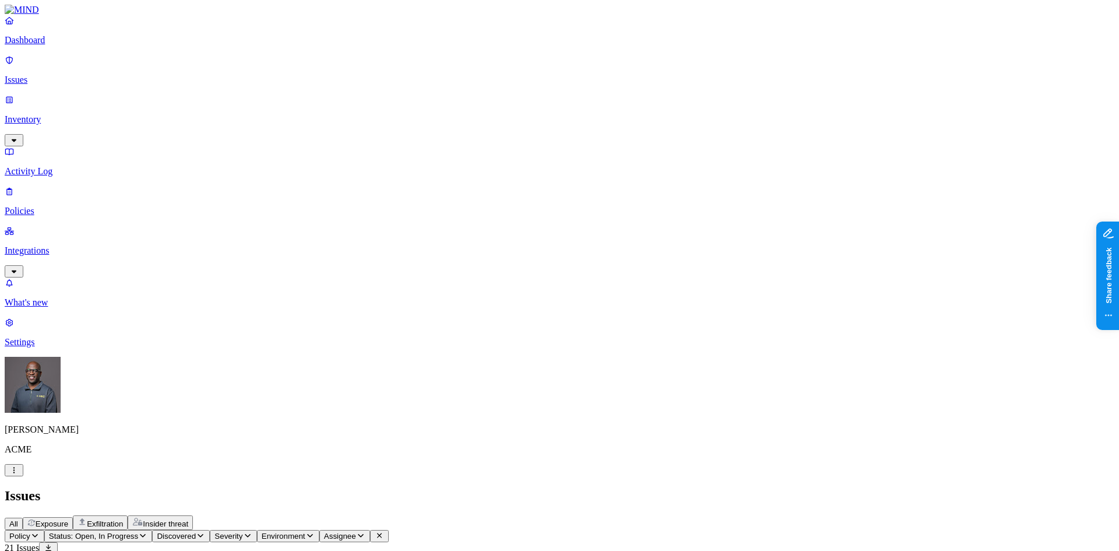
click at [68, 519] on span "Exposure" at bounding box center [52, 523] width 33 height 9
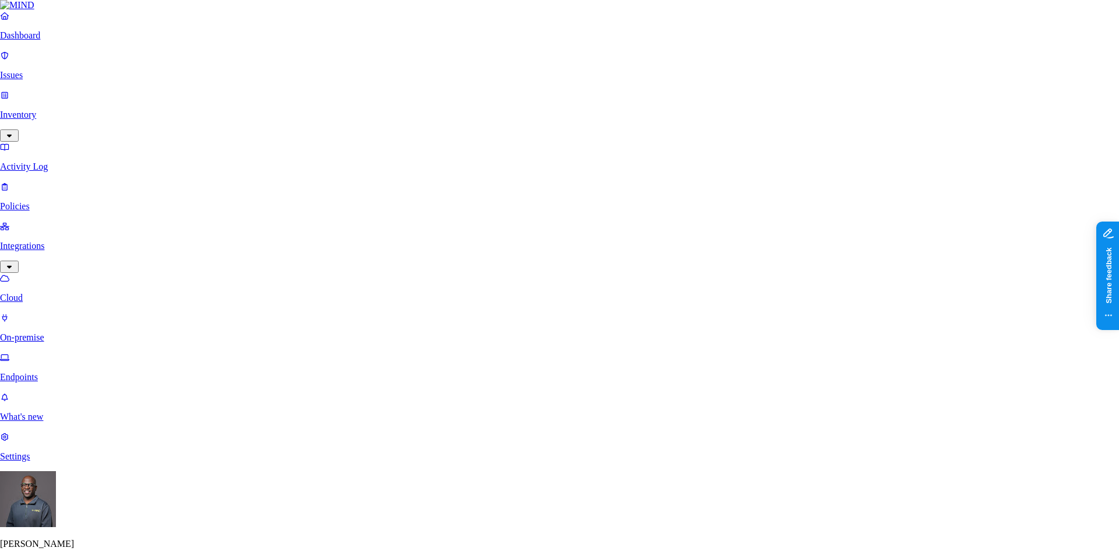
drag, startPoint x: 854, startPoint y: 78, endPoint x: 820, endPoint y: 45, distance: 46.6
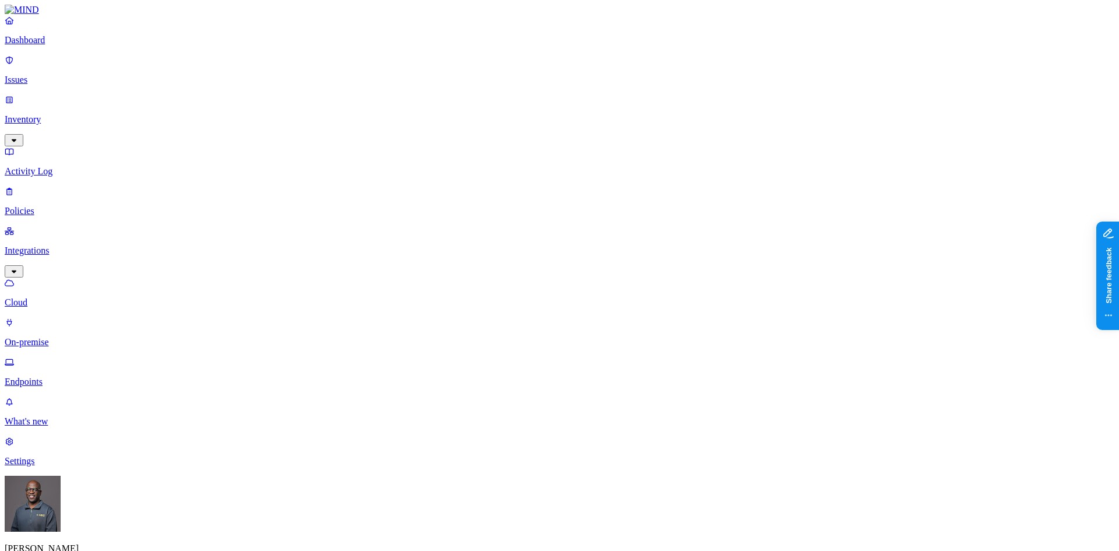
click at [56, 337] on p "On-premise" at bounding box center [560, 342] width 1110 height 10
click at [54, 377] on p "Endpoints" at bounding box center [560, 382] width 1110 height 10
click at [62, 297] on p "Cloud" at bounding box center [560, 302] width 1110 height 10
click at [58, 337] on p "On-premise" at bounding box center [560, 342] width 1110 height 10
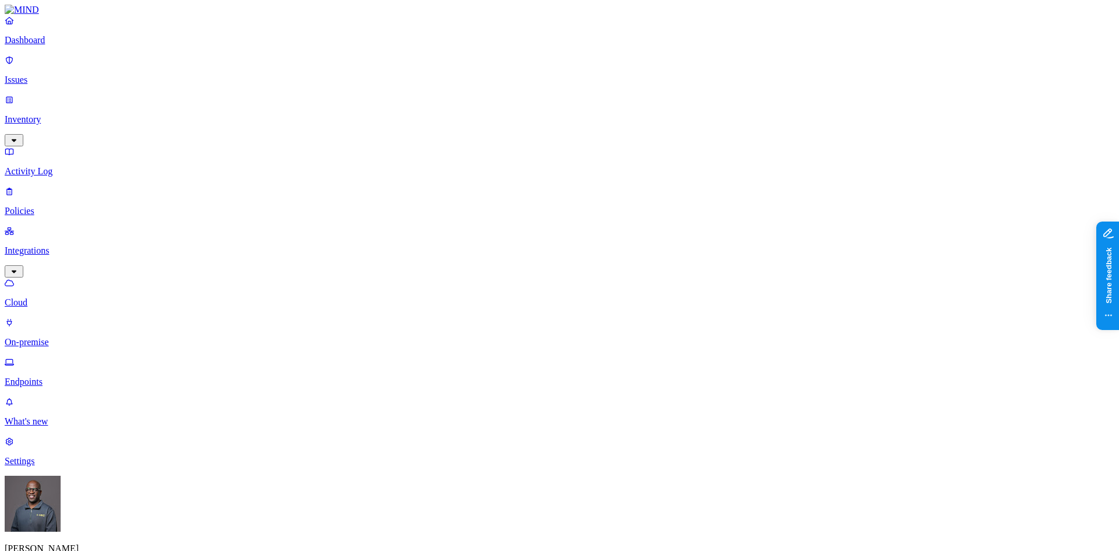
click at [65, 377] on p "Endpoints" at bounding box center [560, 382] width 1110 height 10
click at [50, 297] on p "Cloud" at bounding box center [560, 302] width 1110 height 10
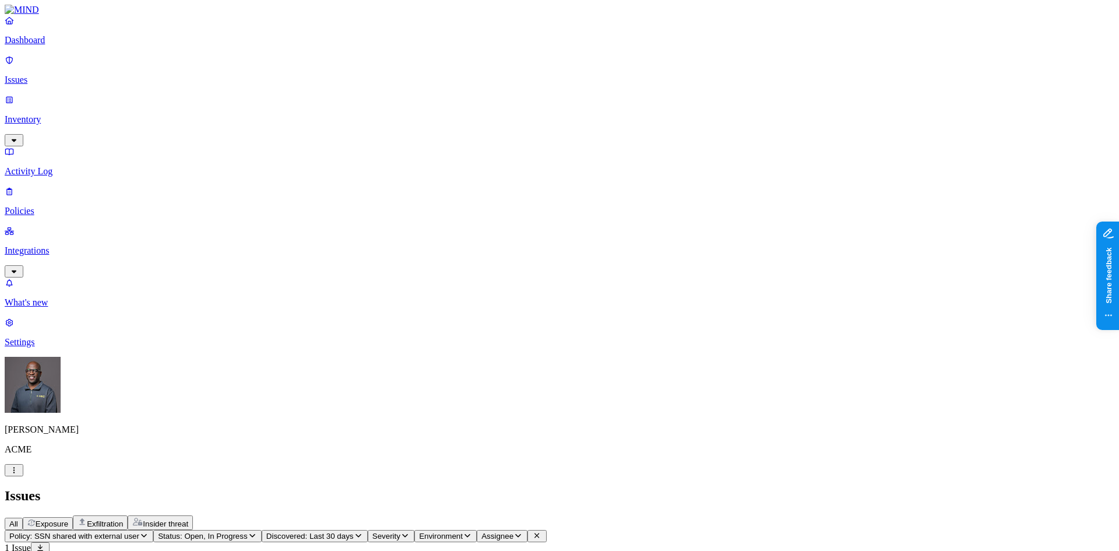
click at [456, 488] on h2 "Issues" at bounding box center [560, 496] width 1110 height 16
click at [188, 519] on span "Insider threat" at bounding box center [165, 523] width 45 height 9
click at [433, 532] on icon at bounding box center [427, 536] width 9 height 8
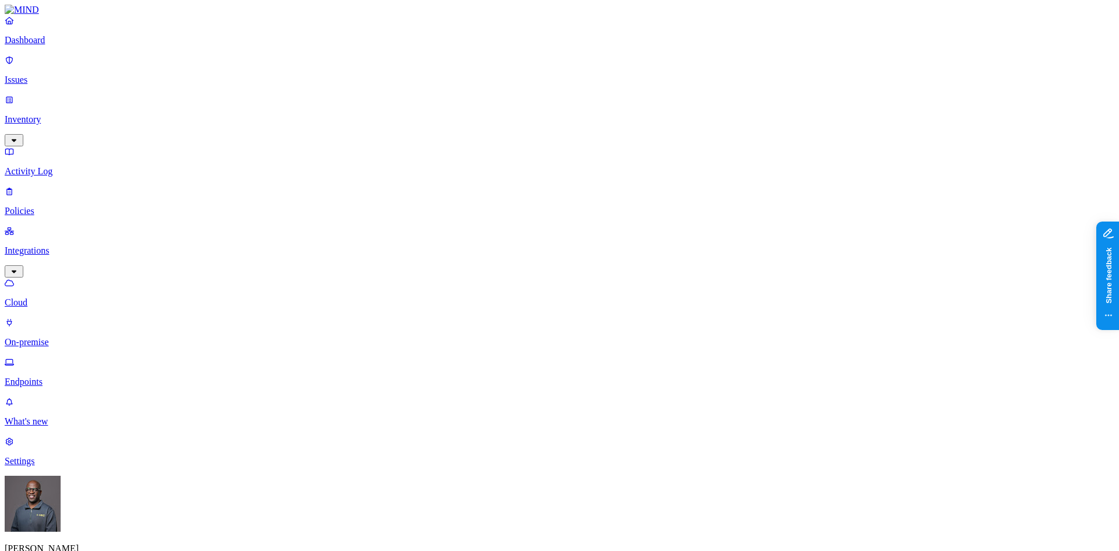
click at [61, 337] on p "On-premise" at bounding box center [560, 342] width 1110 height 10
click at [50, 377] on p "Endpoints" at bounding box center [560, 382] width 1110 height 10
click at [40, 206] on p "Policies" at bounding box center [560, 211] width 1110 height 10
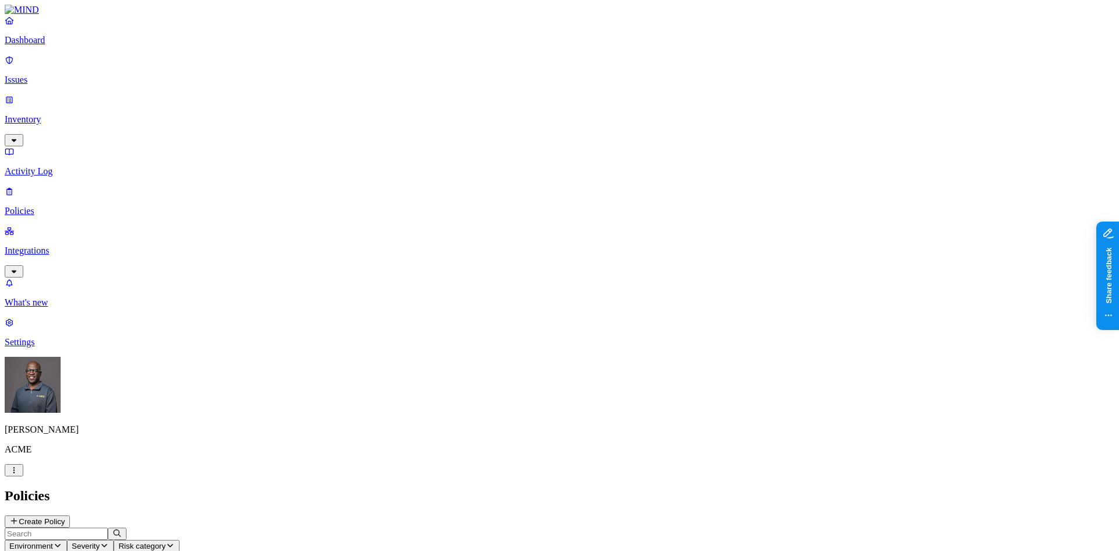
click at [62, 542] on icon "button" at bounding box center [57, 546] width 9 height 8
click at [259, 100] on div "Endpoint" at bounding box center [259, 110] width 0 height 21
click at [510, 488] on h2 "Policies" at bounding box center [560, 496] width 1110 height 16
click at [70, 515] on button "Create Policy" at bounding box center [37, 521] width 65 height 12
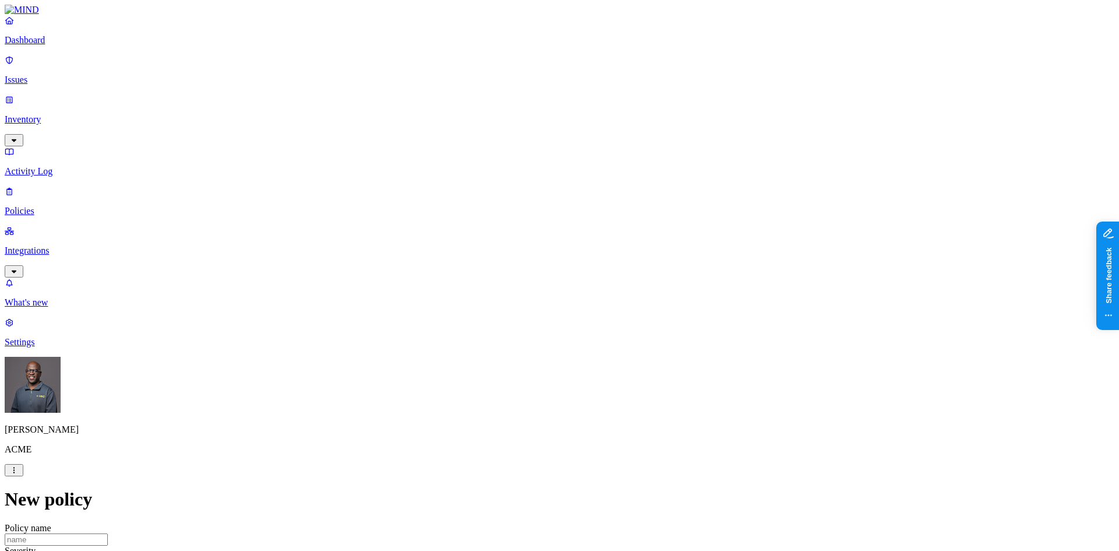
click at [499, 295] on label "Classification" at bounding box center [497, 290] width 51 height 10
click at [482, 357] on button "button" at bounding box center [476, 354] width 9 height 3
click at [486, 411] on div "Secret" at bounding box center [528, 400] width 113 height 33
drag, startPoint x: 831, startPoint y: 364, endPoint x: 729, endPoint y: 180, distance: 210.4
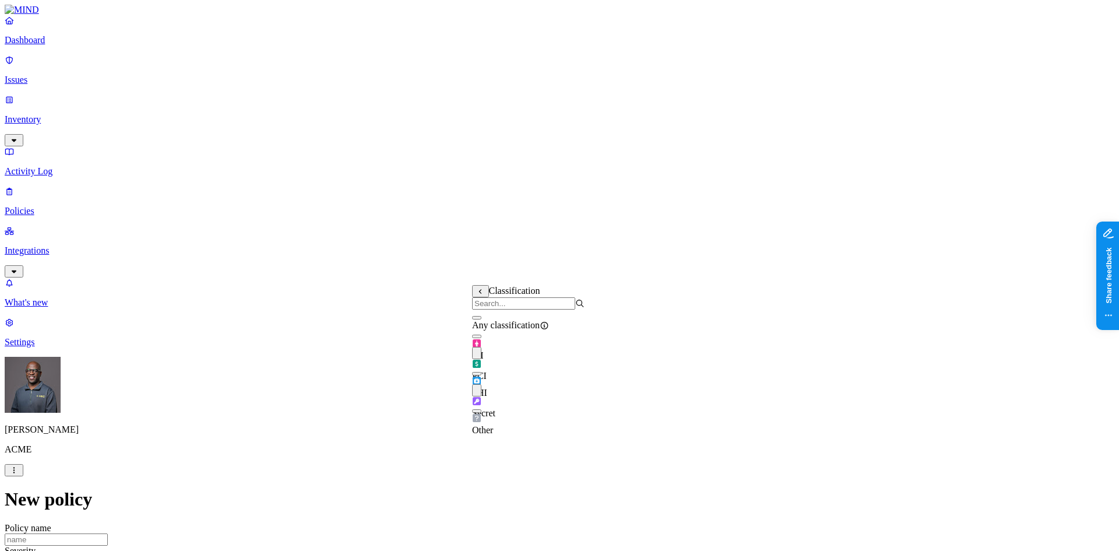
click at [524, 365] on label "Web Domain" at bounding box center [508, 363] width 30 height 20
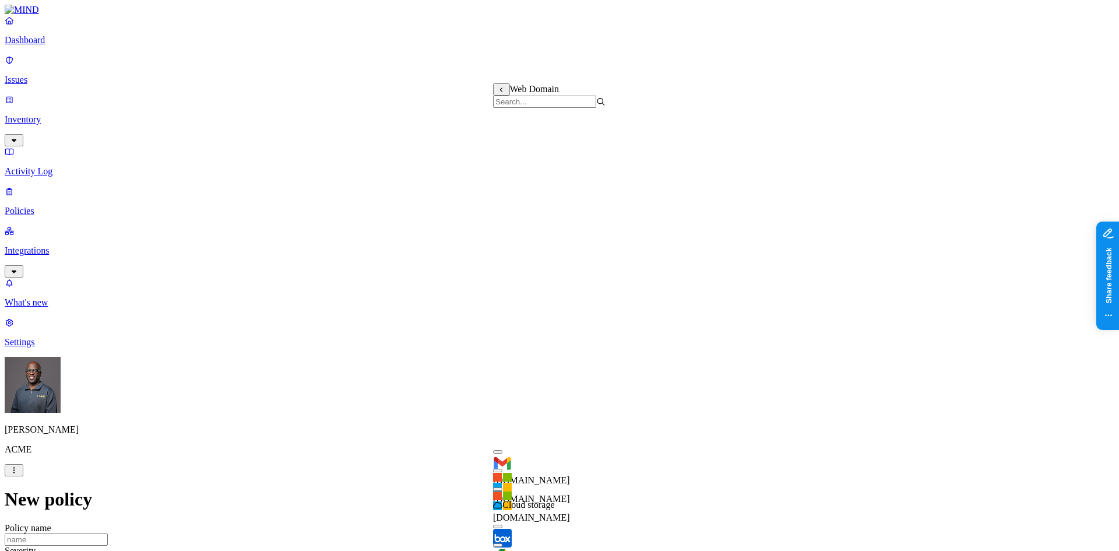
scroll to position [389, 0]
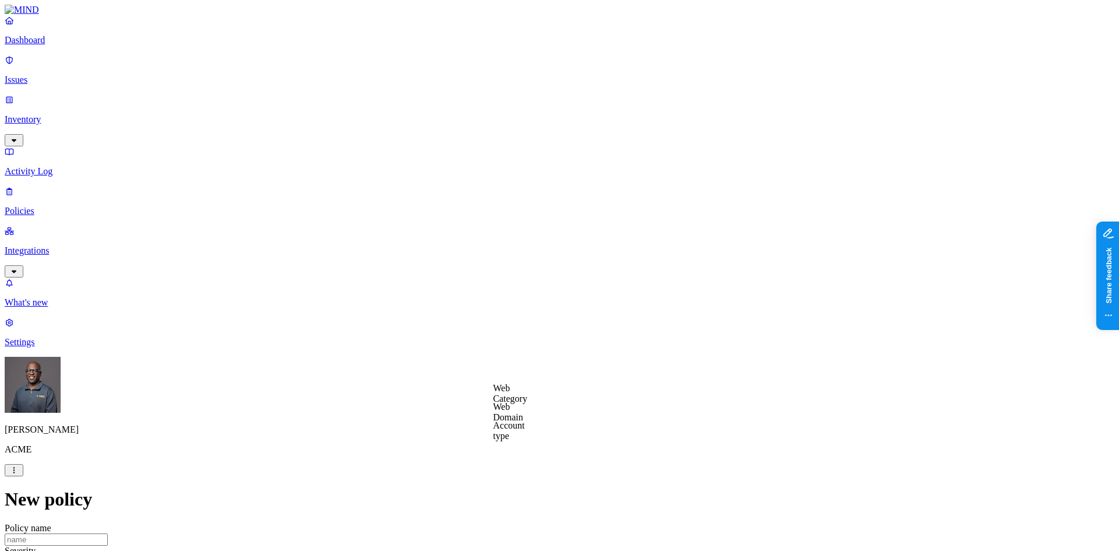
click at [524, 394] on label "Web Category" at bounding box center [510, 393] width 34 height 20
click at [503, 417] on button "button" at bounding box center [497, 415] width 9 height 3
click at [583, 412] on label "AND" at bounding box center [573, 407] width 20 height 10
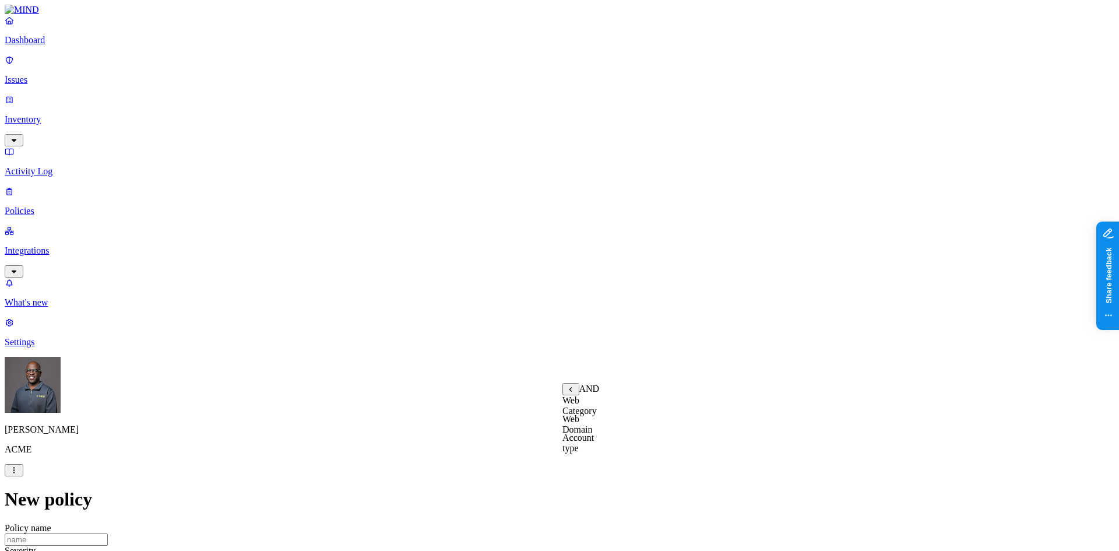
click at [594, 448] on label "Account type" at bounding box center [578, 443] width 31 height 20
click at [590, 405] on label "Unmanaged" at bounding box center [585, 400] width 45 height 10
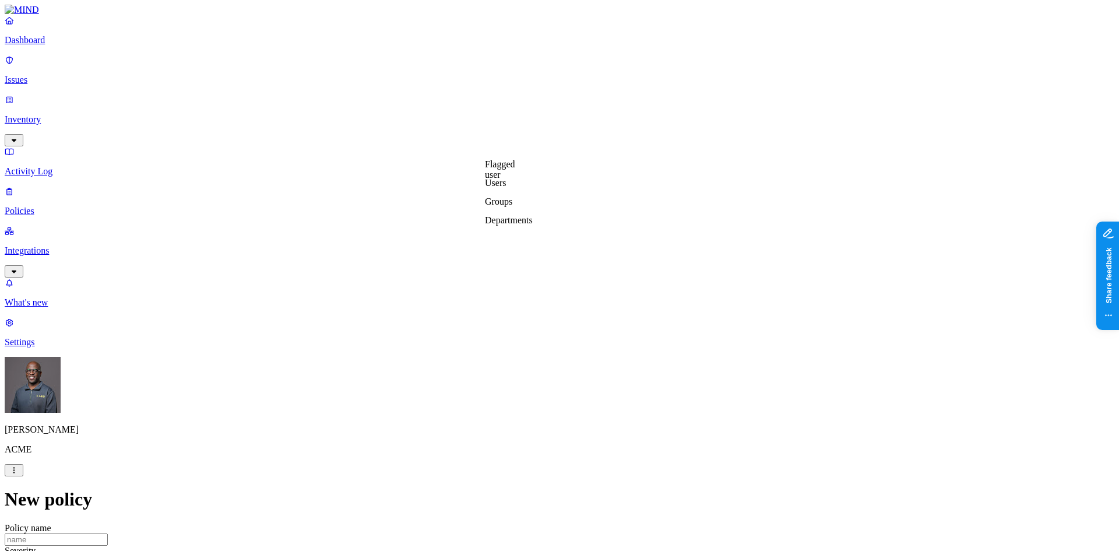
click at [512, 225] on label "Departments" at bounding box center [509, 220] width 48 height 10
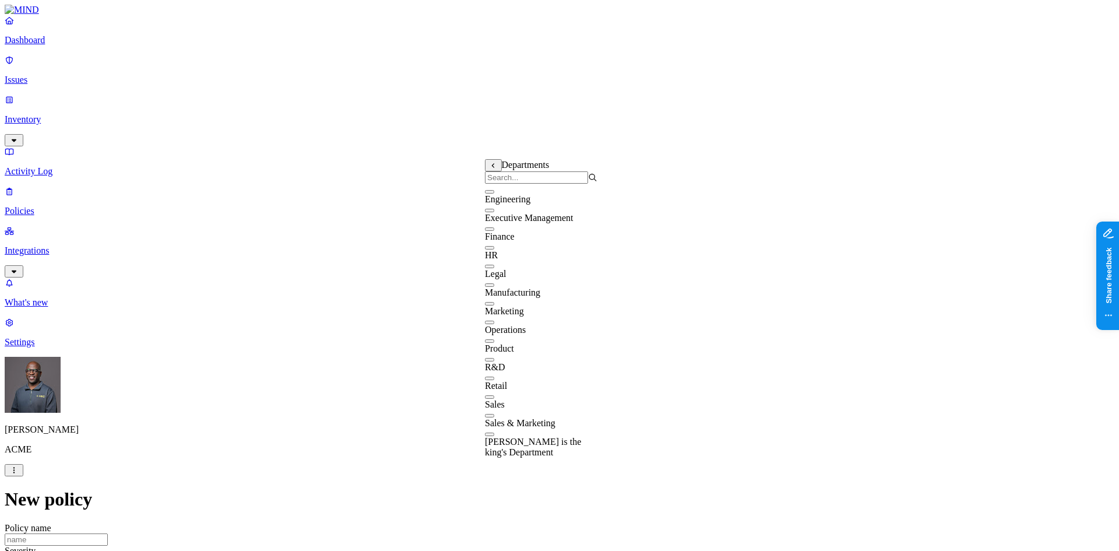
click at [494, 194] on button "button" at bounding box center [489, 191] width 9 height 3
drag, startPoint x: 757, startPoint y: 120, endPoint x: 922, endPoint y: 115, distance: 164.5
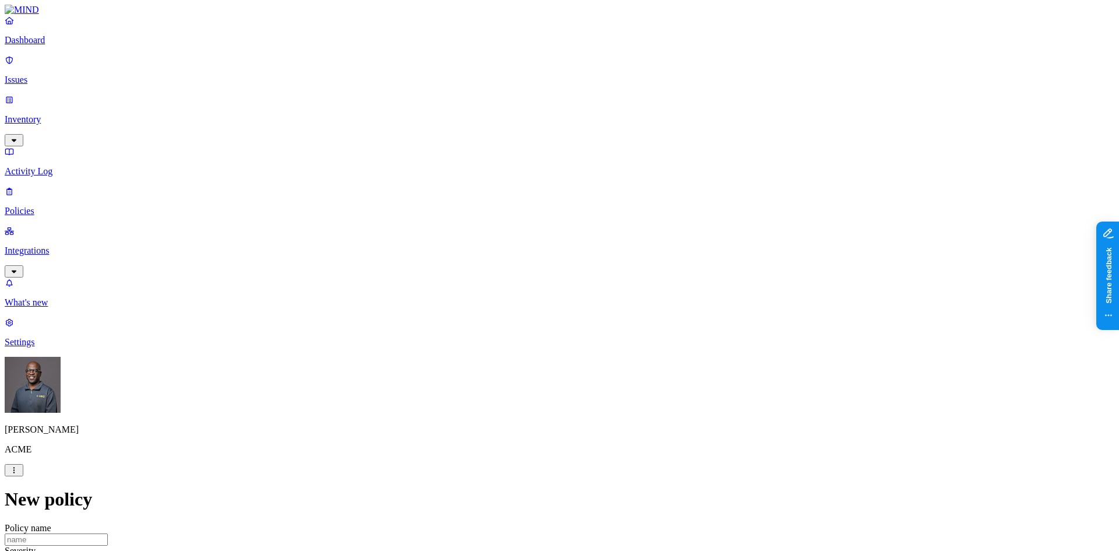
scroll to position [631, 0]
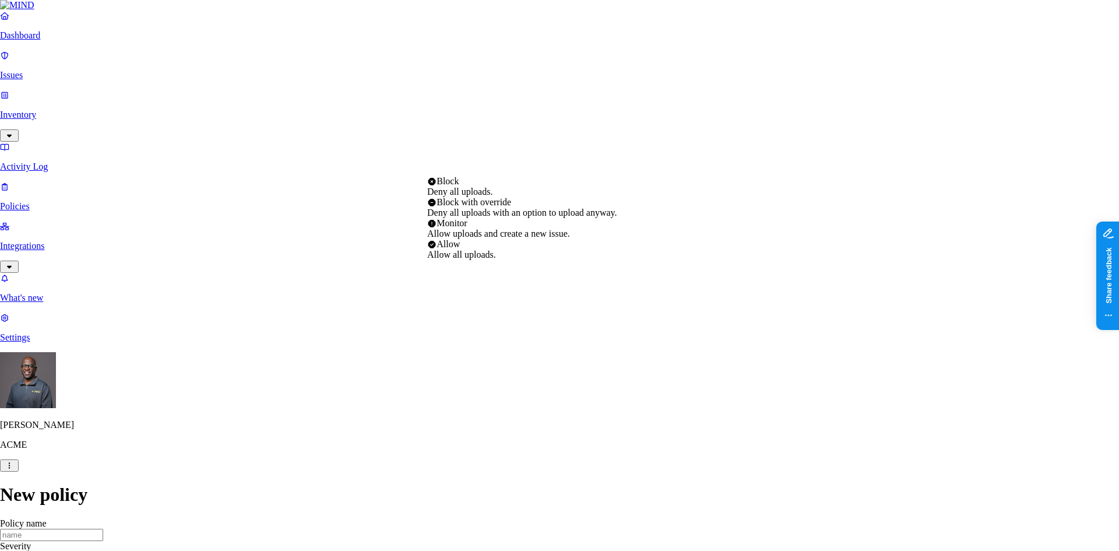
select select "4"
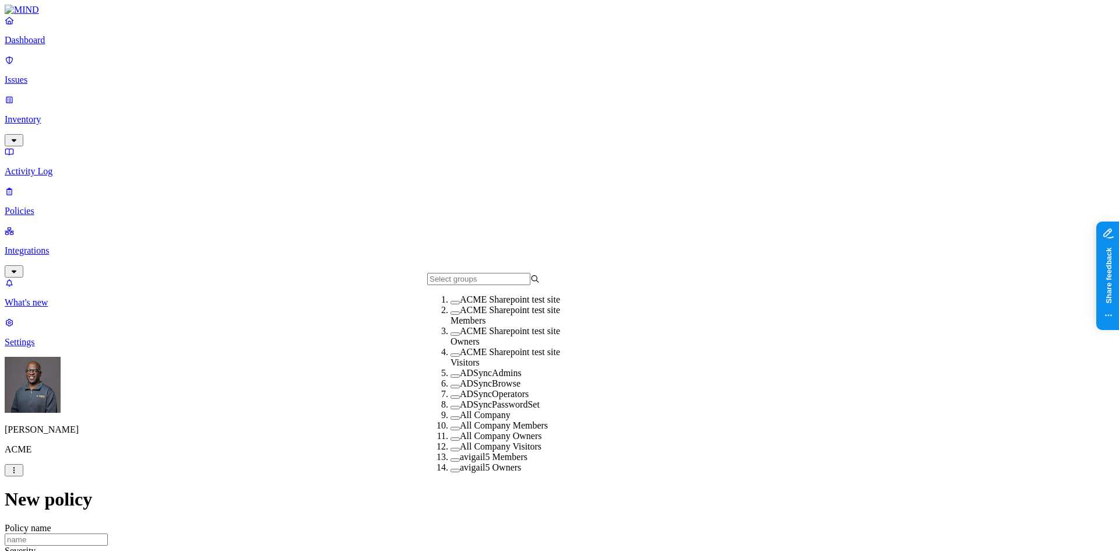
drag, startPoint x: 438, startPoint y: 372, endPoint x: 466, endPoint y: 350, distance: 35.3
click at [451, 357] on button "button" at bounding box center [455, 354] width 9 height 3
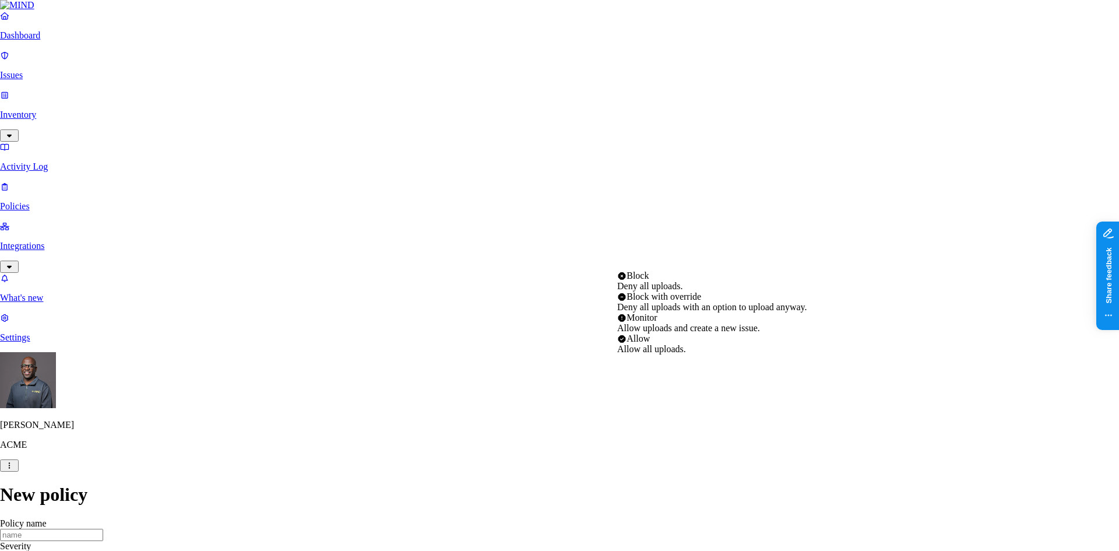
select select "3"
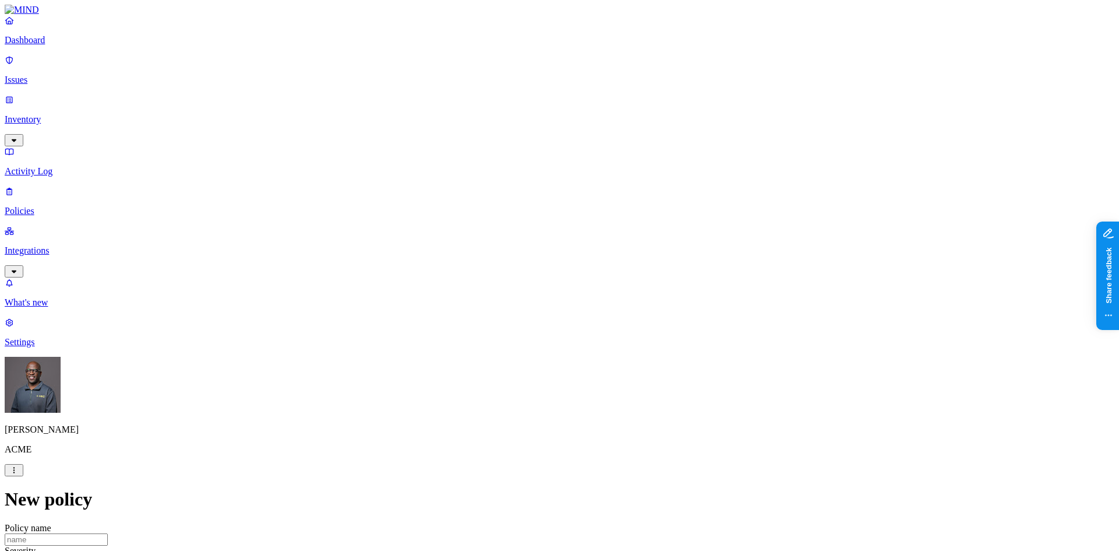
click at [48, 166] on p "Activity Log" at bounding box center [560, 171] width 1110 height 10
click at [43, 347] on p "Settings" at bounding box center [560, 342] width 1110 height 10
click at [169, 536] on p "Notification channels" at bounding box center [560, 541] width 1110 height 10
click at [41, 45] on p "Dashboard" at bounding box center [560, 40] width 1110 height 10
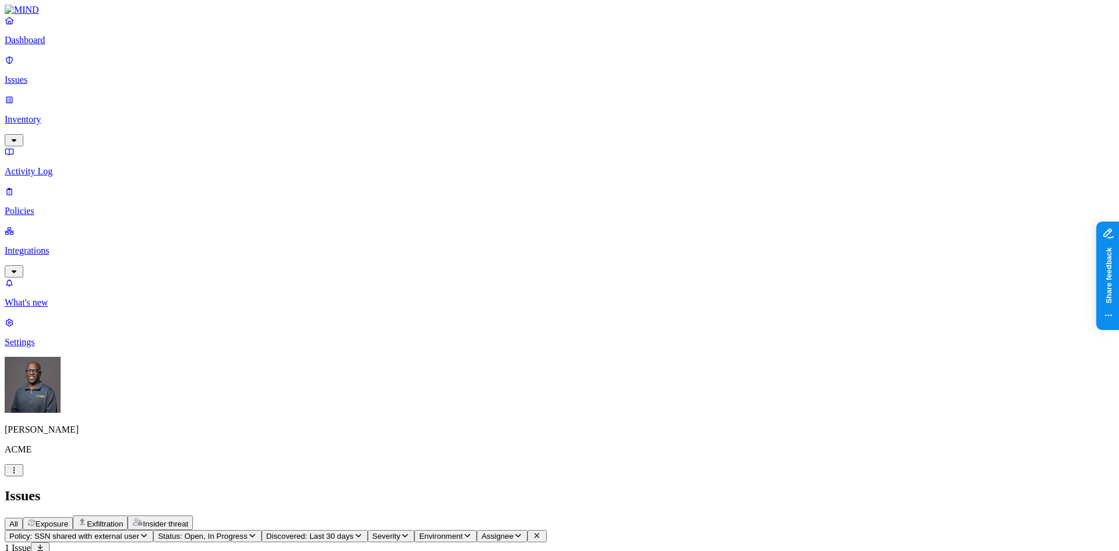
click at [68, 519] on span "Exposure" at bounding box center [52, 523] width 33 height 9
click at [62, 114] on p "Inventory" at bounding box center [560, 119] width 1110 height 10
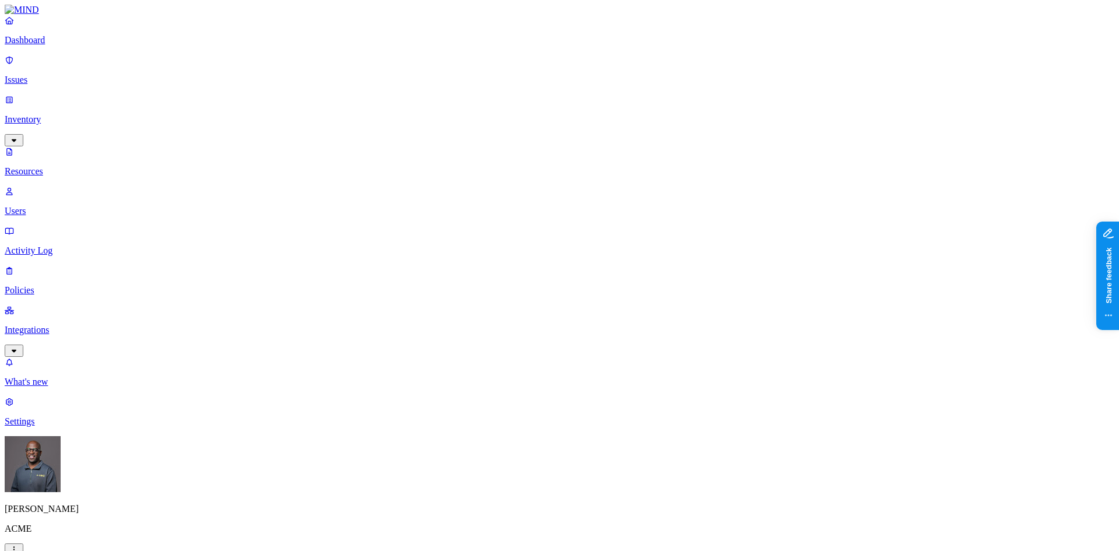
click at [55, 45] on p "Dashboard" at bounding box center [560, 40] width 1110 height 10
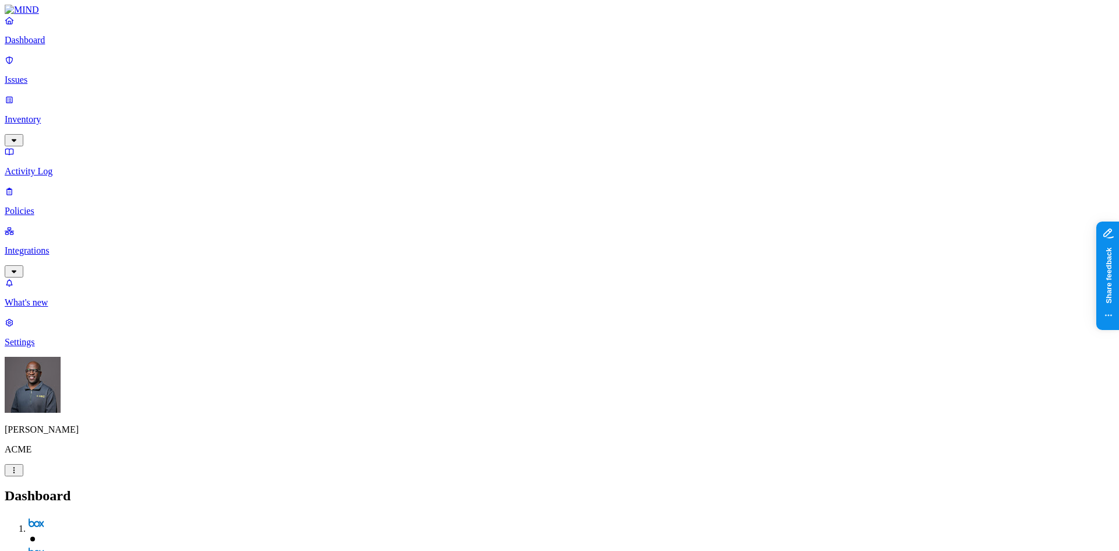
click at [60, 114] on p "Inventory" at bounding box center [560, 119] width 1110 height 10
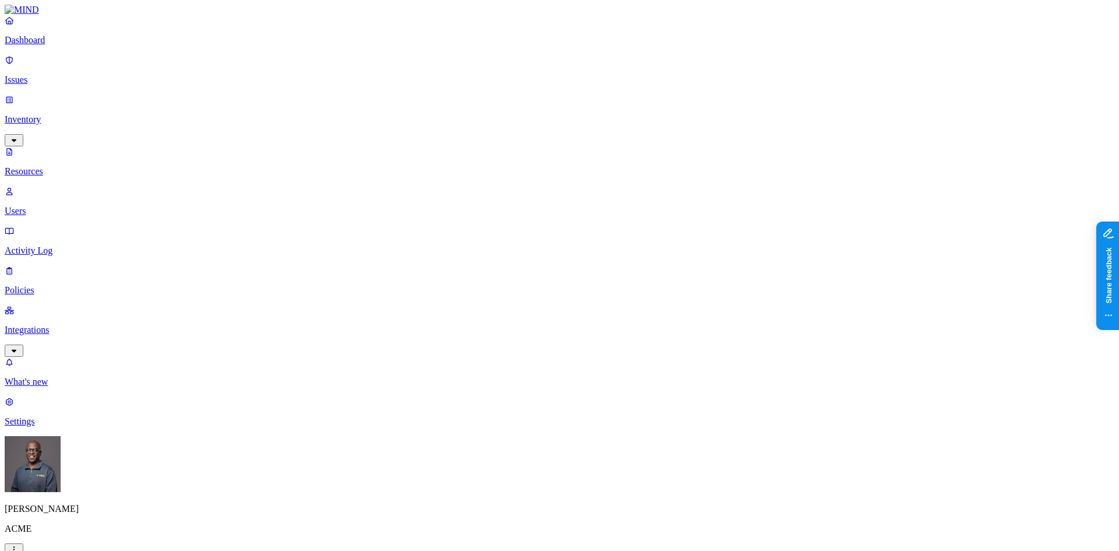
click at [68, 325] on p "Integrations" at bounding box center [560, 330] width 1110 height 10
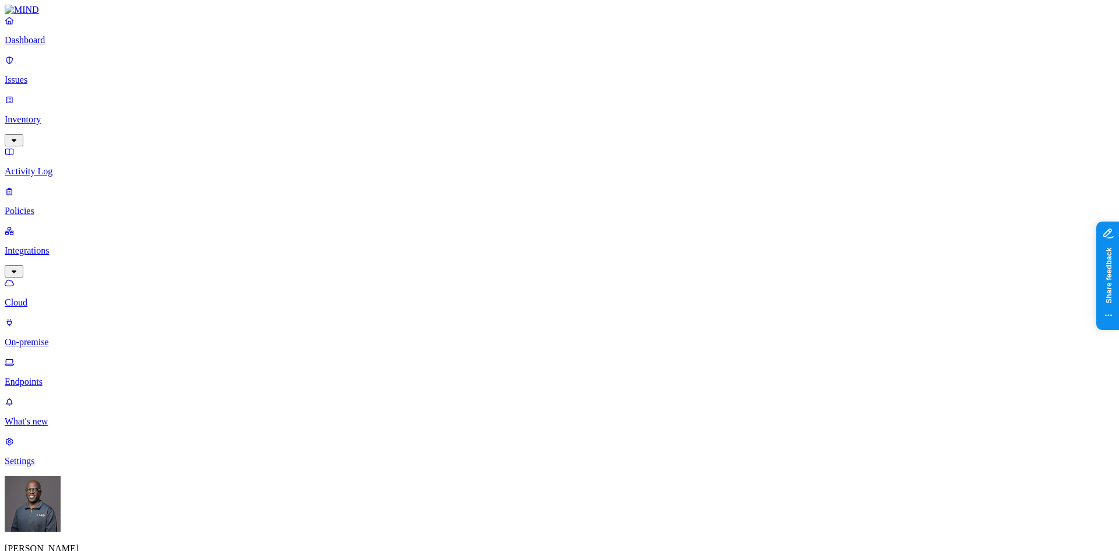
click at [59, 377] on p "Endpoints" at bounding box center [560, 382] width 1110 height 10
click at [56, 297] on p "Cloud" at bounding box center [560, 302] width 1110 height 10
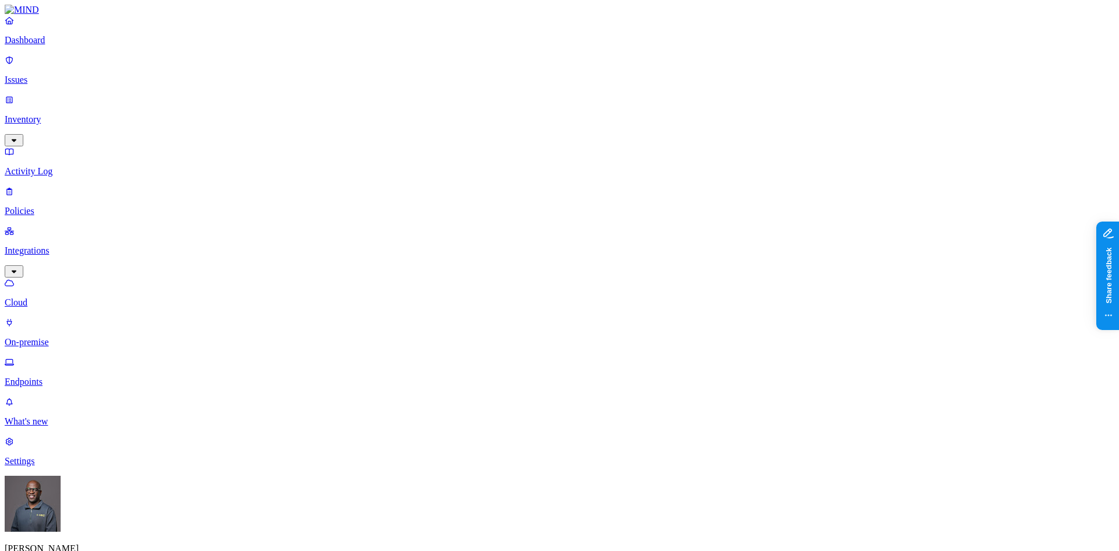
click at [54, 337] on p "On-premise" at bounding box center [560, 342] width 1110 height 10
click at [56, 377] on p "Endpoints" at bounding box center [560, 382] width 1110 height 10
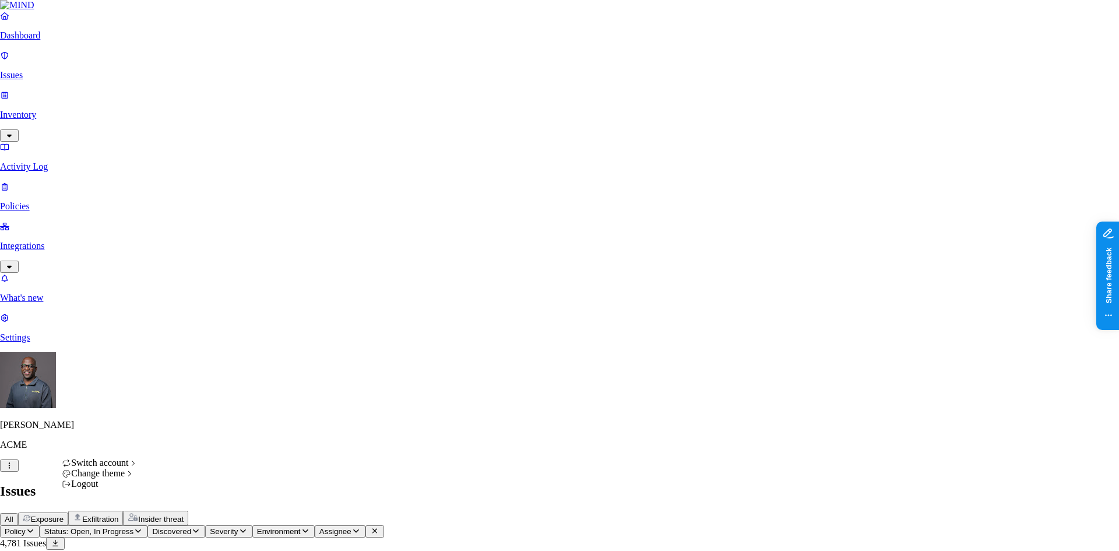
click at [14, 469] on icon "button" at bounding box center [9, 466] width 9 height 8
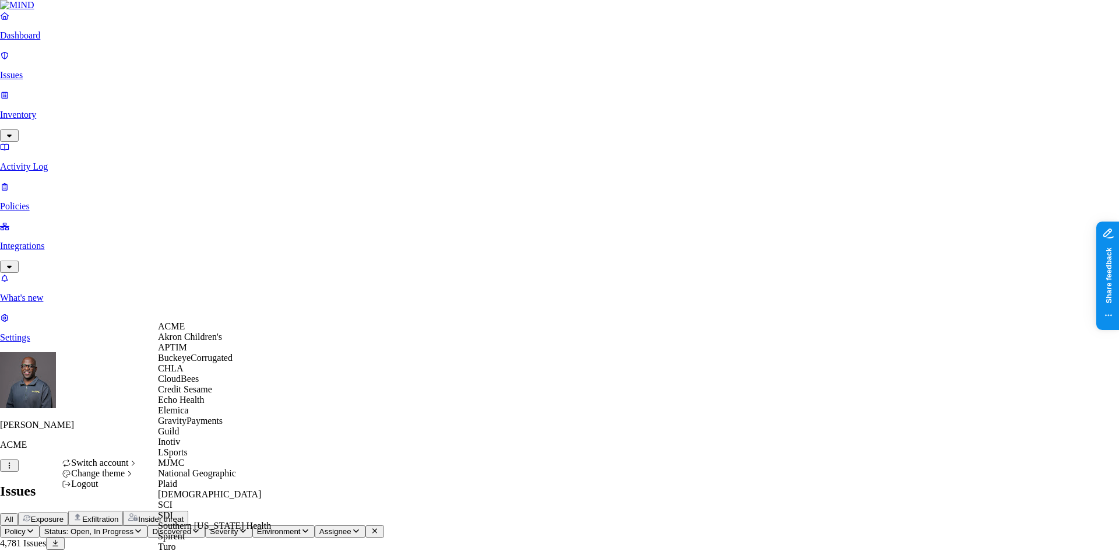
click at [210, 363] on span "BuckeyeCorrugated" at bounding box center [195, 358] width 75 height 10
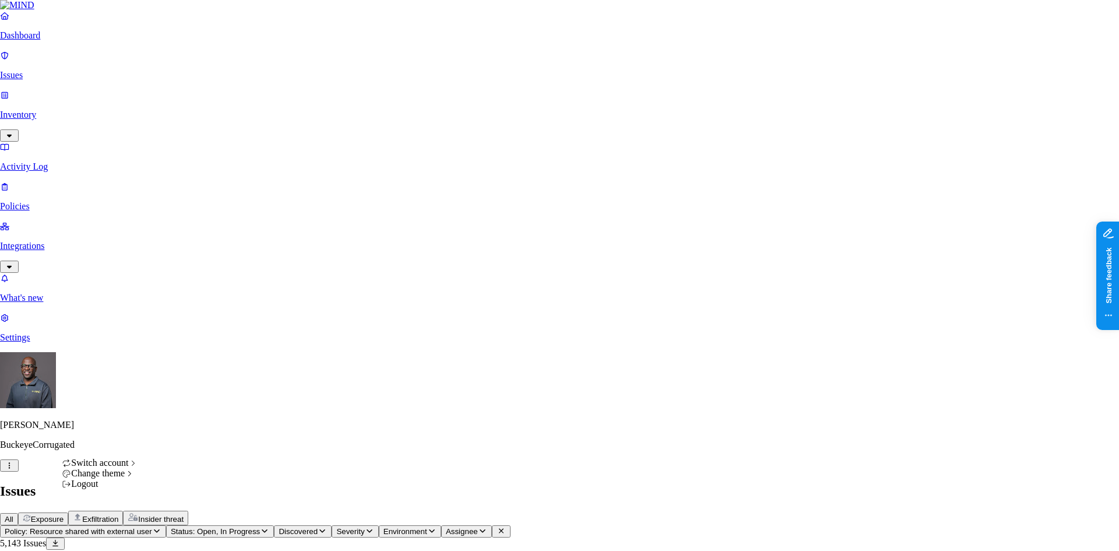
click at [14, 469] on icon "button" at bounding box center [9, 466] width 9 height 8
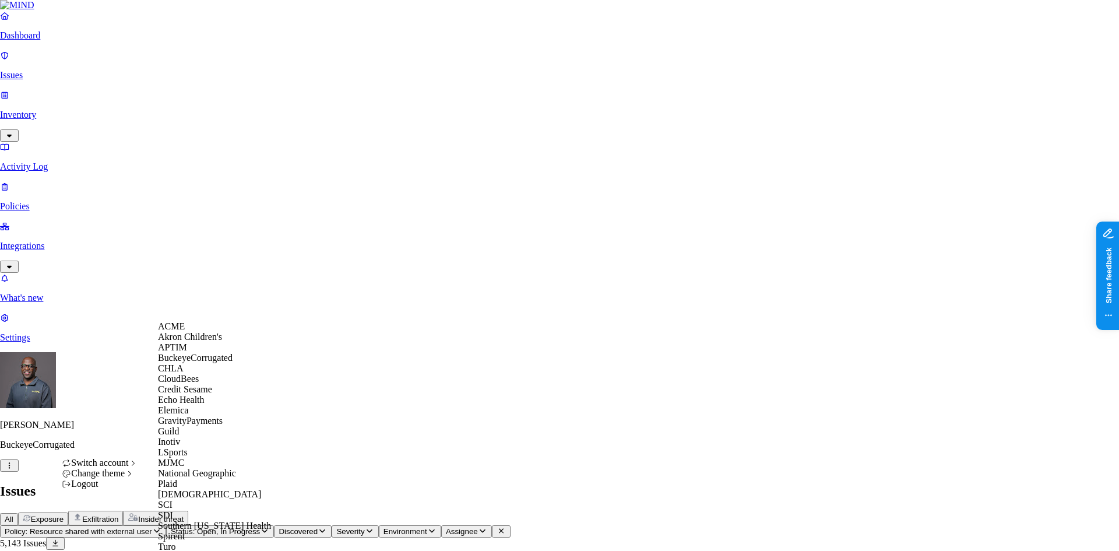
scroll to position [175, 0]
click at [202, 458] on div "MJMC" at bounding box center [214, 463] width 113 height 10
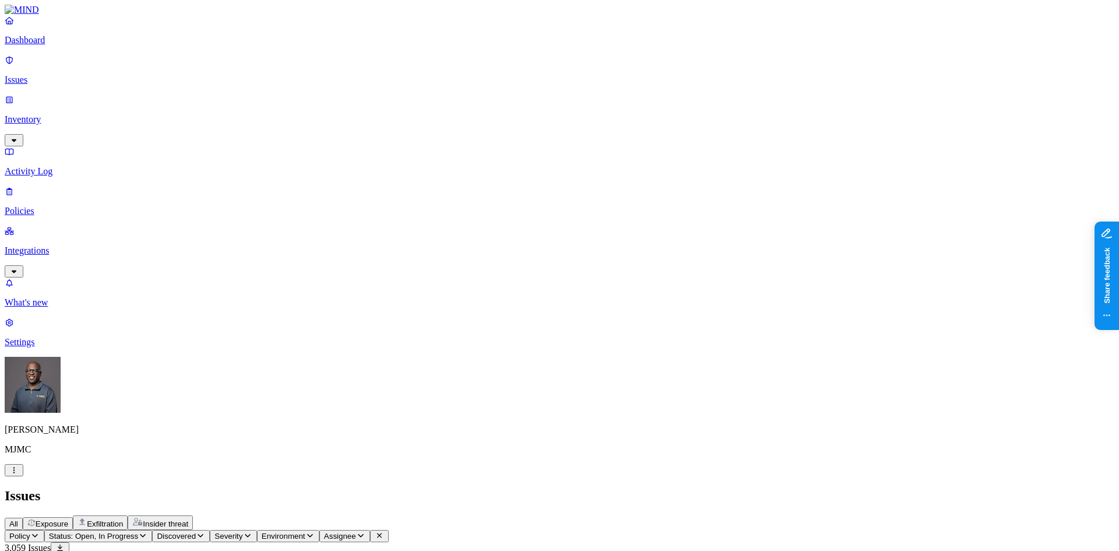
click at [73, 245] on p "Integrations" at bounding box center [560, 250] width 1110 height 10
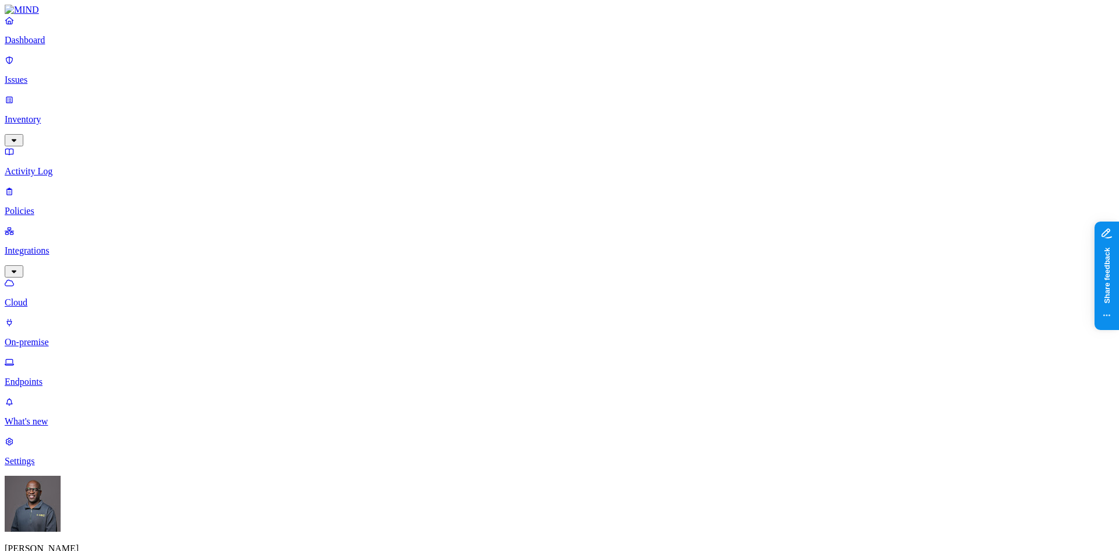
click at [61, 377] on p "Endpoints" at bounding box center [560, 382] width 1110 height 10
click at [54, 337] on p "On-premise" at bounding box center [560, 342] width 1110 height 10
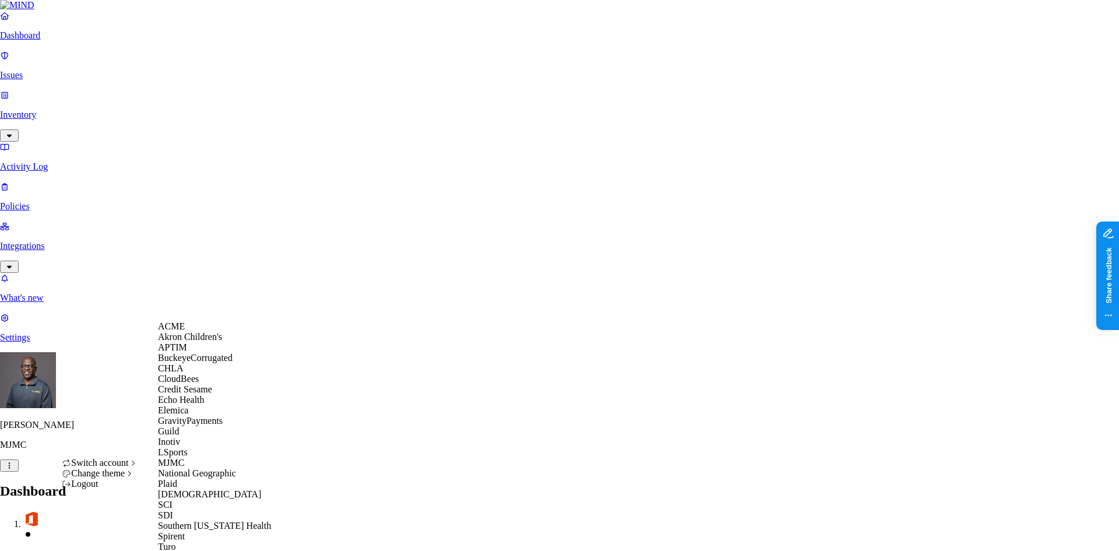
scroll to position [175, 0]
click at [201, 468] on span "National Geographic" at bounding box center [197, 473] width 78 height 10
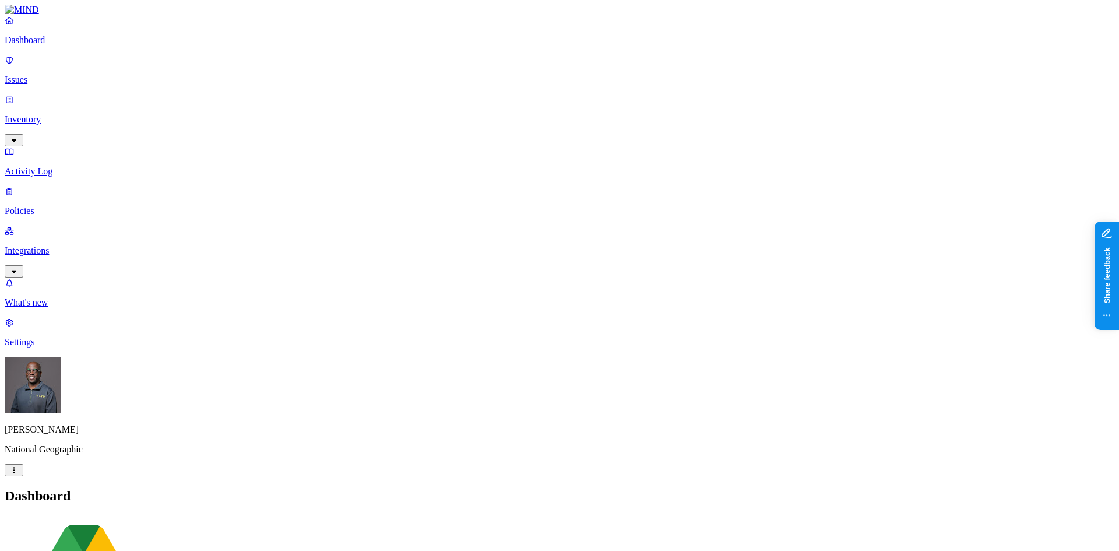
click at [89, 245] on p "Integrations" at bounding box center [560, 250] width 1110 height 10
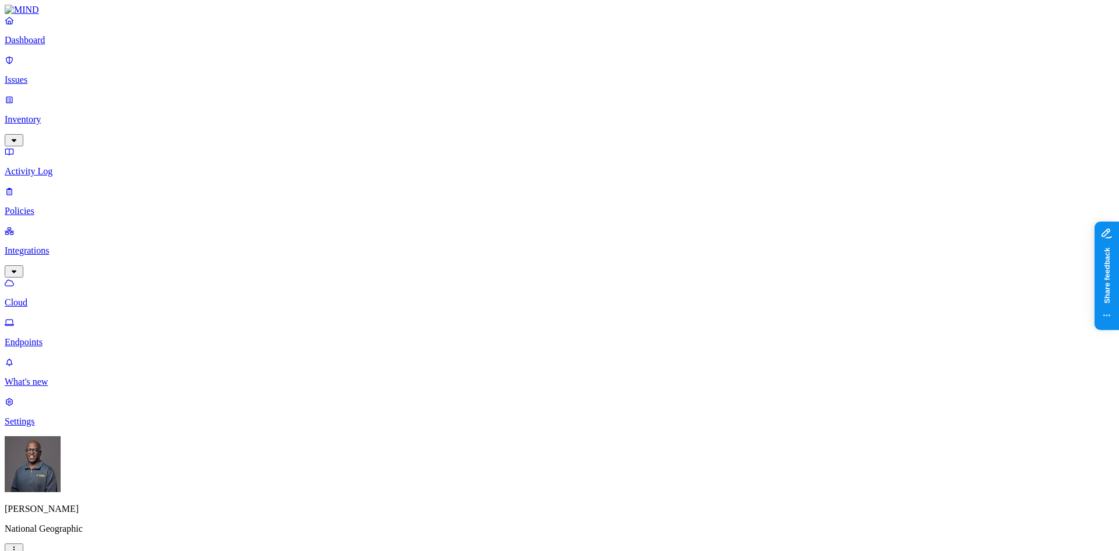
click at [76, 337] on p "Endpoints" at bounding box center [560, 342] width 1110 height 10
click at [55, 297] on p "Cloud" at bounding box center [560, 302] width 1110 height 10
click at [34, 206] on p "Policies" at bounding box center [560, 211] width 1110 height 10
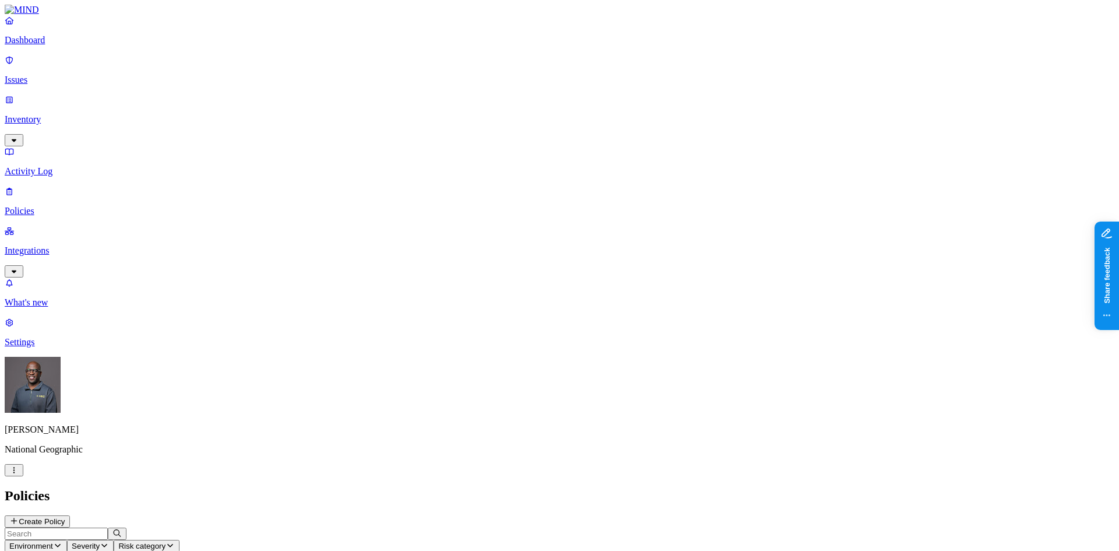
click at [38, 45] on p "Dashboard" at bounding box center [560, 40] width 1110 height 10
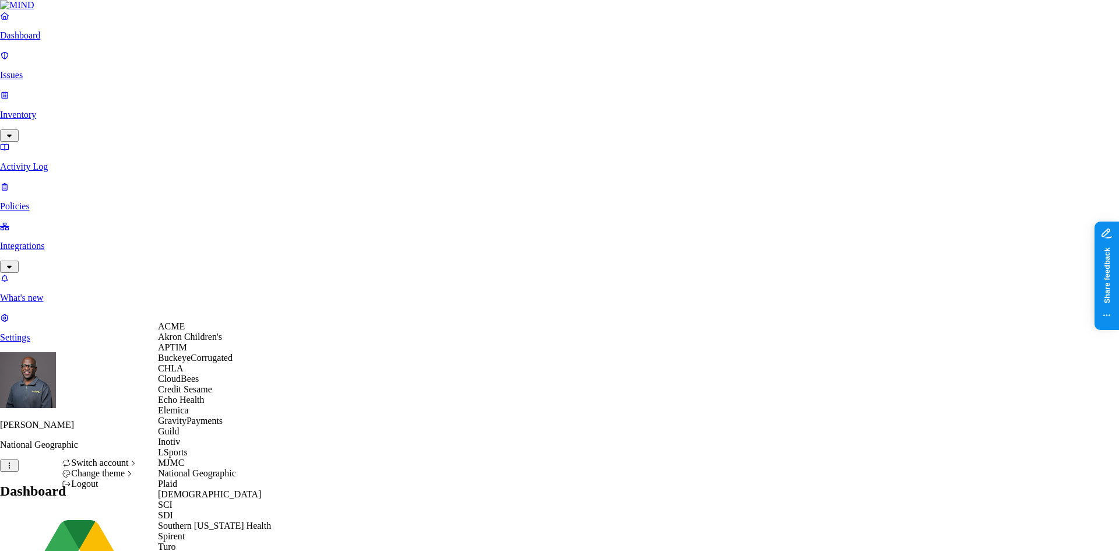
scroll to position [9, 0]
click at [199, 363] on span "BuckeyeCorrugated" at bounding box center [195, 358] width 75 height 10
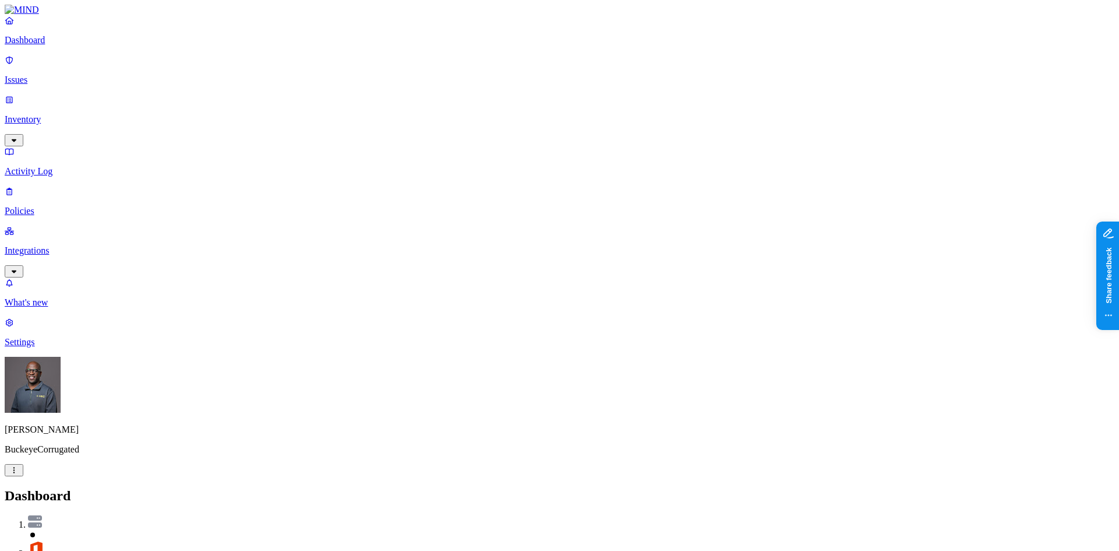
click at [54, 114] on p "Inventory" at bounding box center [560, 119] width 1110 height 10
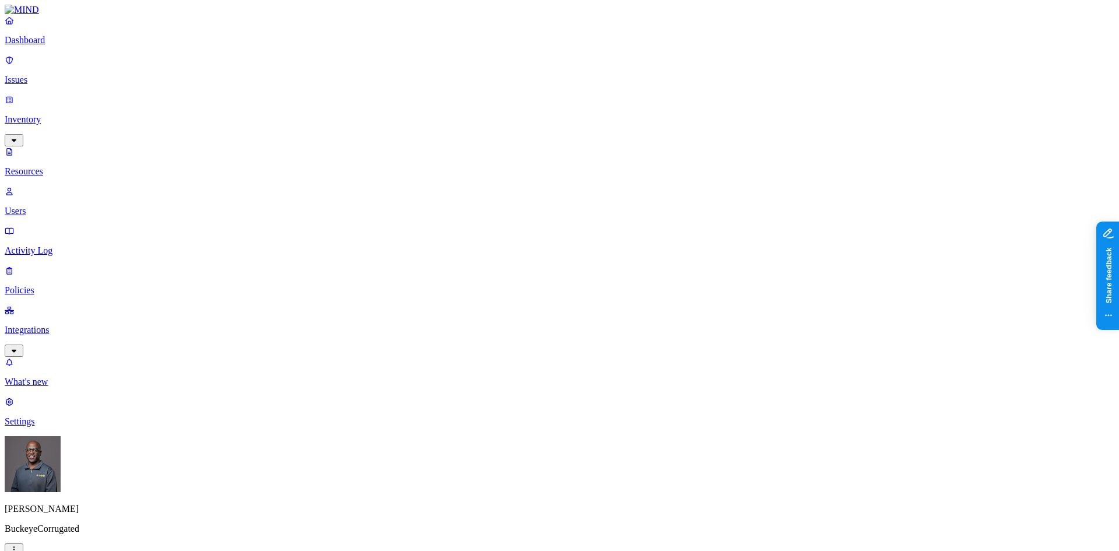
click at [52, 206] on p "Users" at bounding box center [560, 211] width 1110 height 10
type input "nathan"
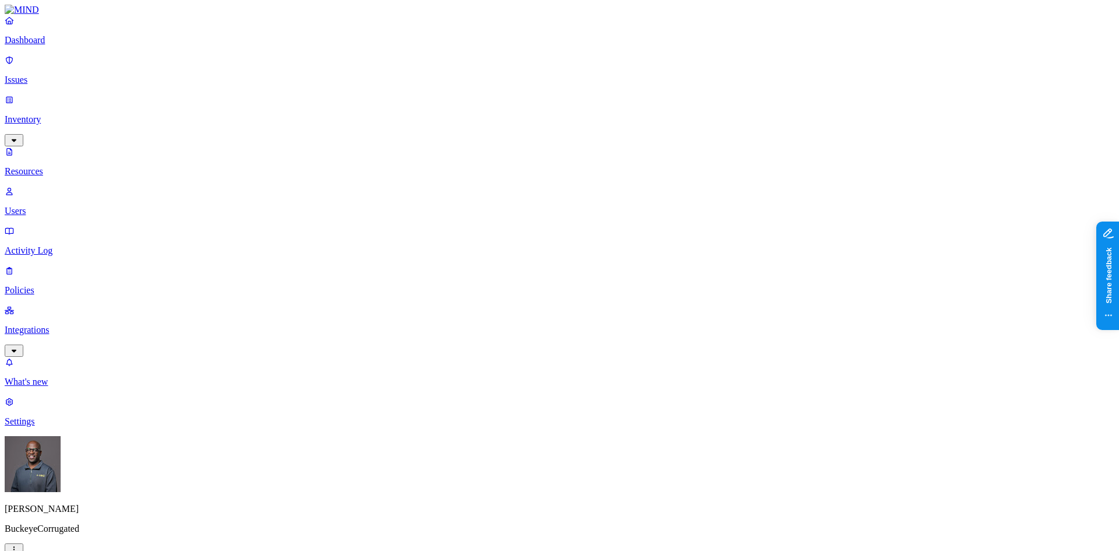
drag, startPoint x: 888, startPoint y: 249, endPoint x: 963, endPoint y: 240, distance: 75.7
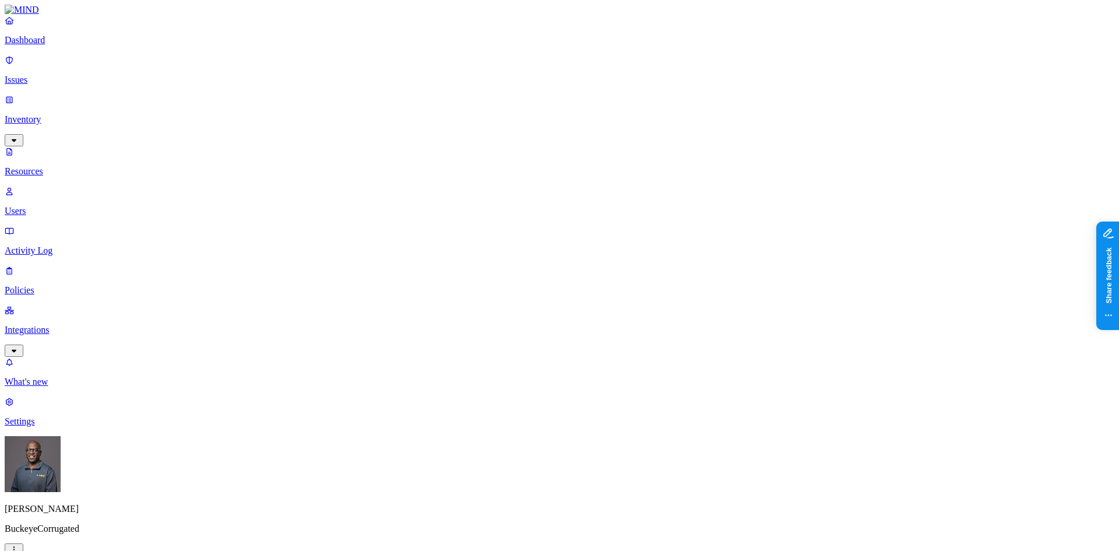
scroll to position [117, 0]
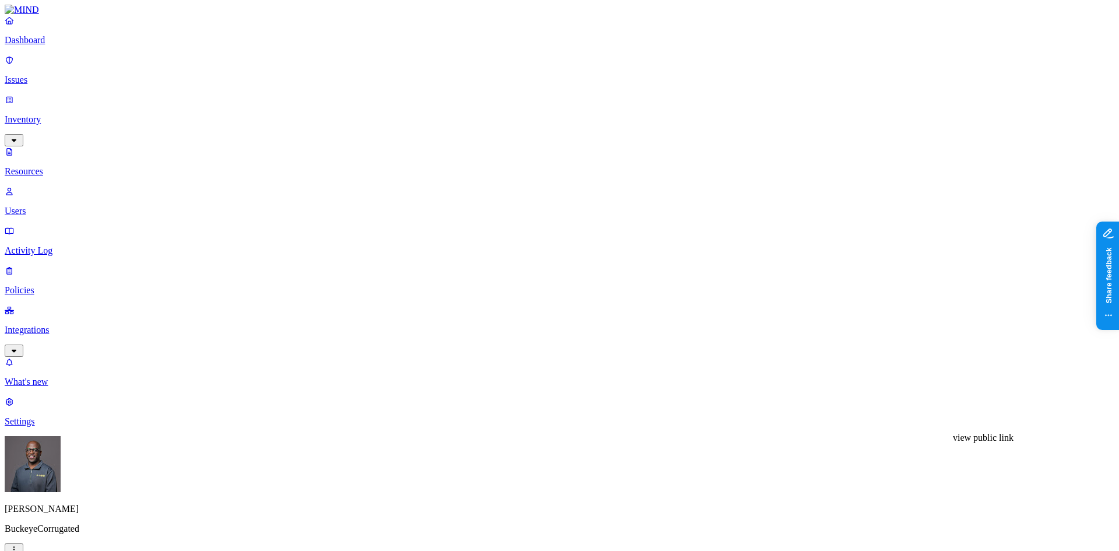
click at [52, 206] on p "Users" at bounding box center [560, 211] width 1110 height 10
click at [47, 45] on p "Dashboard" at bounding box center [560, 40] width 1110 height 10
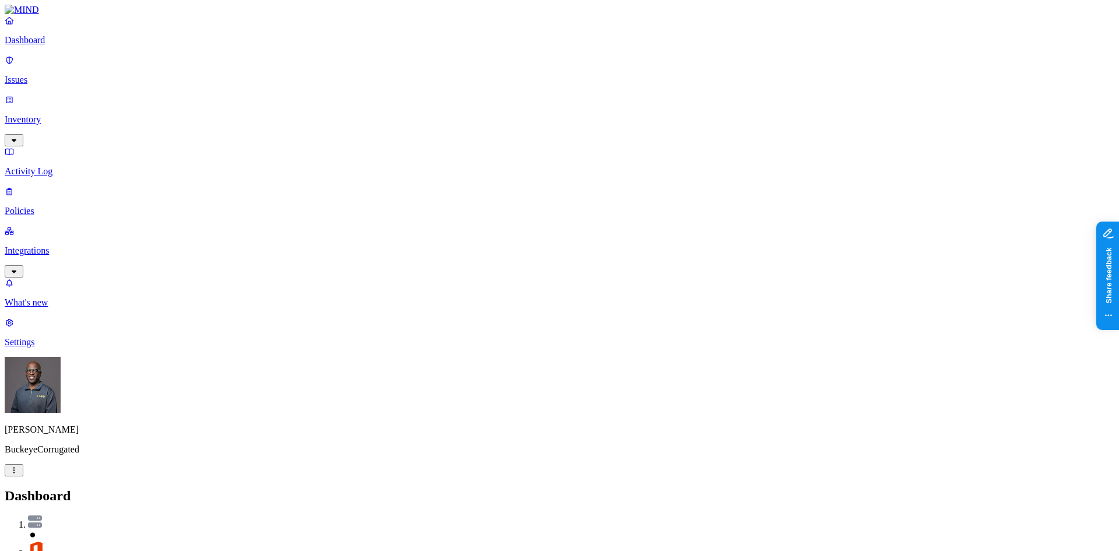
click at [41, 114] on p "Inventory" at bounding box center [560, 119] width 1110 height 10
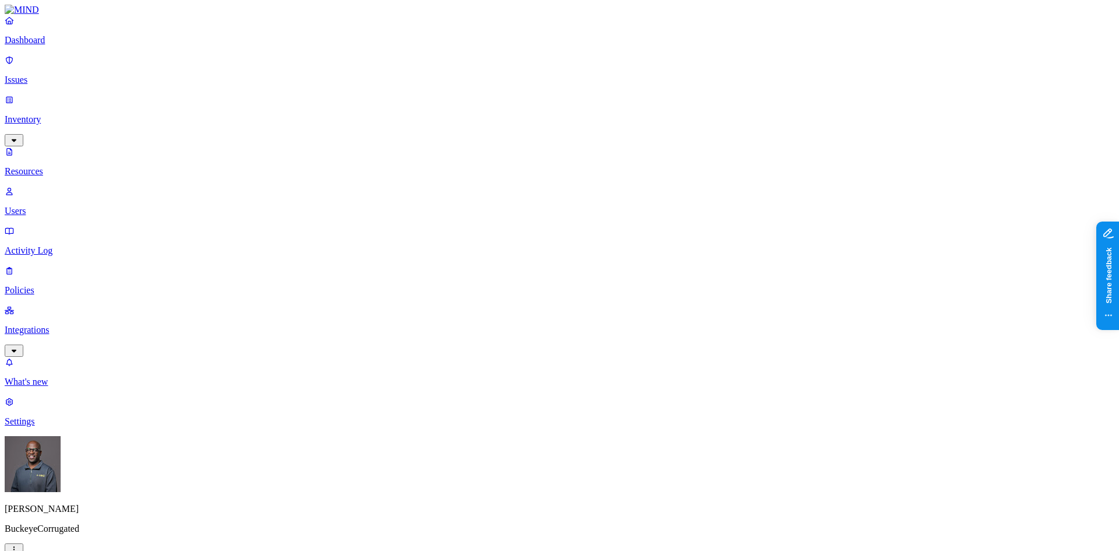
click at [528, 233] on button "button" at bounding box center [532, 234] width 9 height 3
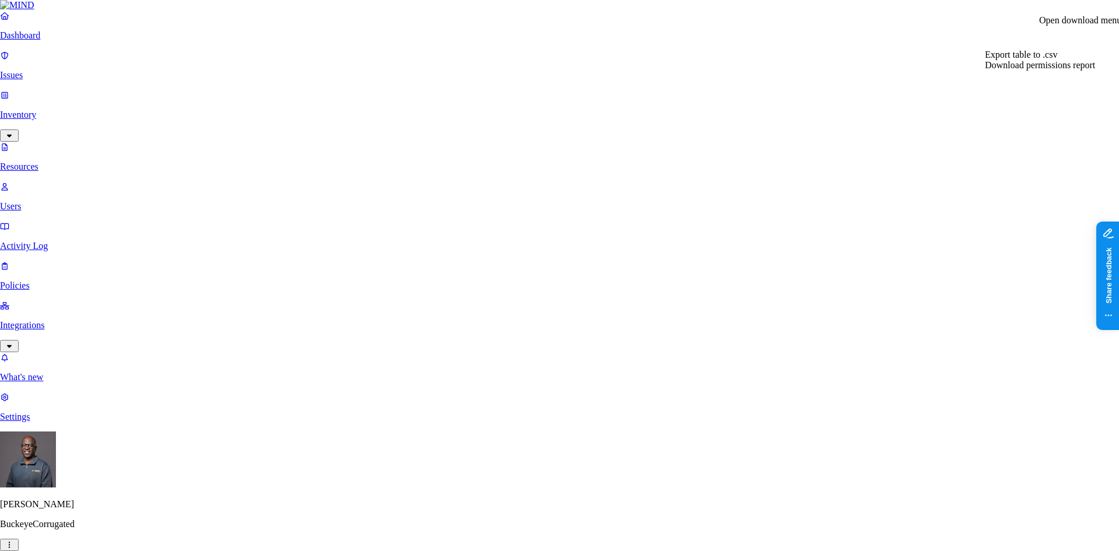
click at [1020, 70] on span "Download permissions report" at bounding box center [1040, 65] width 110 height 10
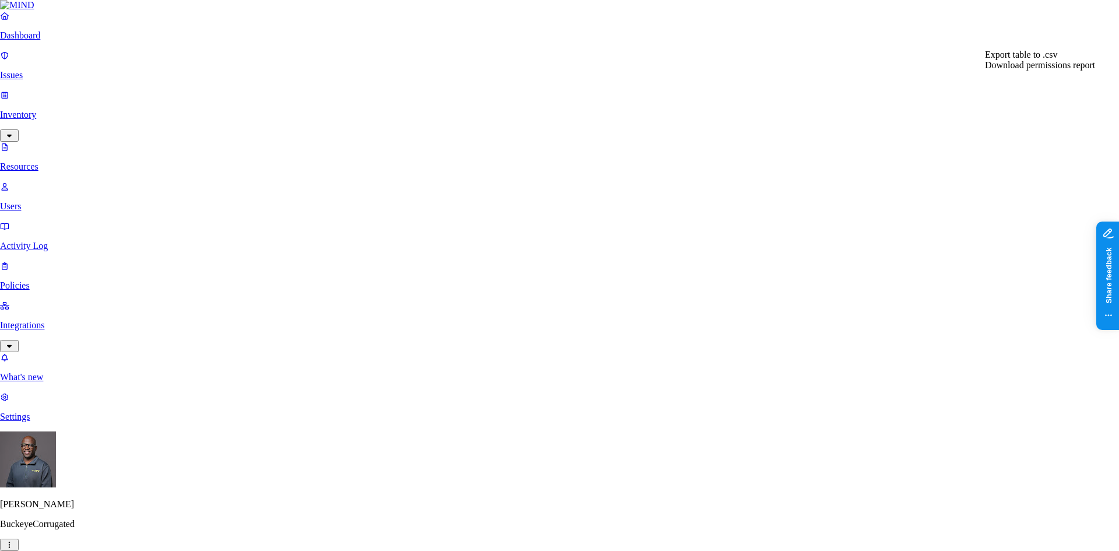
click at [1012, 70] on span "Download permissions report" at bounding box center [1040, 65] width 110 height 10
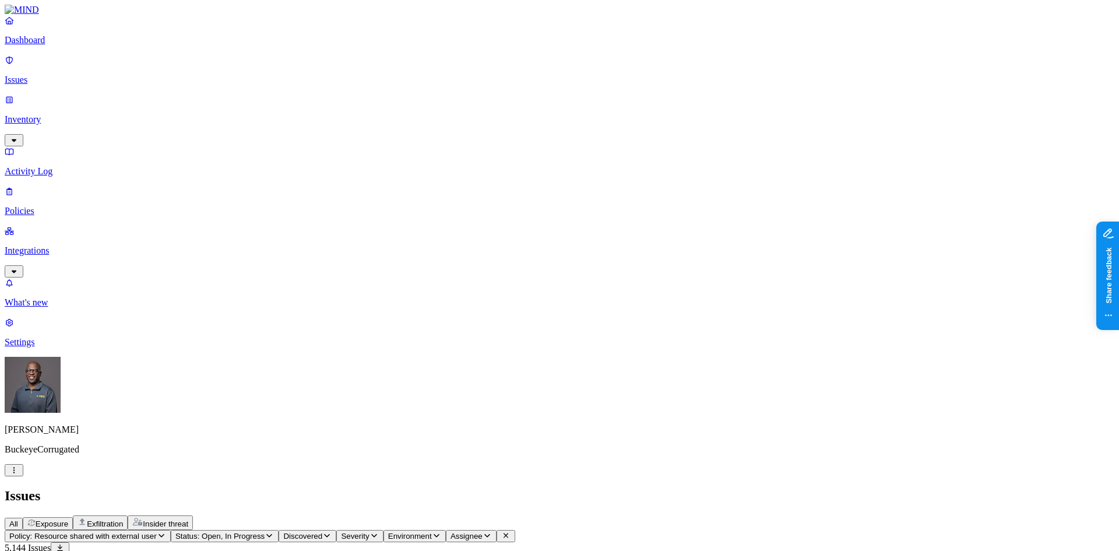
scroll to position [233, 0]
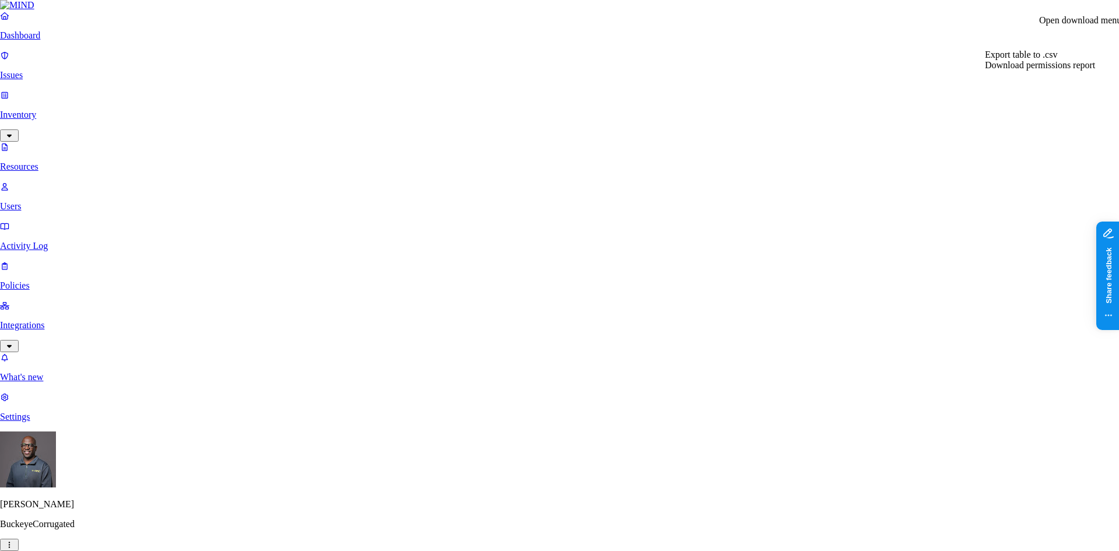
click at [1013, 70] on span "Download permissions report" at bounding box center [1040, 65] width 110 height 10
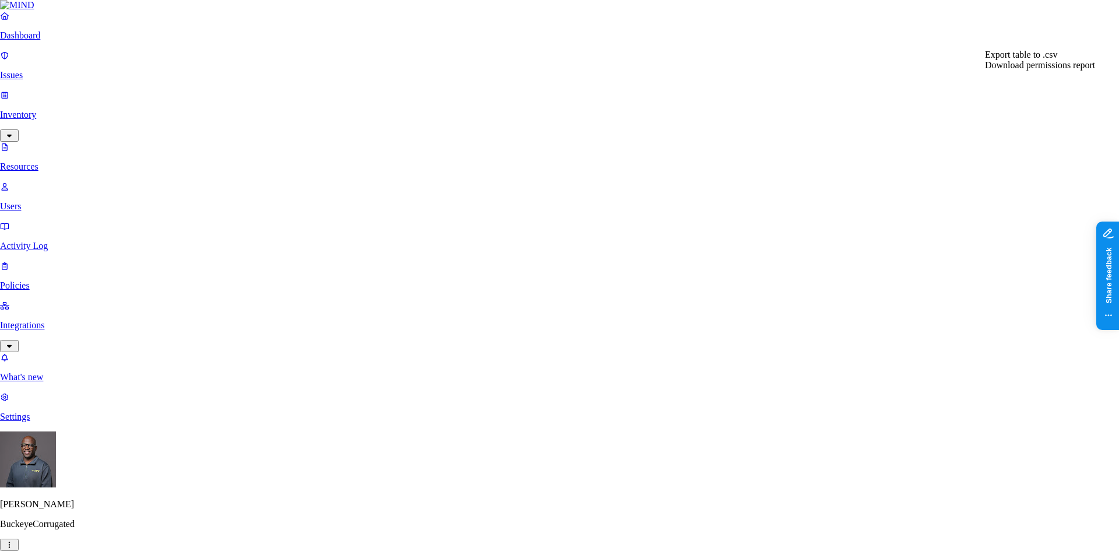
click at [1042, 70] on span "Download permissions report" at bounding box center [1040, 65] width 110 height 10
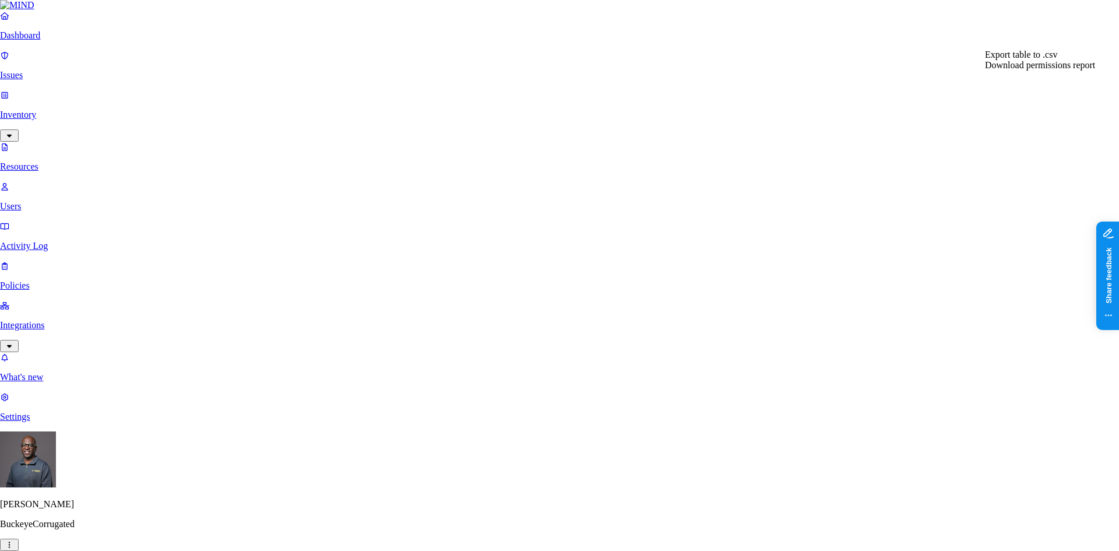
click at [1030, 70] on span "Download permissions report" at bounding box center [1040, 65] width 110 height 10
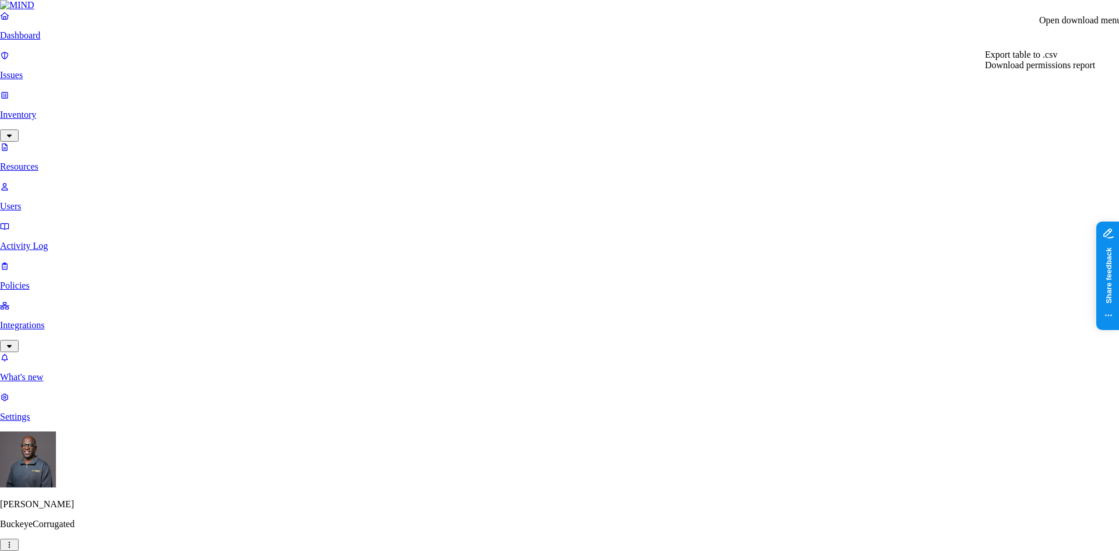
click at [1033, 70] on span "Download permissions report" at bounding box center [1040, 65] width 110 height 10
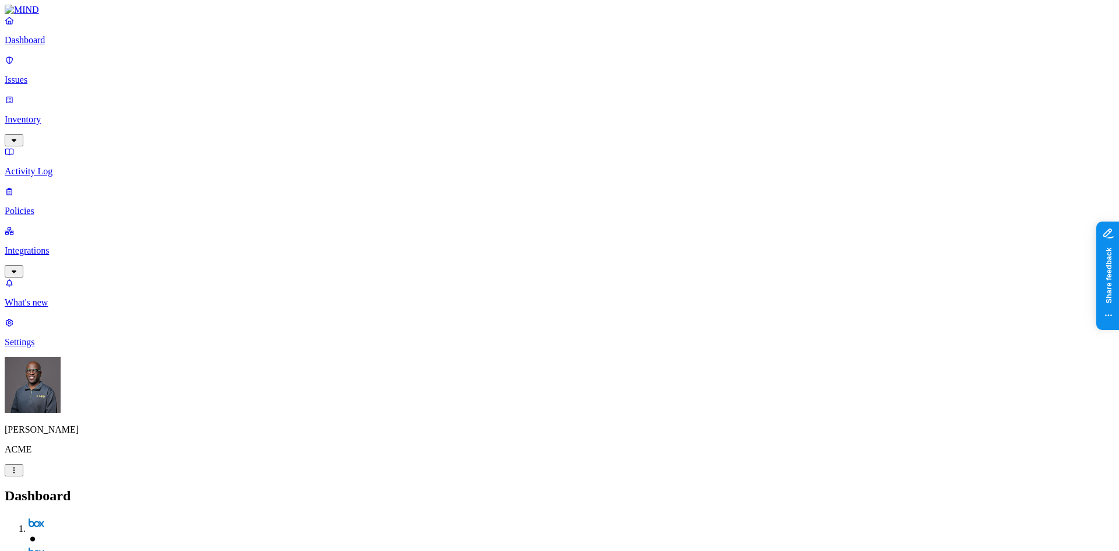
click at [55, 114] on p "Inventory" at bounding box center [560, 119] width 1110 height 10
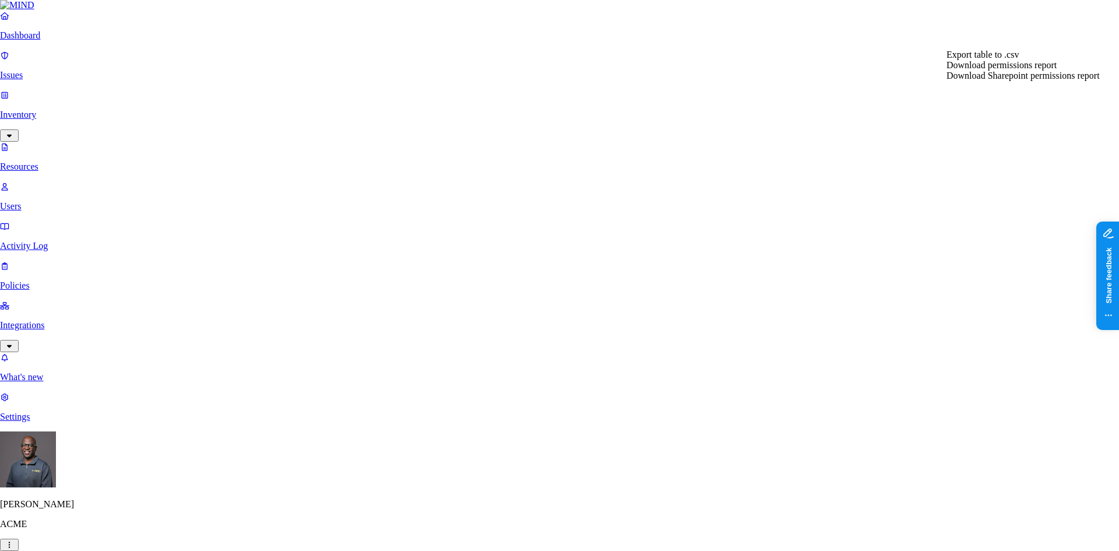
click at [1006, 70] on span "Download permissions report" at bounding box center [1002, 65] width 110 height 10
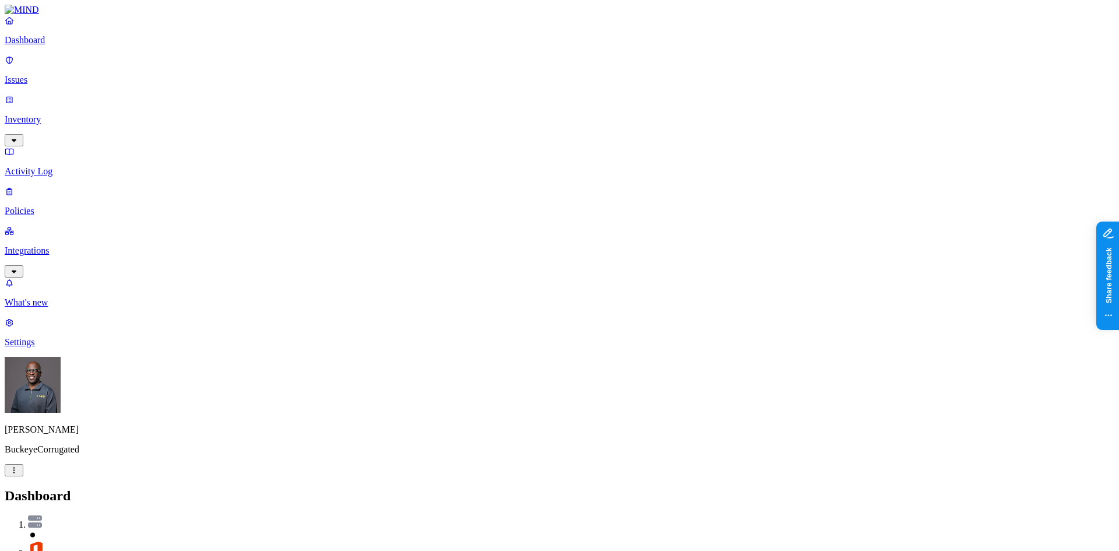
click at [57, 114] on p "Inventory" at bounding box center [560, 119] width 1110 height 10
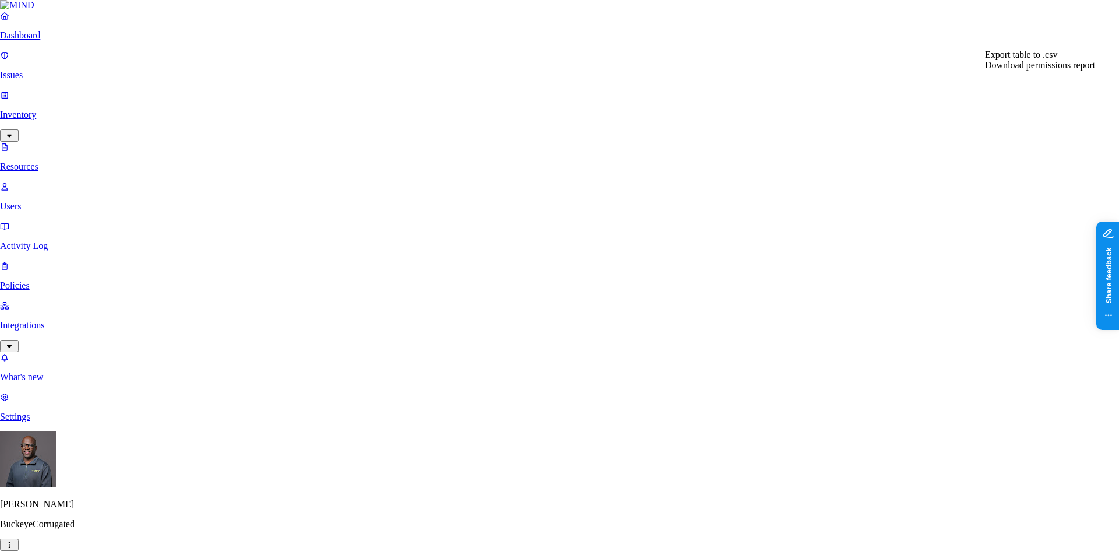
click at [1025, 70] on span "Download permissions report" at bounding box center [1040, 65] width 110 height 10
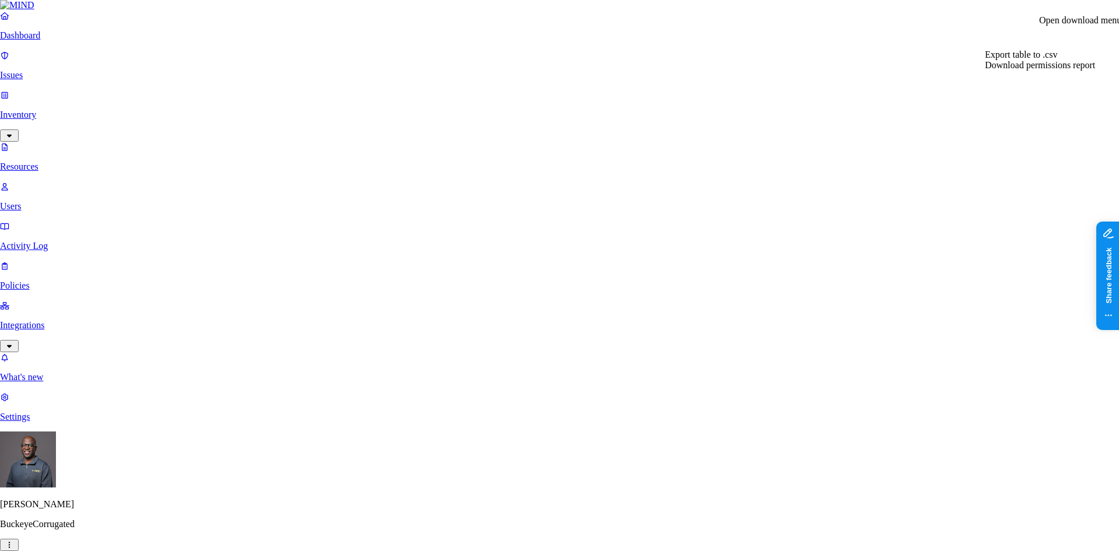
click at [1056, 70] on span "Download permissions report" at bounding box center [1040, 65] width 110 height 10
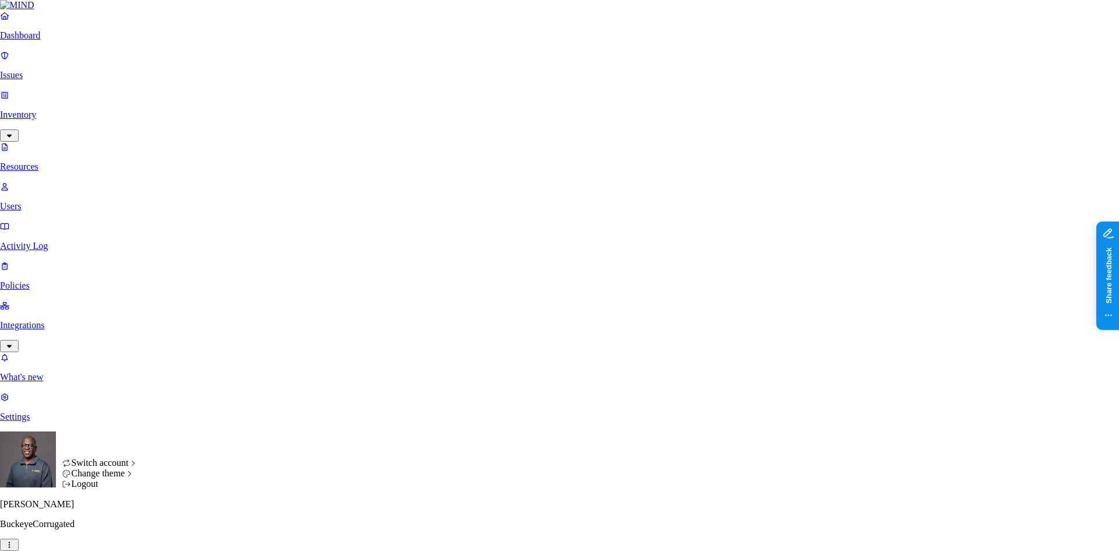
click at [106, 489] on div "Logout" at bounding box center [100, 484] width 76 height 10
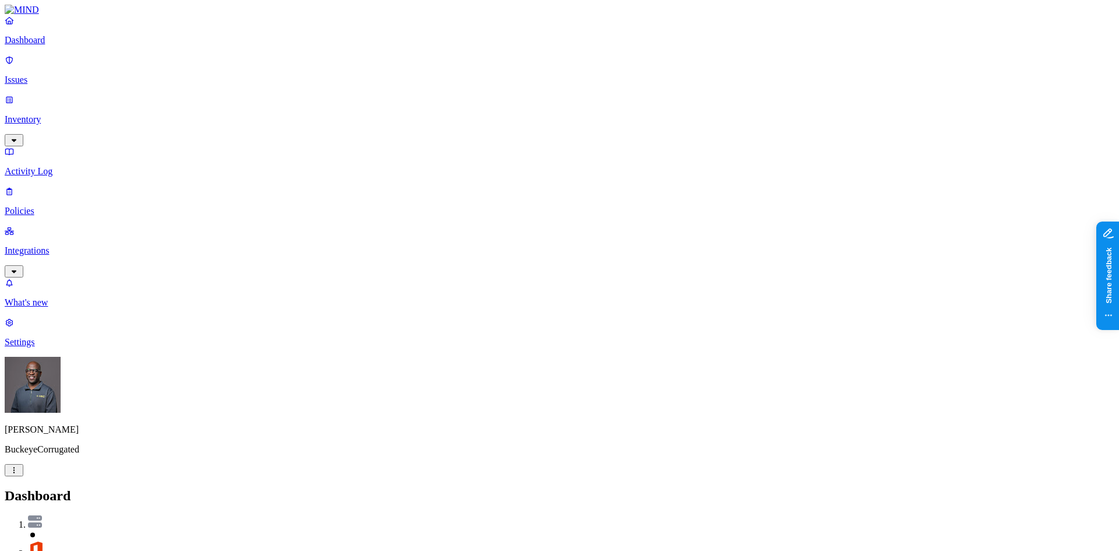
click at [40, 114] on p "Inventory" at bounding box center [560, 119] width 1110 height 10
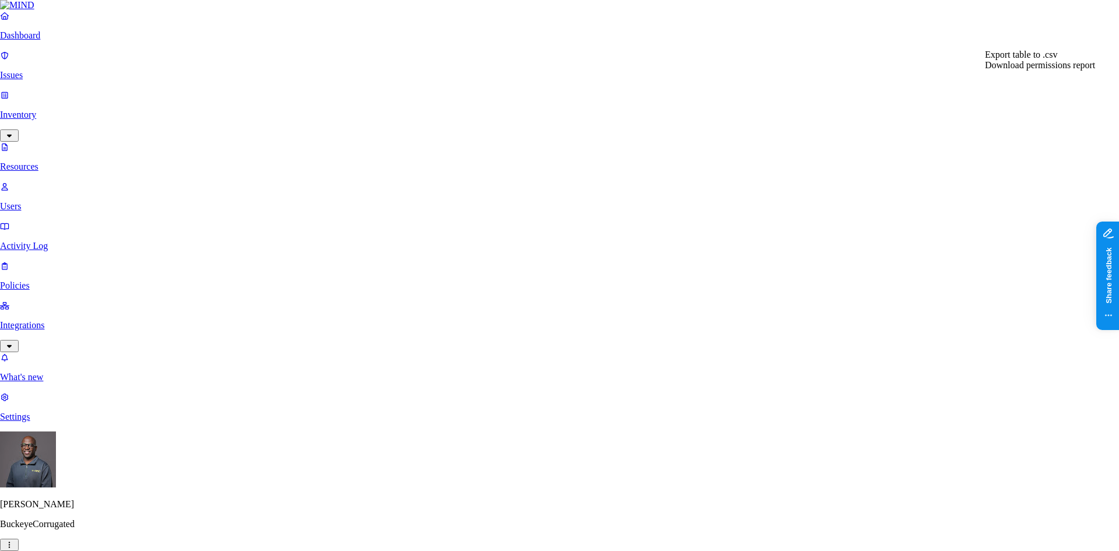
click at [1034, 70] on span "Download permissions report" at bounding box center [1040, 65] width 110 height 10
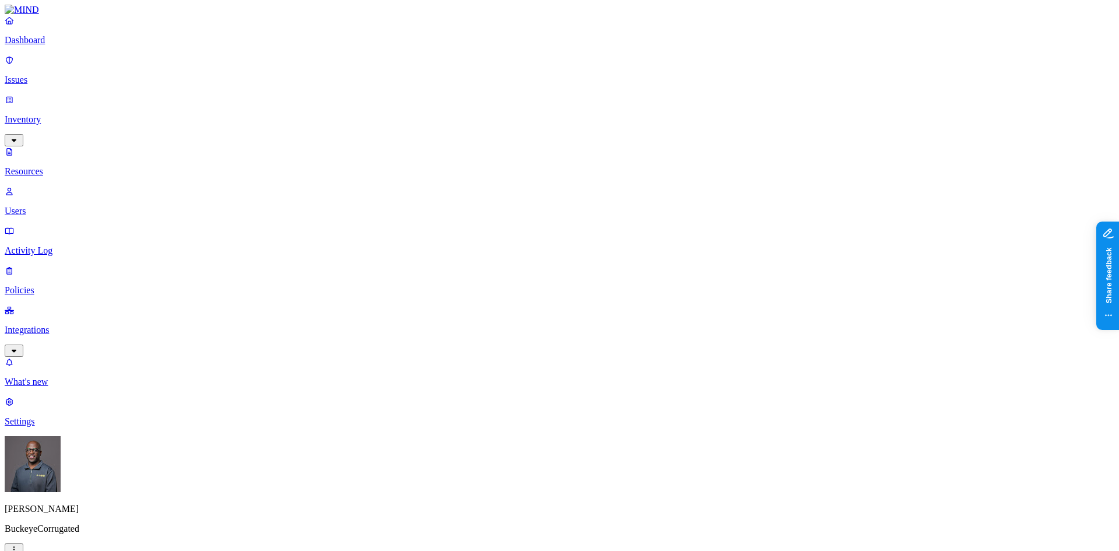
click at [52, 206] on p "Users" at bounding box center [560, 211] width 1110 height 10
drag, startPoint x: 458, startPoint y: 64, endPoint x: 586, endPoint y: 56, distance: 127.9
click at [38, 245] on p "Activity Log" at bounding box center [560, 250] width 1110 height 10
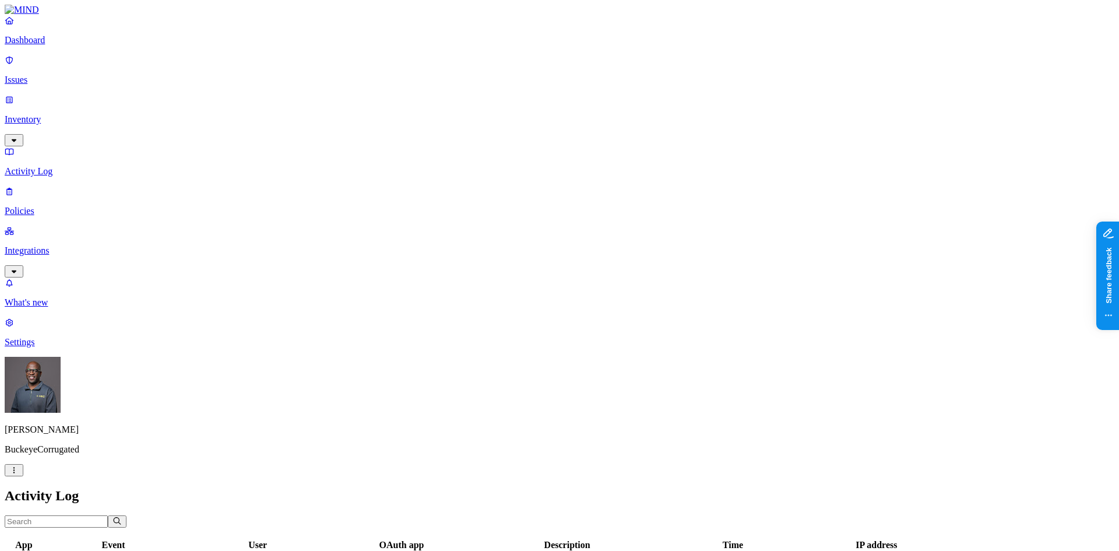
click at [45, 166] on p "Activity Log" at bounding box center [560, 171] width 1110 height 10
click at [48, 114] on p "Inventory" at bounding box center [560, 119] width 1110 height 10
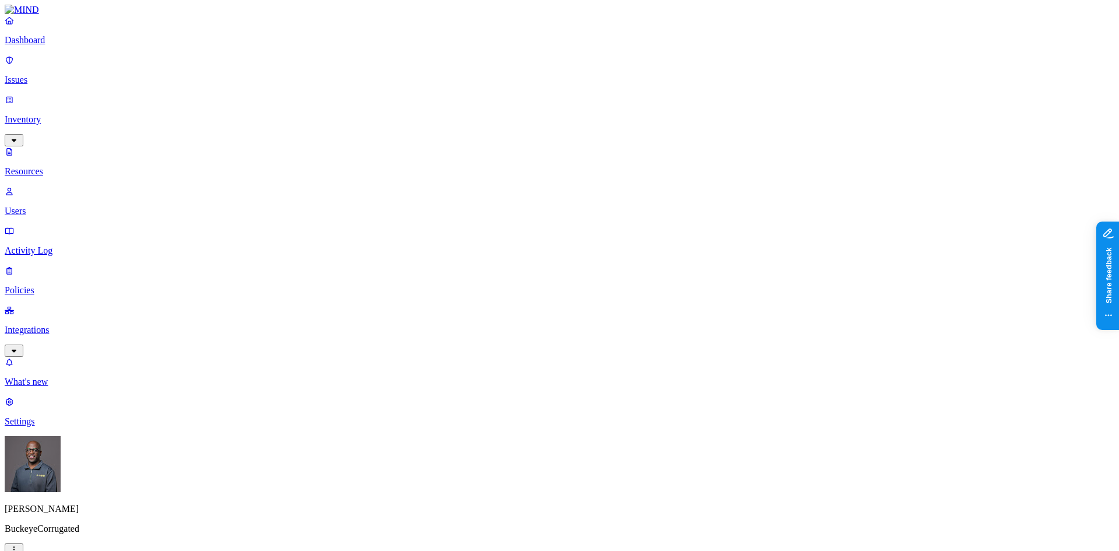
click at [45, 186] on link "Users" at bounding box center [560, 201] width 1110 height 30
click at [41, 114] on p "Inventory" at bounding box center [560, 119] width 1110 height 10
click at [528, 233] on button "button" at bounding box center [532, 234] width 9 height 3
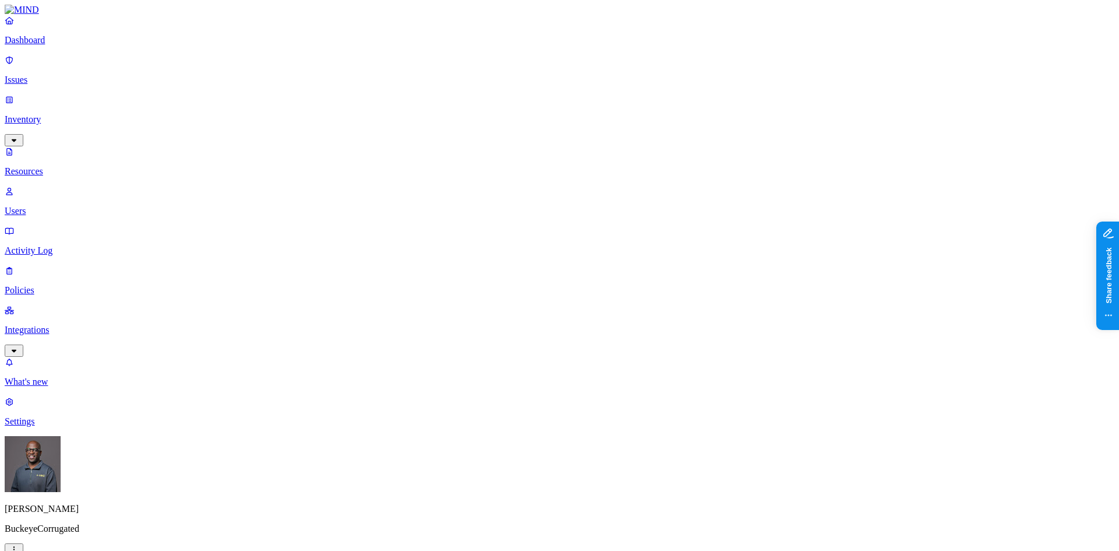
click at [47, 45] on p "Dashboard" at bounding box center [560, 40] width 1110 height 10
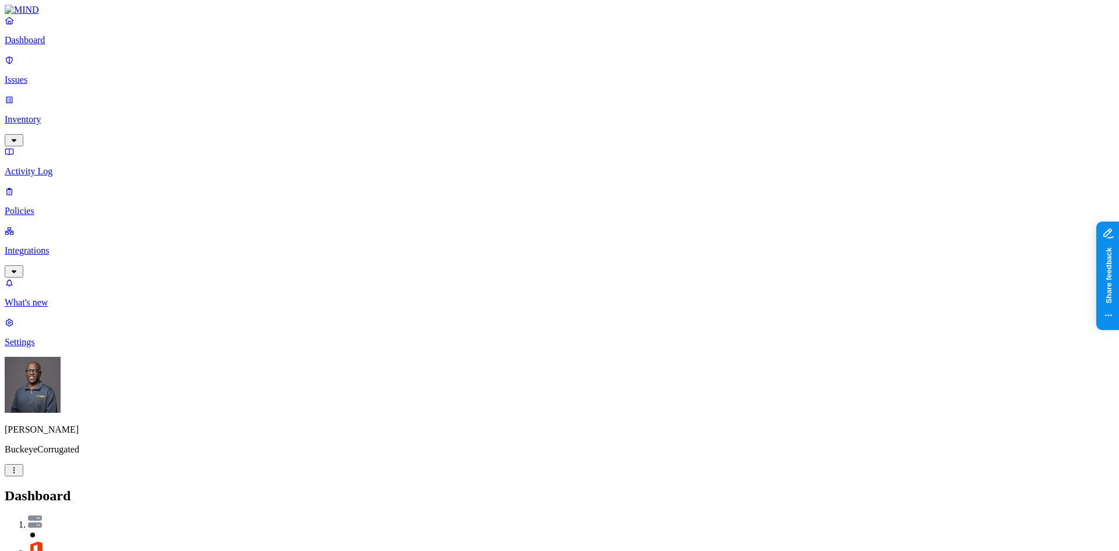
click at [47, 45] on p "Dashboard" at bounding box center [560, 40] width 1110 height 10
click at [51, 114] on p "Inventory" at bounding box center [560, 119] width 1110 height 10
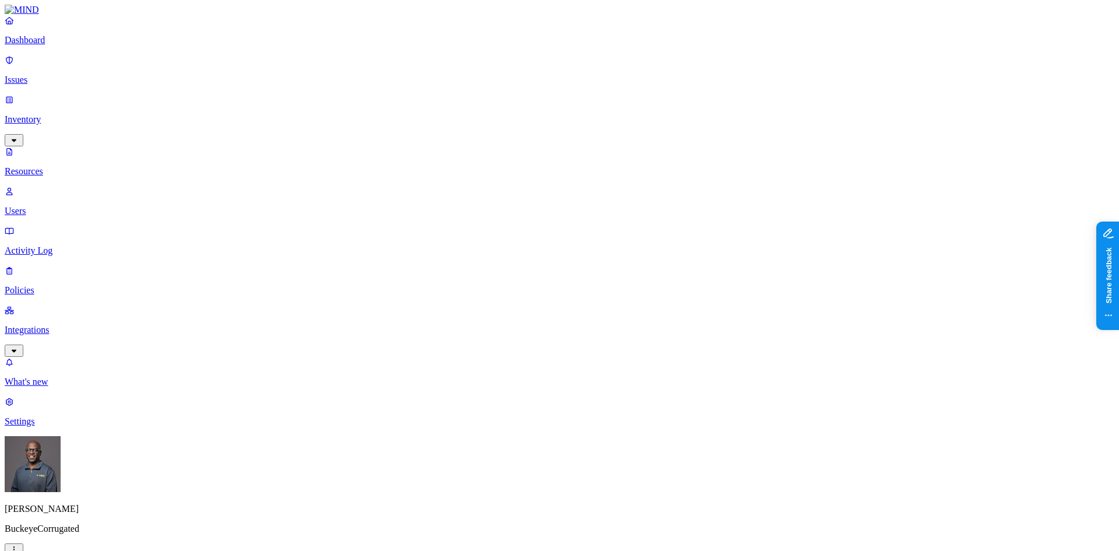
scroll to position [29, 0]
click at [528, 191] on button "button" at bounding box center [532, 192] width 9 height 3
click at [528, 234] on button "button" at bounding box center [532, 235] width 9 height 3
click at [528, 184] on button "button" at bounding box center [532, 190] width 9 height 12
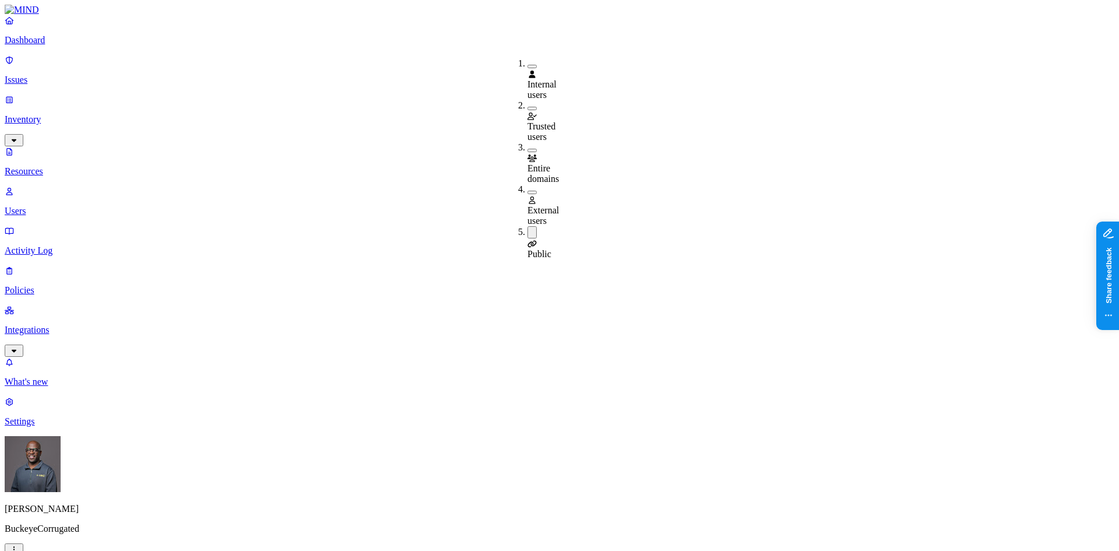
drag, startPoint x: 331, startPoint y: 61, endPoint x: 406, endPoint y: 57, distance: 75.3
click at [65, 206] on p "Users" at bounding box center [560, 211] width 1110 height 10
click at [57, 45] on p "Dashboard" at bounding box center [560, 40] width 1110 height 10
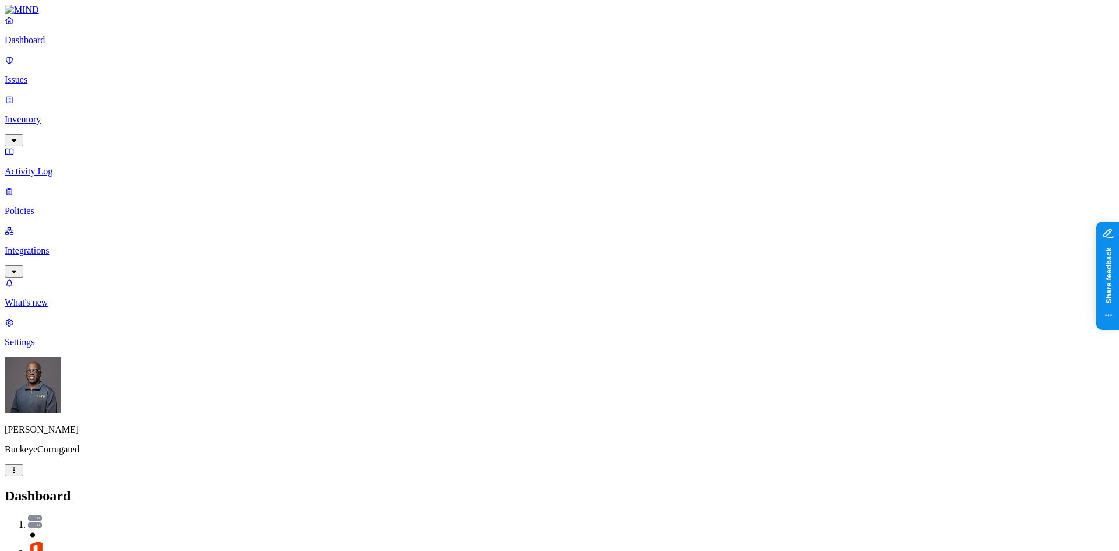
click at [66, 75] on p "Issues" at bounding box center [560, 80] width 1110 height 10
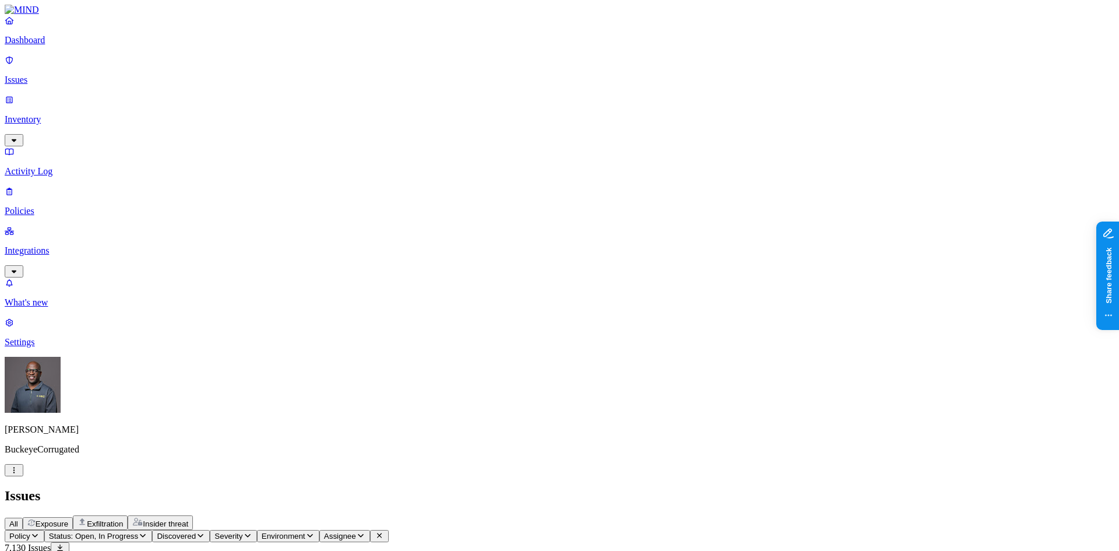
click at [68, 519] on span "Exposure" at bounding box center [52, 523] width 33 height 9
click at [45, 45] on p "Dashboard" at bounding box center [560, 40] width 1110 height 10
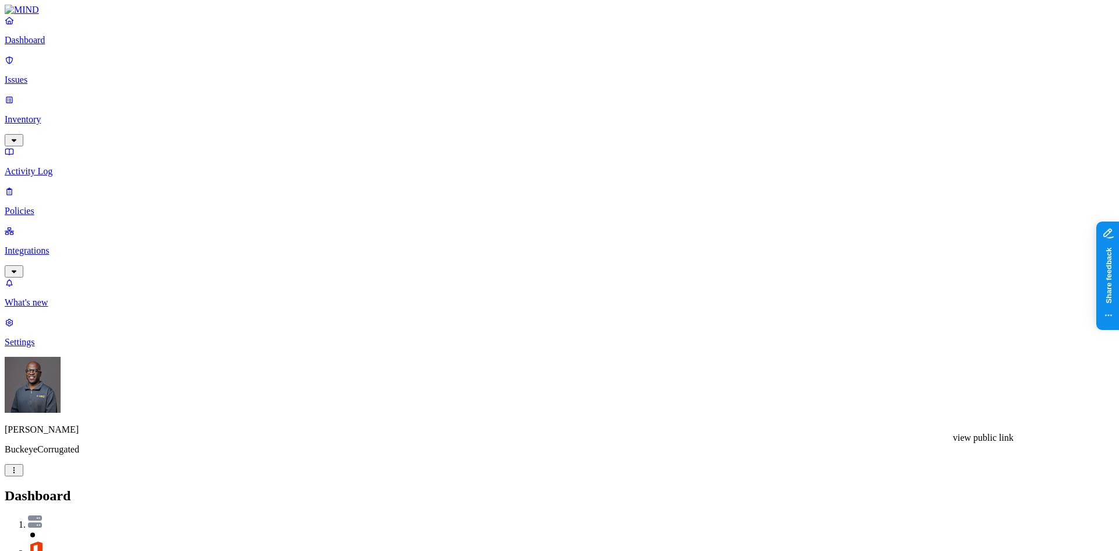
click at [15, 473] on icon "button" at bounding box center [13, 470] width 1 height 6
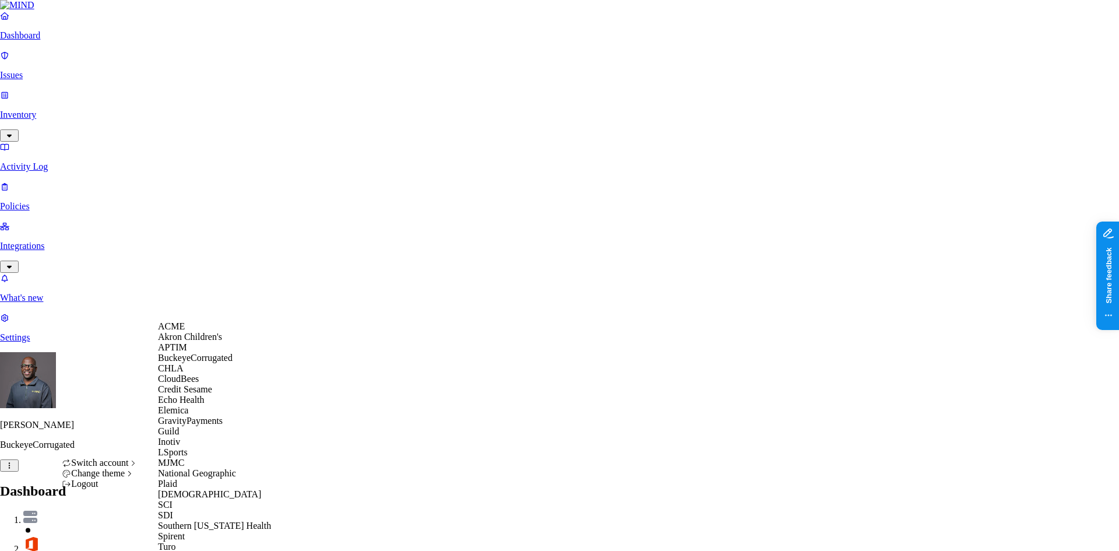
click at [201, 332] on div "ACME" at bounding box center [214, 326] width 113 height 10
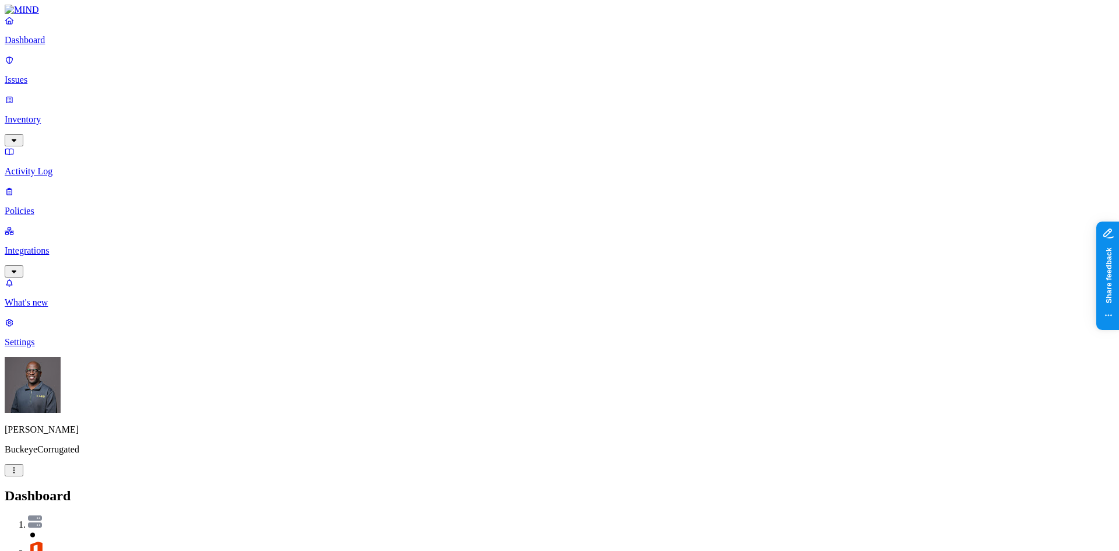
click at [55, 114] on p "Inventory" at bounding box center [560, 119] width 1110 height 10
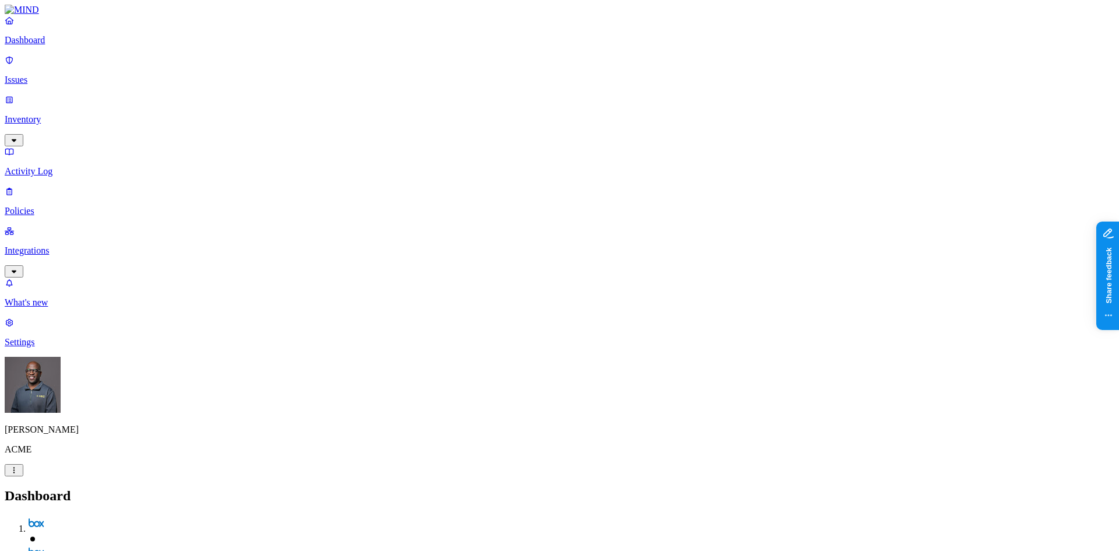
click at [60, 114] on p "Inventory" at bounding box center [560, 119] width 1110 height 10
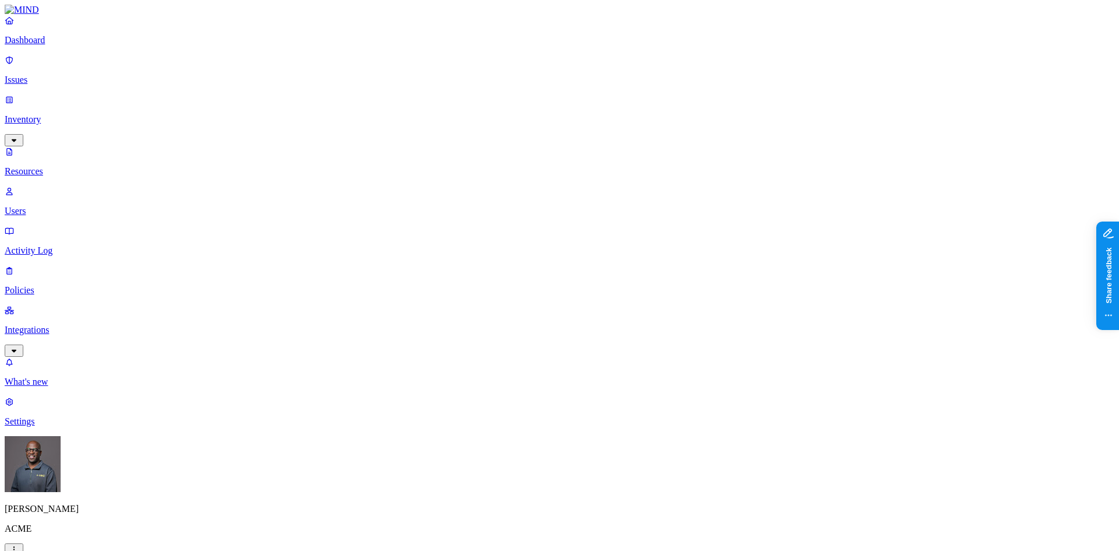
click at [350, 163] on button "button" at bounding box center [354, 164] width 9 height 3
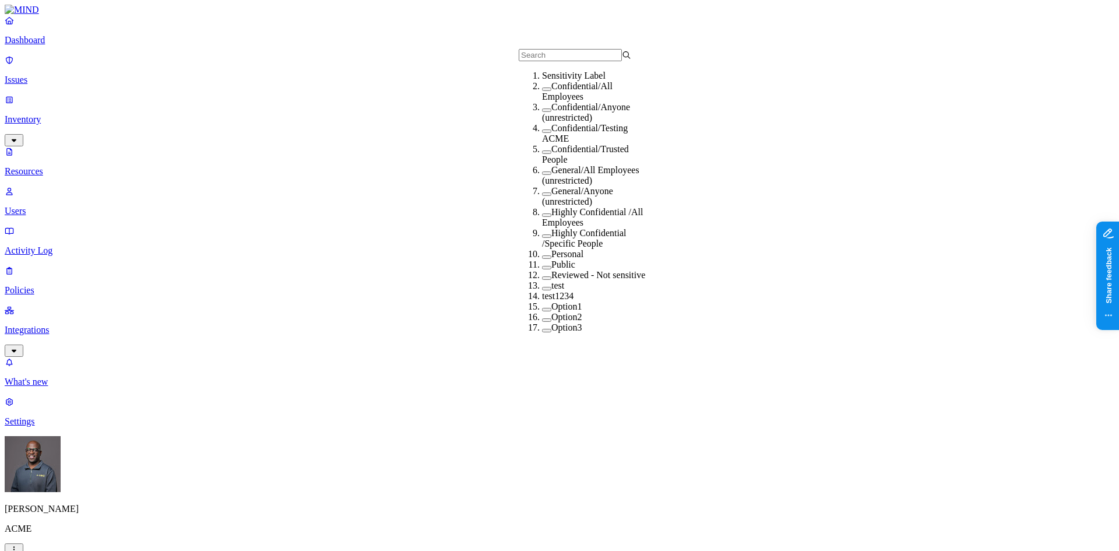
scroll to position [42, 0]
click at [57, 206] on p "Users" at bounding box center [560, 211] width 1110 height 10
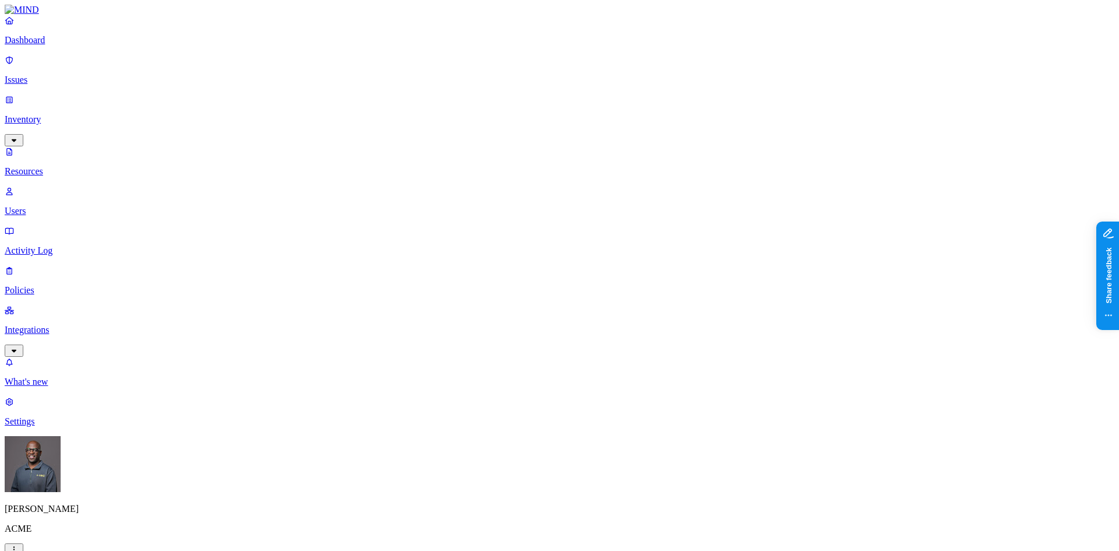
drag, startPoint x: 889, startPoint y: 203, endPoint x: 877, endPoint y: 210, distance: 13.8
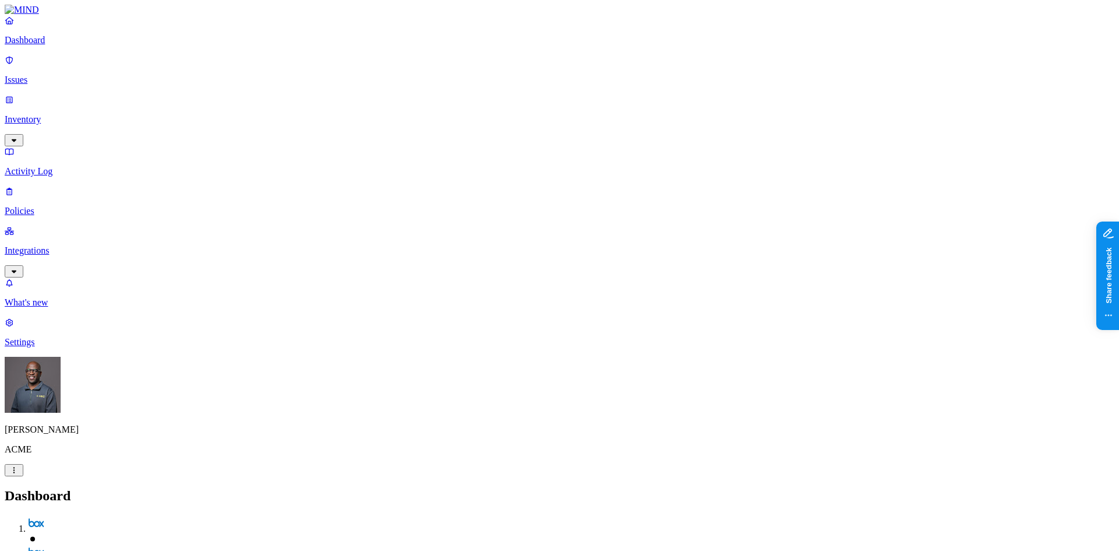
click at [62, 245] on p "Integrations" at bounding box center [560, 250] width 1110 height 10
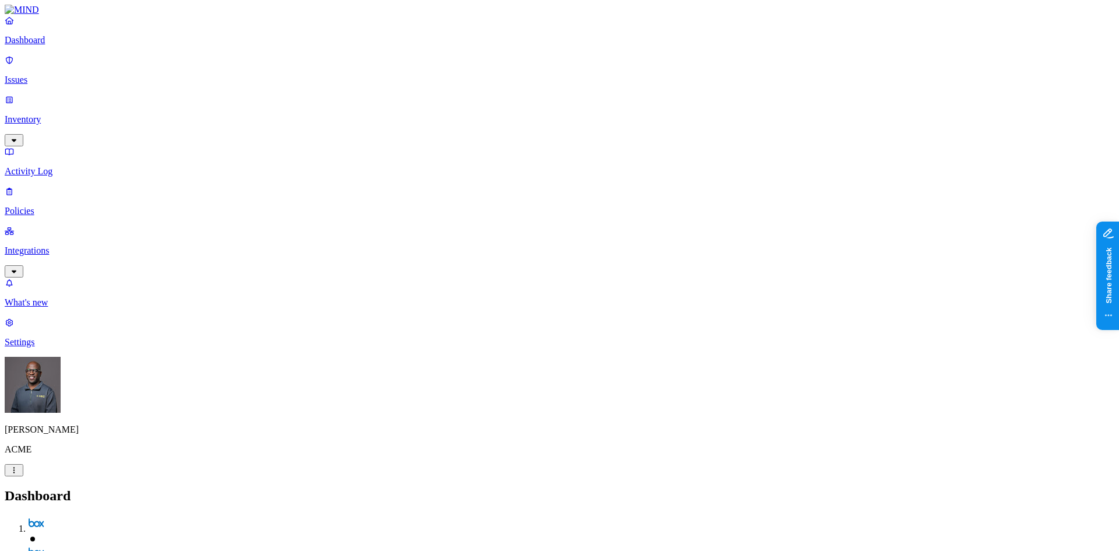
click at [51, 114] on p "Inventory" at bounding box center [560, 119] width 1110 height 10
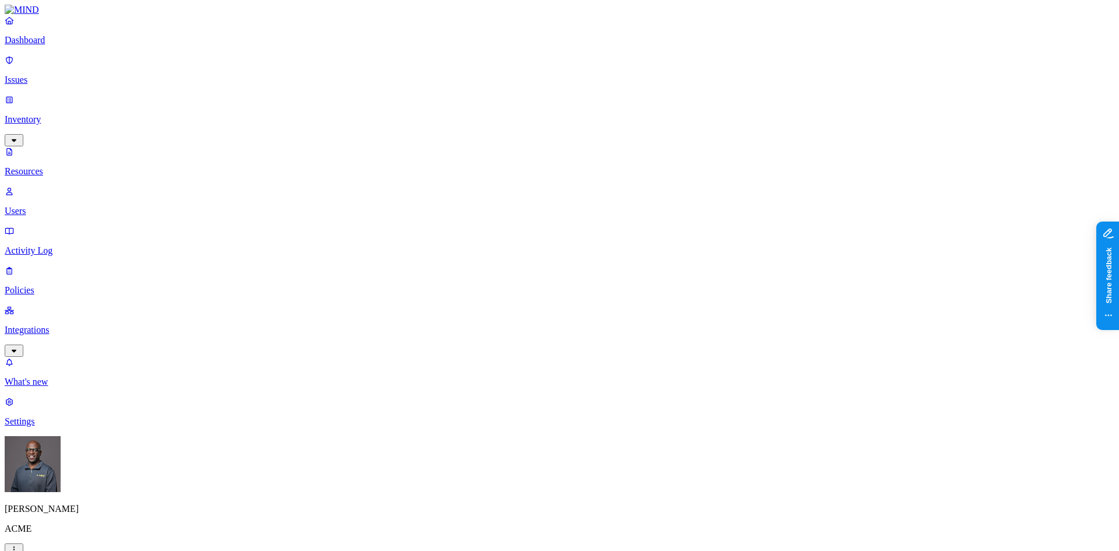
click at [350, 163] on button "button" at bounding box center [354, 164] width 9 height 3
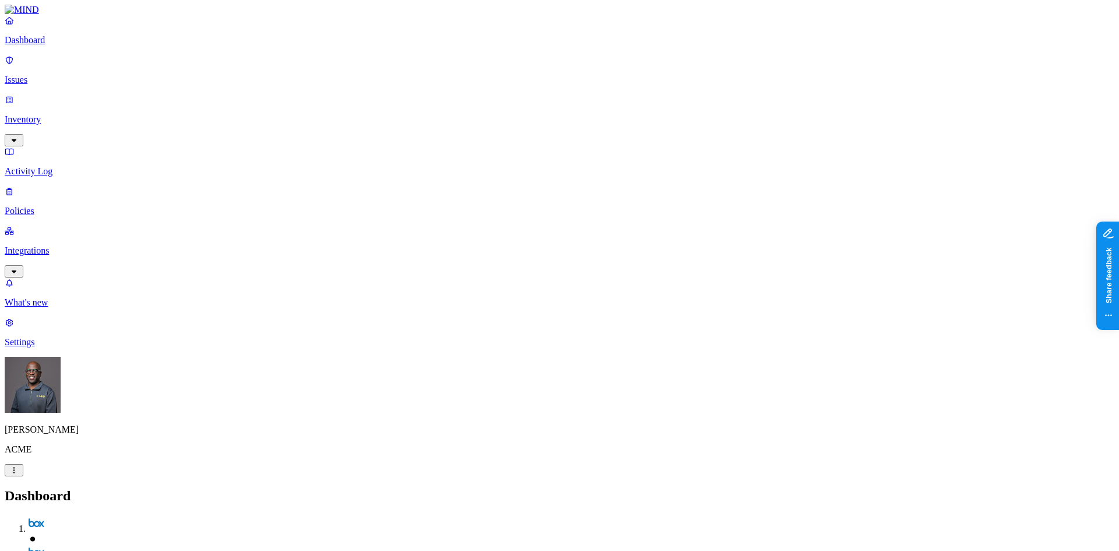
click at [66, 206] on p "Policies" at bounding box center [560, 211] width 1110 height 10
click at [49, 206] on p "Policies" at bounding box center [560, 211] width 1110 height 10
click at [70, 515] on button "Create Policy" at bounding box center [37, 521] width 65 height 12
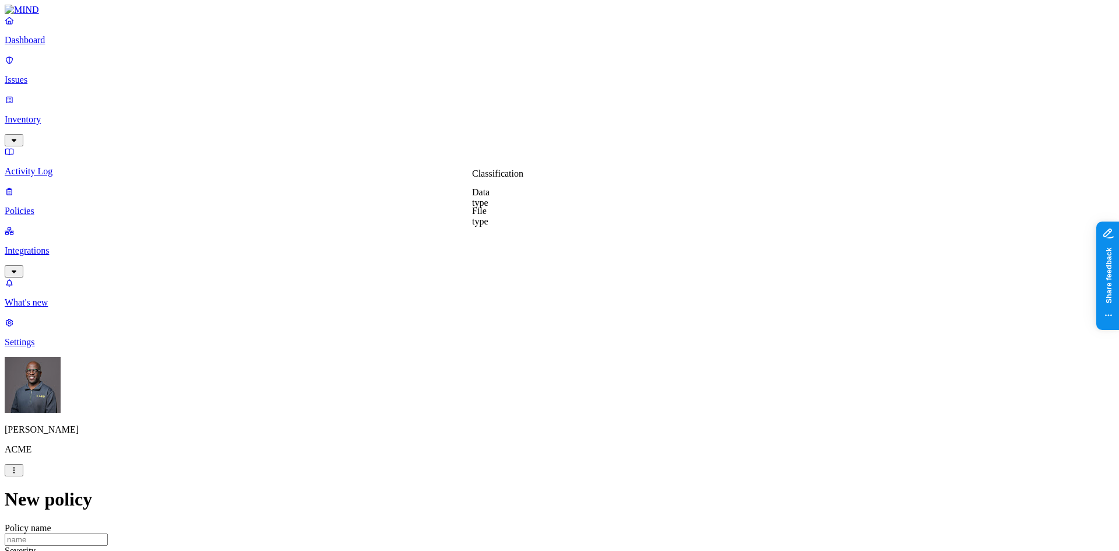
click at [490, 199] on label "Data type" at bounding box center [480, 197] width 17 height 20
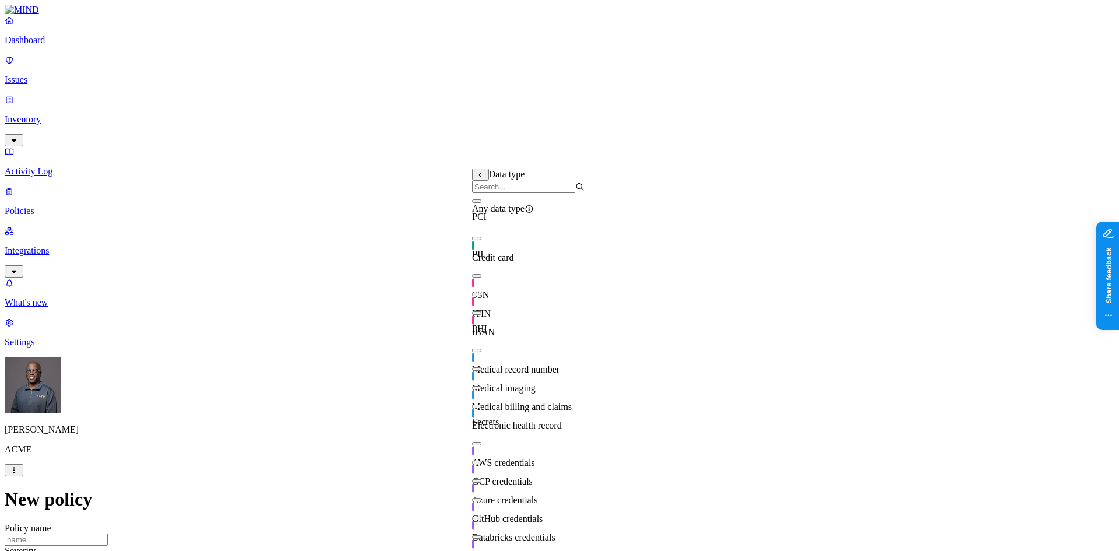
scroll to position [114, 0]
click at [482, 405] on button "button" at bounding box center [476, 406] width 9 height 3
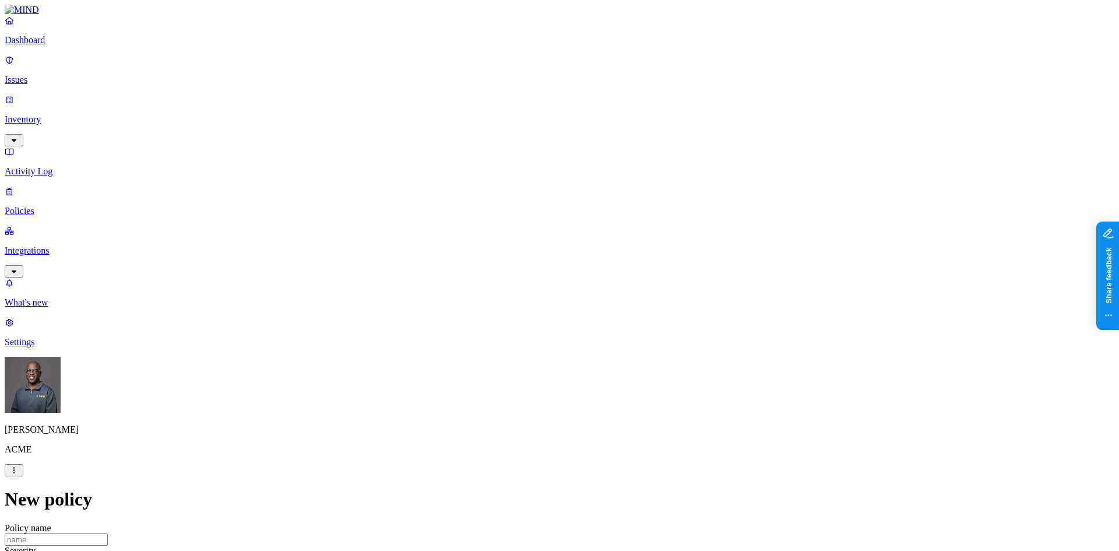
click at [524, 250] on label "Web Domain" at bounding box center [508, 246] width 30 height 20
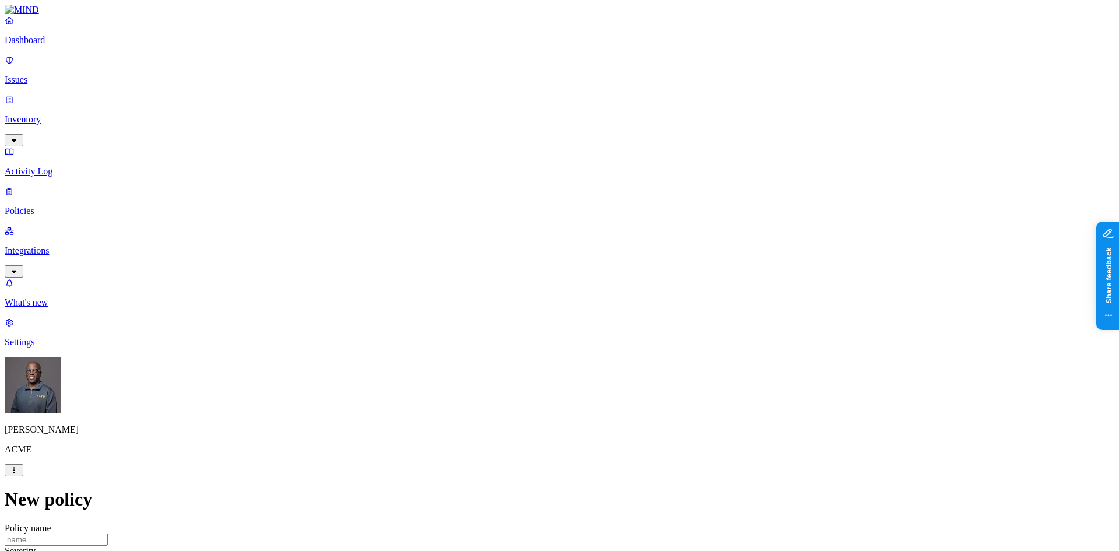
click at [528, 276] on label "Web Category" at bounding box center [510, 276] width 34 height 20
click at [503, 301] on button "button" at bounding box center [497, 298] width 9 height 3
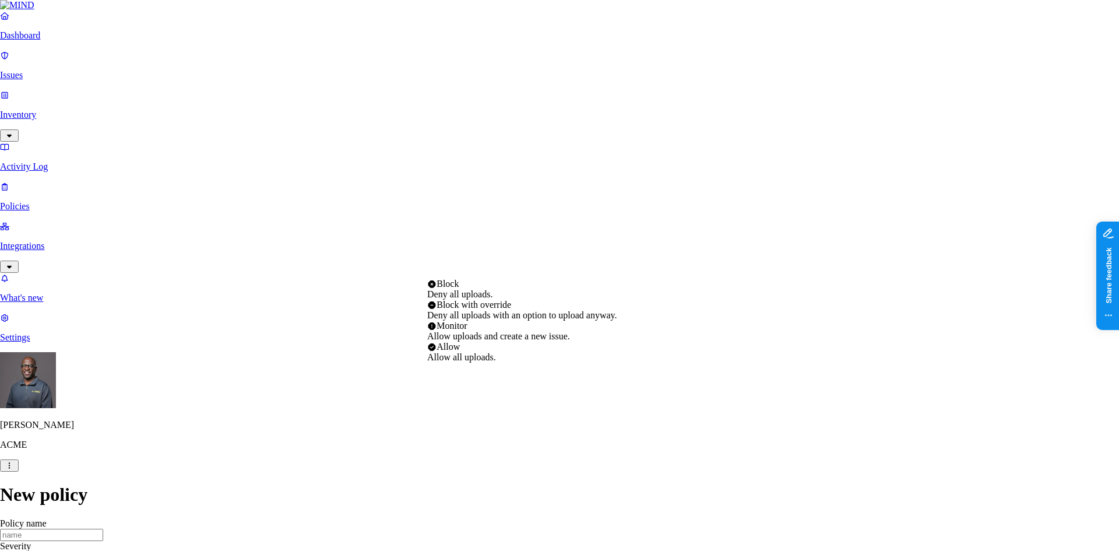
select select "2"
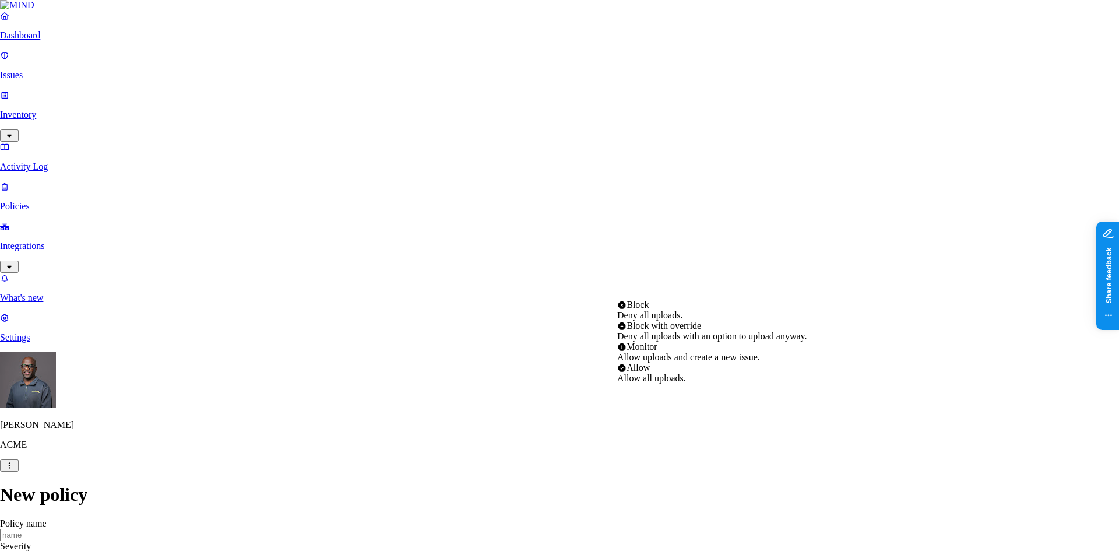
select select "3"
